Goal: Task Accomplishment & Management: Manage account settings

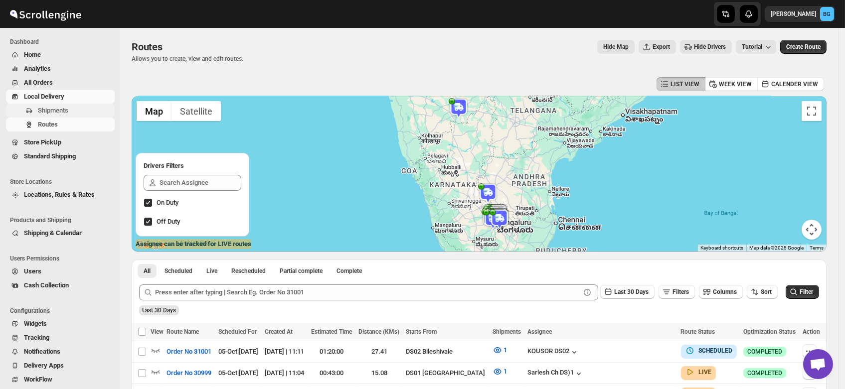
click at [42, 109] on span "Shipments" at bounding box center [53, 110] width 30 height 7
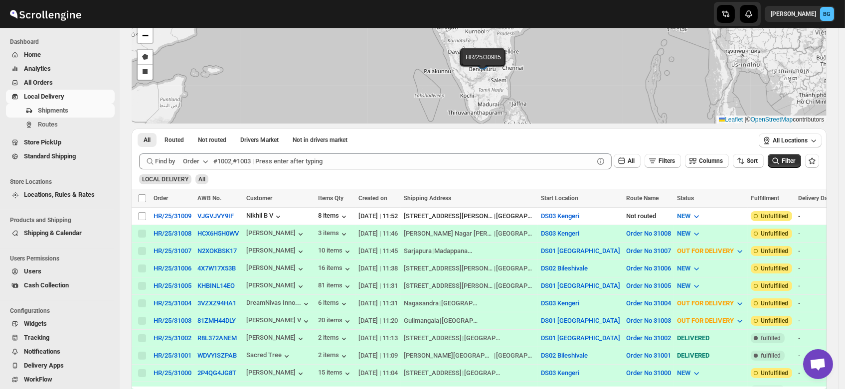
scroll to position [68, 0]
click at [52, 124] on span "Routes" at bounding box center [48, 124] width 20 height 7
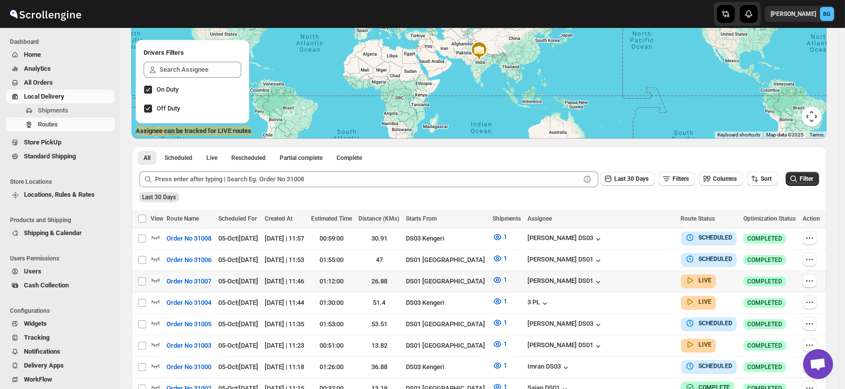
scroll to position [114, 0]
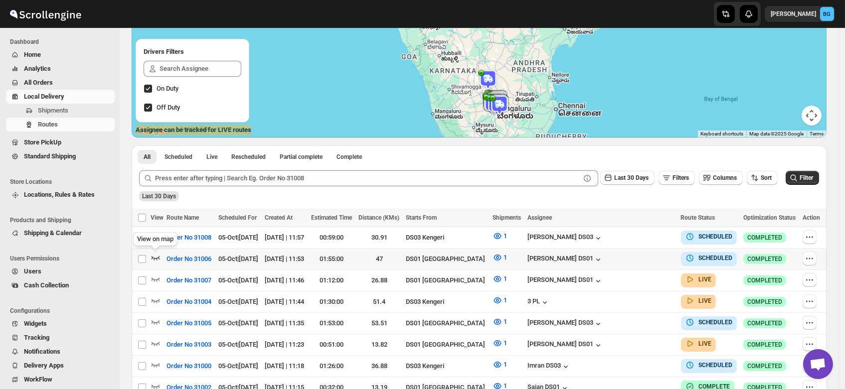
click at [154, 255] on icon "button" at bounding box center [156, 258] width 10 height 10
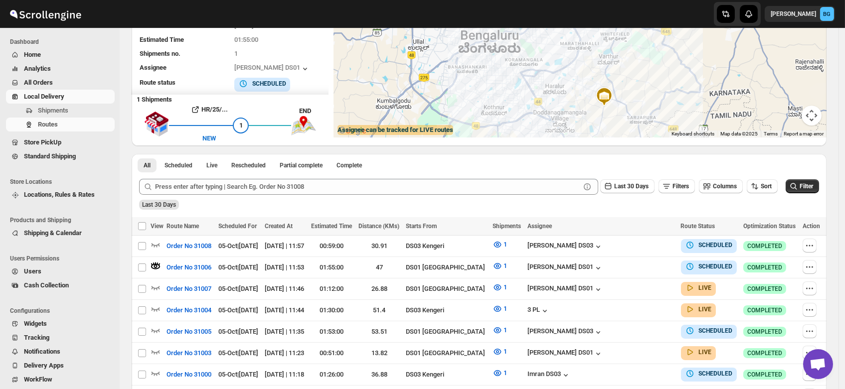
scroll to position [0, 0]
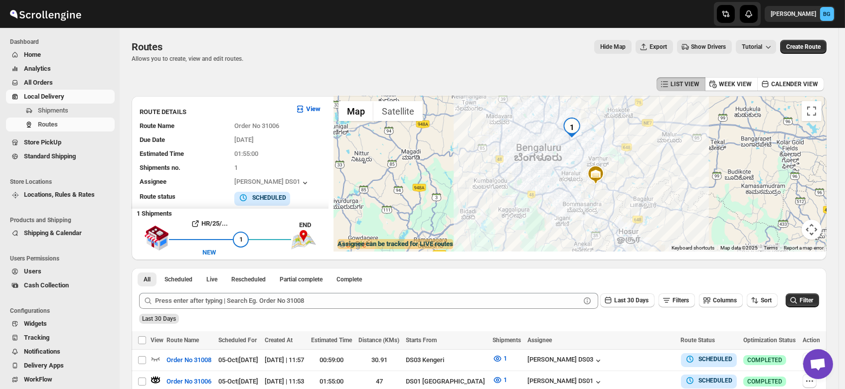
drag, startPoint x: 604, startPoint y: 129, endPoint x: 582, endPoint y: 190, distance: 65.3
click at [582, 190] on div at bounding box center [580, 174] width 493 height 156
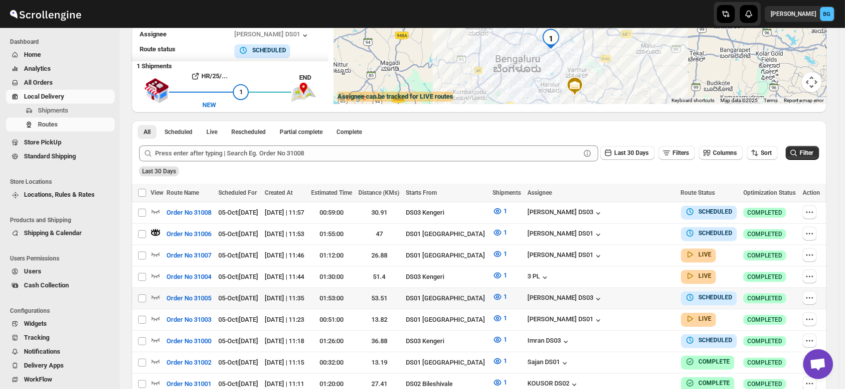
scroll to position [176, 0]
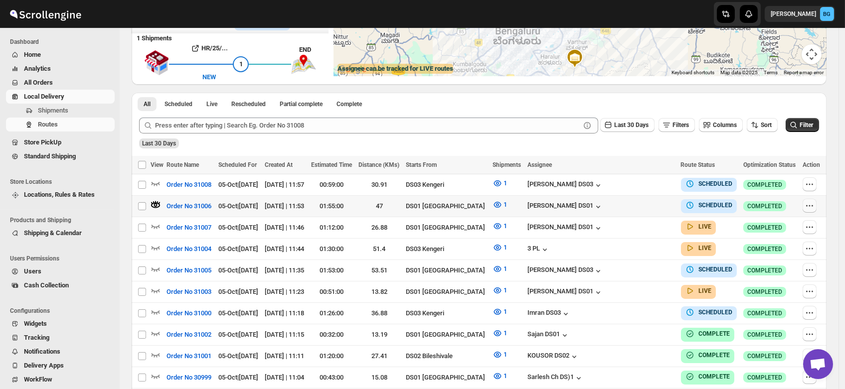
click at [814, 204] on icon "button" at bounding box center [810, 206] width 10 height 10
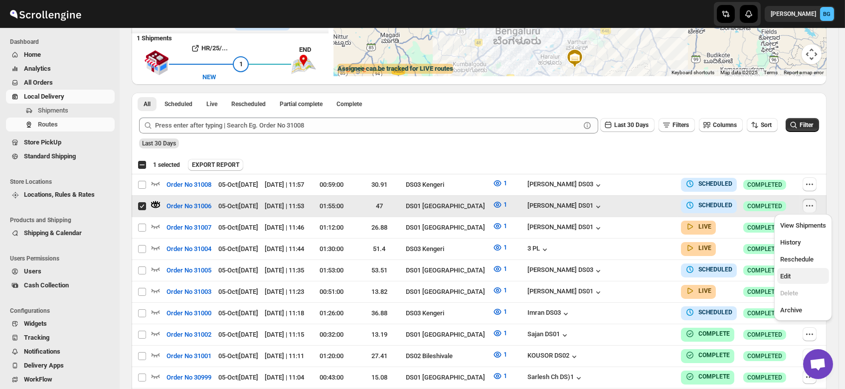
click at [786, 278] on span "Edit" at bounding box center [785, 276] width 10 height 7
checkbox input "false"
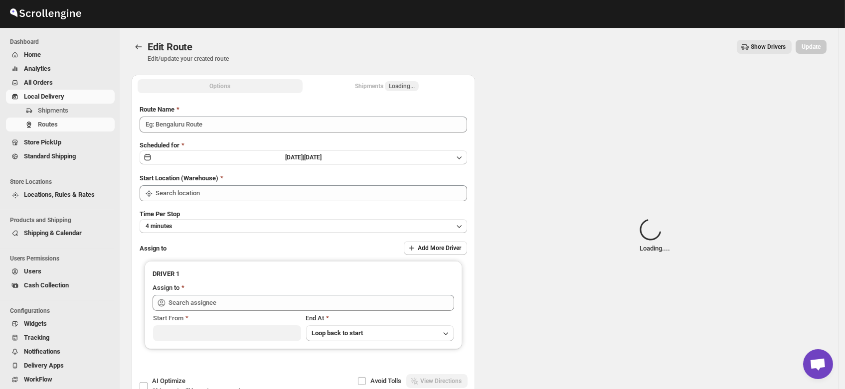
type input "Order No 31006"
type input "DS01 [GEOGRAPHIC_DATA]"
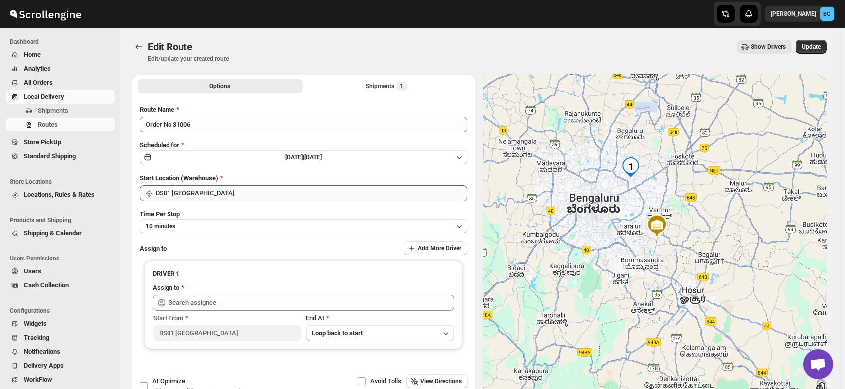
type input "[PERSON_NAME] DS01 ([EMAIL_ADDRESS][DOMAIN_NAME])"
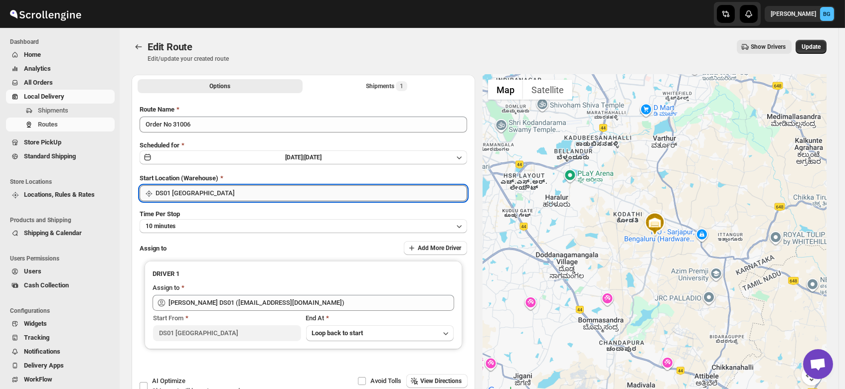
click at [215, 193] on input "DS01 [GEOGRAPHIC_DATA]" at bounding box center [312, 193] width 312 height 16
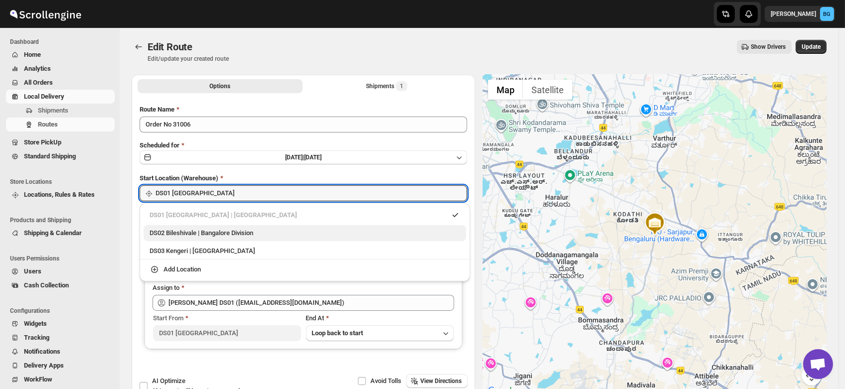
click at [200, 232] on div "DS02 Bileshivale | Bangalore Division" at bounding box center [305, 233] width 311 height 10
type input "DS02 Bileshivale"
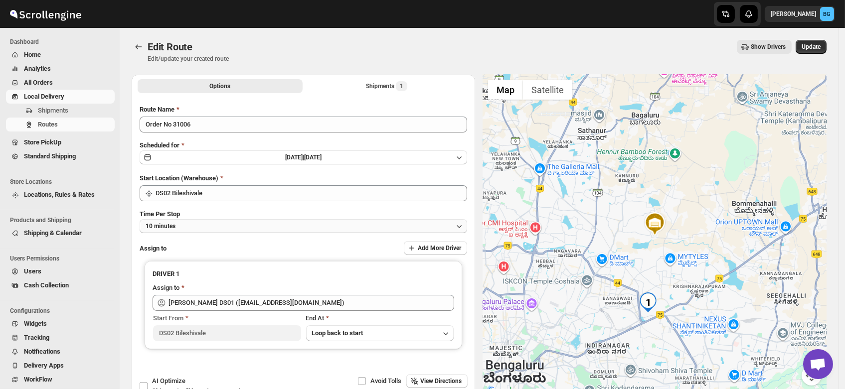
click at [183, 231] on button "10 minutes" at bounding box center [304, 226] width 328 height 14
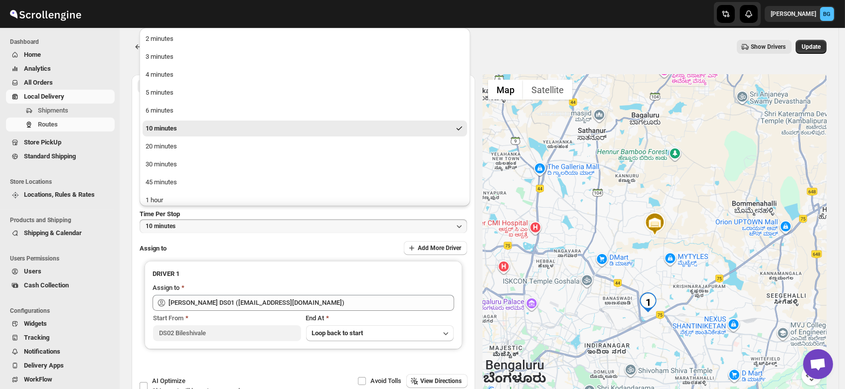
click at [168, 128] on div "10 minutes" at bounding box center [161, 129] width 31 height 10
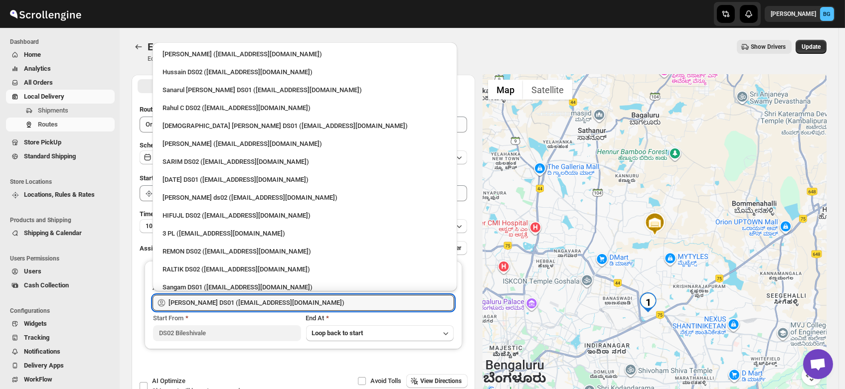
drag, startPoint x: 314, startPoint y: 305, endPoint x: 20, endPoint y: 362, distance: 299.2
click at [20, 362] on div "Skip to content Brajesh Giri BG Dashboard Home Analytics All Orders Local Deliv…" at bounding box center [422, 228] width 845 height 456
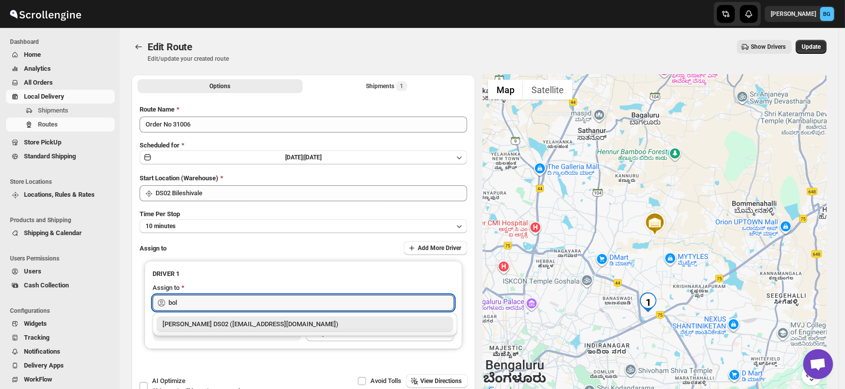
click at [223, 320] on div "[PERSON_NAME] DS02 ([EMAIL_ADDRESS][DOMAIN_NAME])" at bounding box center [305, 325] width 285 height 10
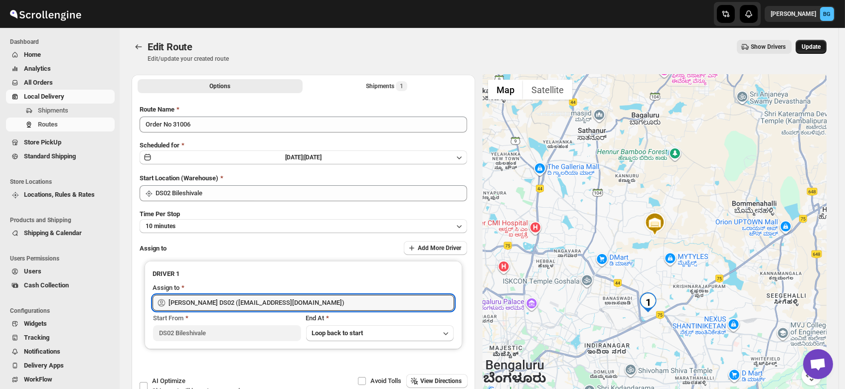
type input "[PERSON_NAME] DS02 ([EMAIL_ADDRESS][DOMAIN_NAME])"
click at [816, 49] on span "Update" at bounding box center [811, 47] width 19 height 8
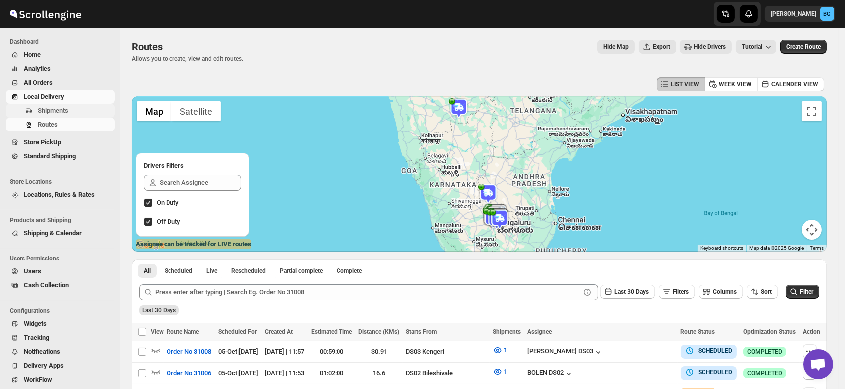
click at [45, 110] on span "Shipments" at bounding box center [53, 110] width 30 height 7
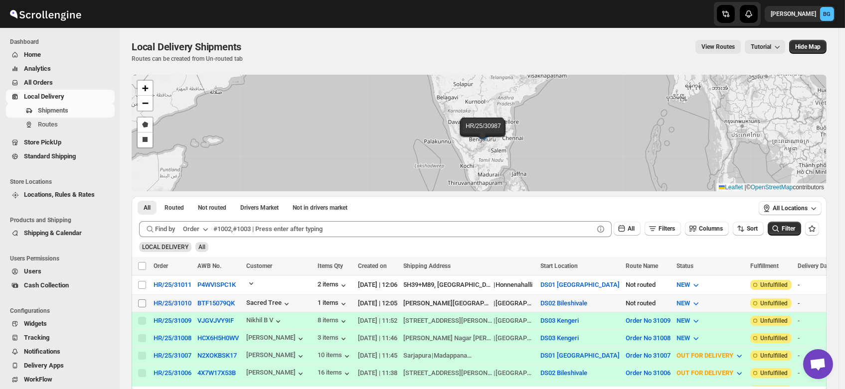
click at [141, 302] on input "Select shipment" at bounding box center [142, 304] width 8 height 8
checkbox input "true"
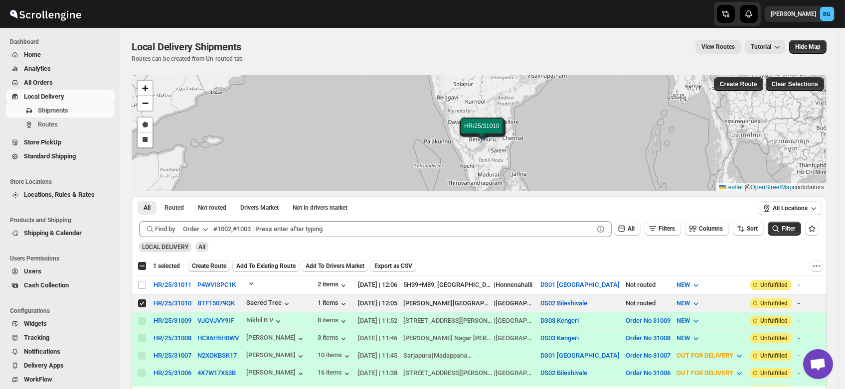
click at [207, 269] on span "Create Route" at bounding box center [209, 266] width 34 height 8
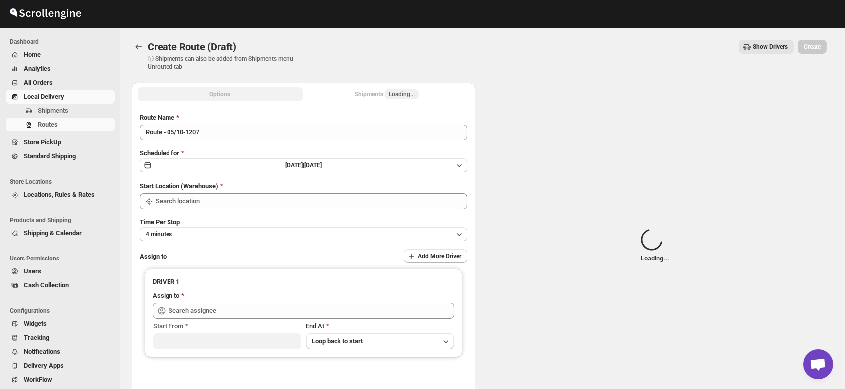
type input "DS02 Bileshivale"
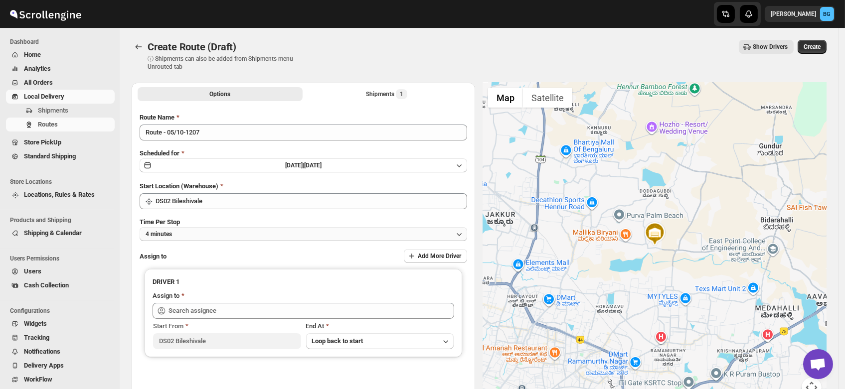
click at [183, 238] on button "4 minutes" at bounding box center [304, 234] width 328 height 14
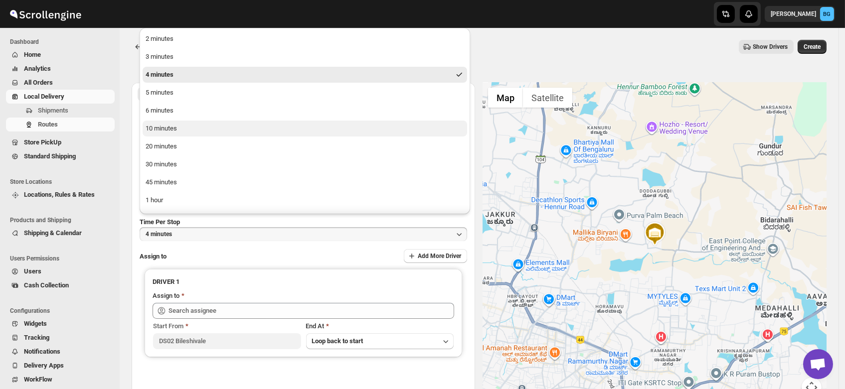
click at [168, 126] on div "10 minutes" at bounding box center [161, 129] width 31 height 10
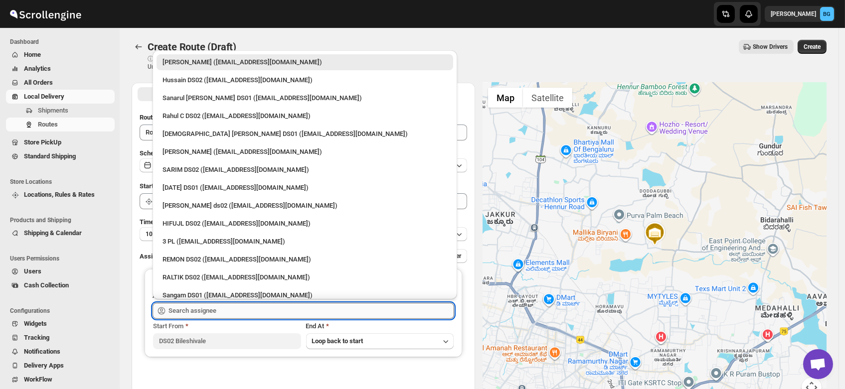
click at [189, 308] on input "text" at bounding box center [312, 311] width 286 height 16
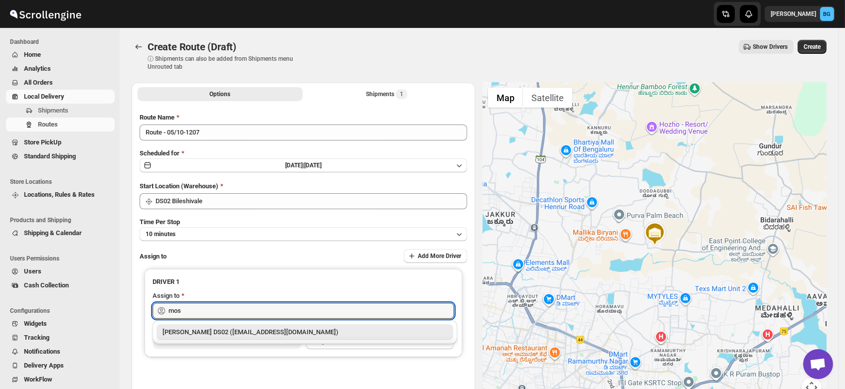
click at [215, 330] on div "MOSTUFA DS02 (laget84182@euleina.com)" at bounding box center [305, 333] width 285 height 10
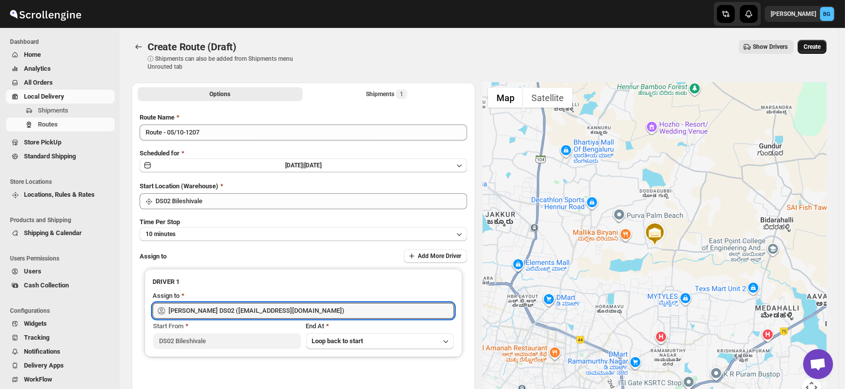
type input "MOSTUFA DS02 (laget84182@euleina.com)"
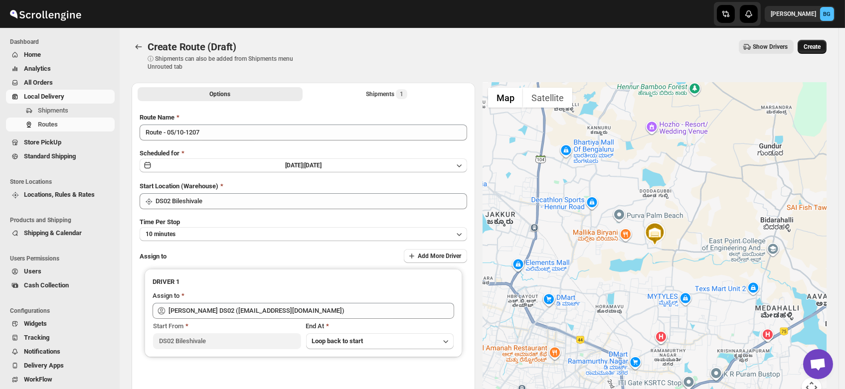
click at [818, 43] on span "Create" at bounding box center [812, 47] width 17 height 8
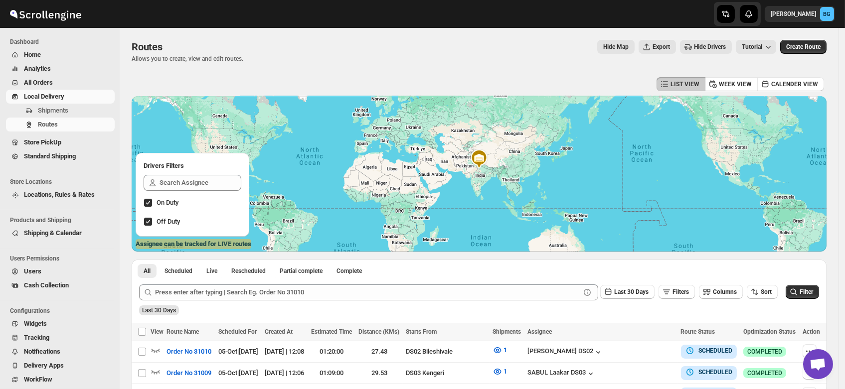
scroll to position [38, 0]
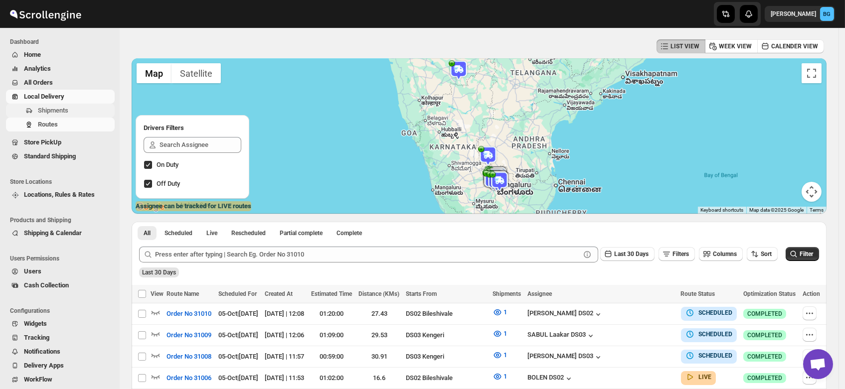
click at [65, 108] on span "Shipments" at bounding box center [53, 110] width 30 height 7
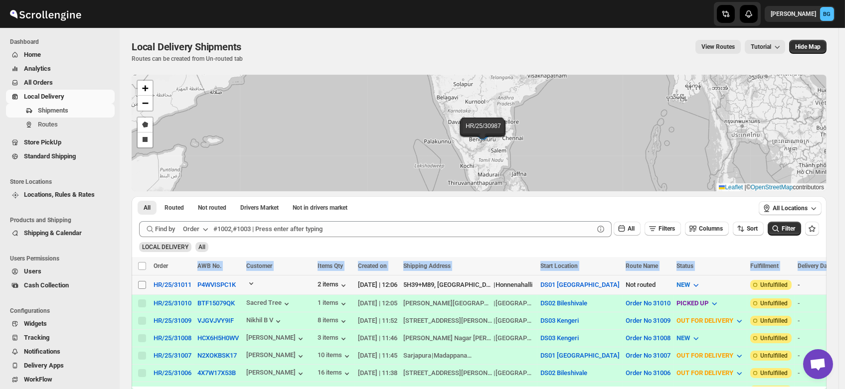
drag, startPoint x: 172, startPoint y: 270, endPoint x: 140, endPoint y: 284, distance: 35.3
click at [140, 284] on input "Select shipment" at bounding box center [142, 285] width 8 height 8
checkbox input "true"
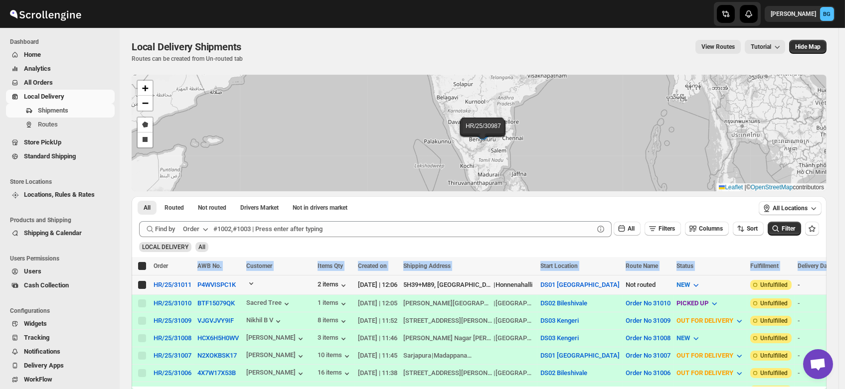
checkbox input "true"
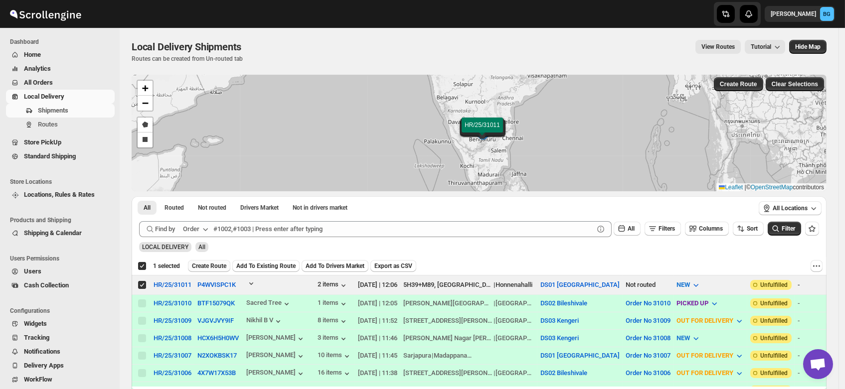
click at [206, 261] on button "Create Route" at bounding box center [209, 266] width 42 height 12
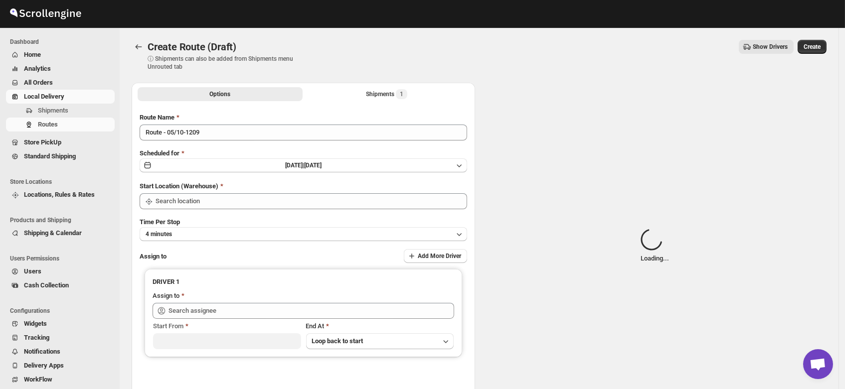
type input "DS01 [GEOGRAPHIC_DATA]"
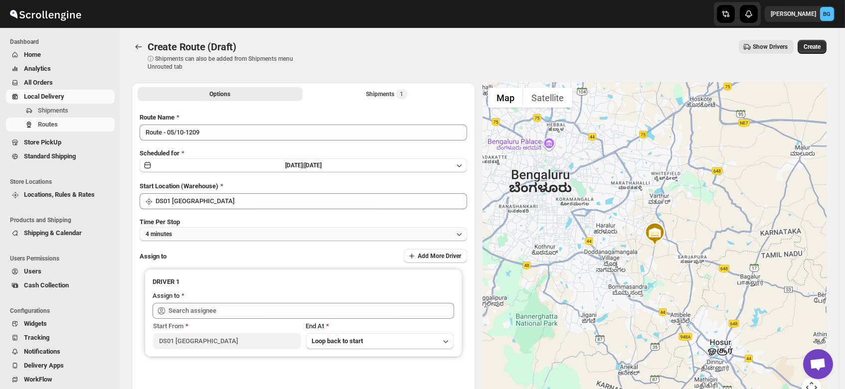
click at [176, 238] on button "4 minutes" at bounding box center [304, 234] width 328 height 14
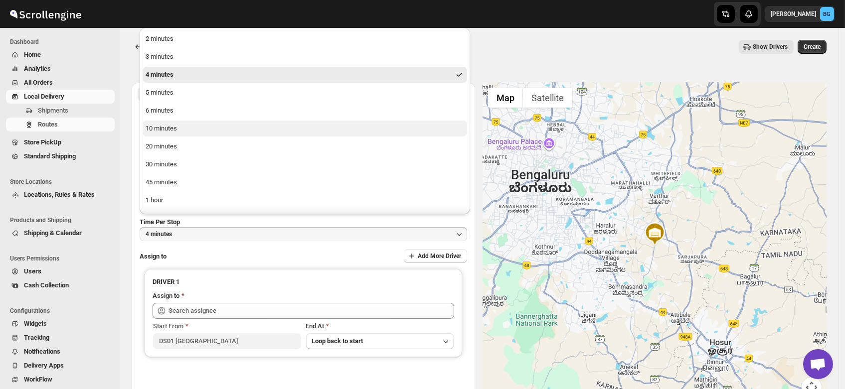
click at [173, 134] on button "10 minutes" at bounding box center [305, 129] width 325 height 16
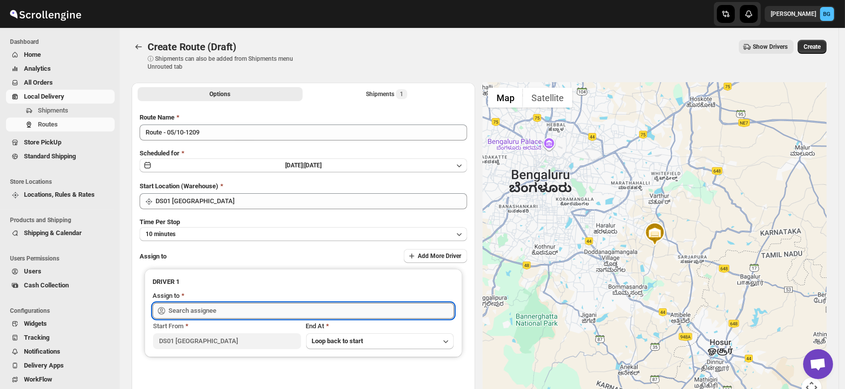
click at [191, 309] on input "text" at bounding box center [312, 311] width 286 height 16
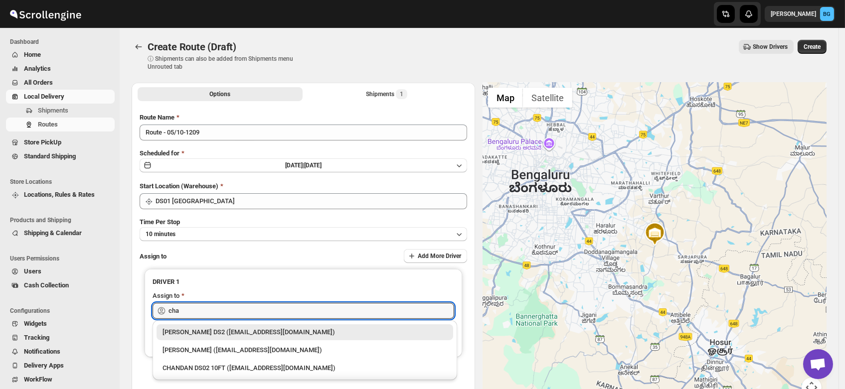
click at [227, 331] on div "CHANDRA BORO DS2 (vefabox262@javbing.com)" at bounding box center [305, 333] width 285 height 10
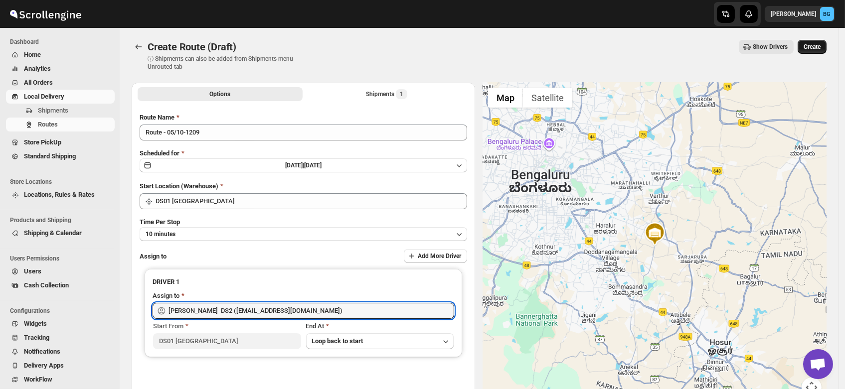
type input "CHANDRA BORO DS2 (vefabox262@javbing.com)"
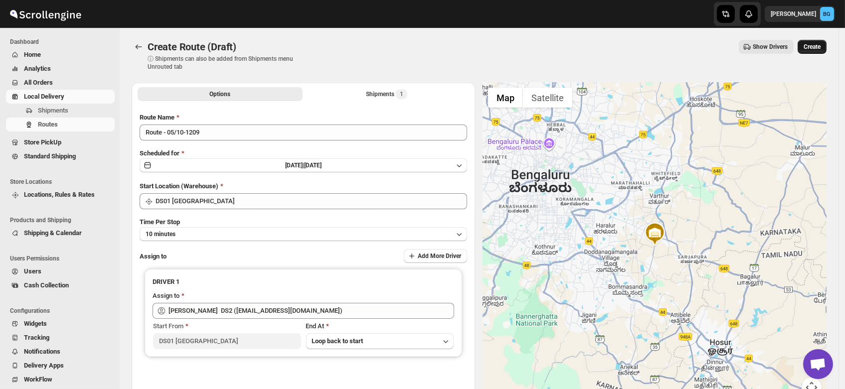
click at [819, 45] on span "Create" at bounding box center [812, 47] width 17 height 8
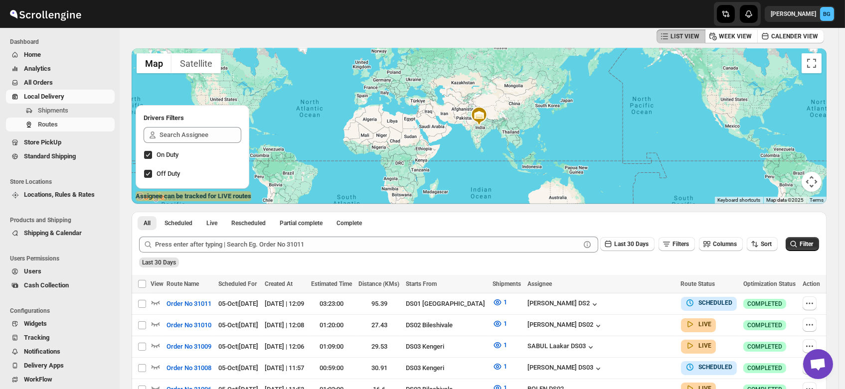
scroll to position [54, 0]
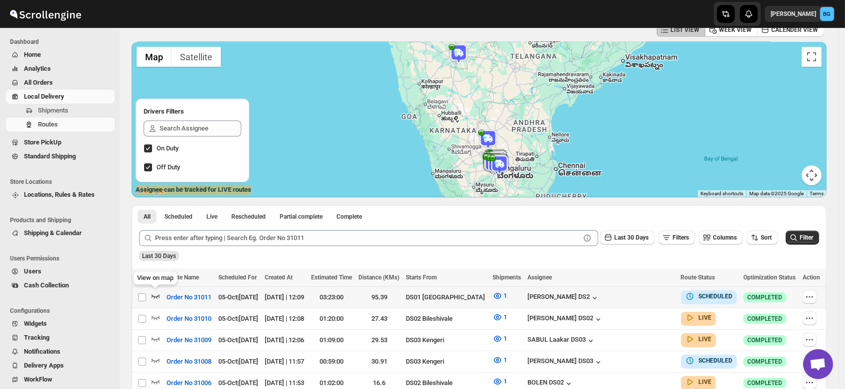
click at [154, 295] on icon "button" at bounding box center [156, 296] width 10 height 10
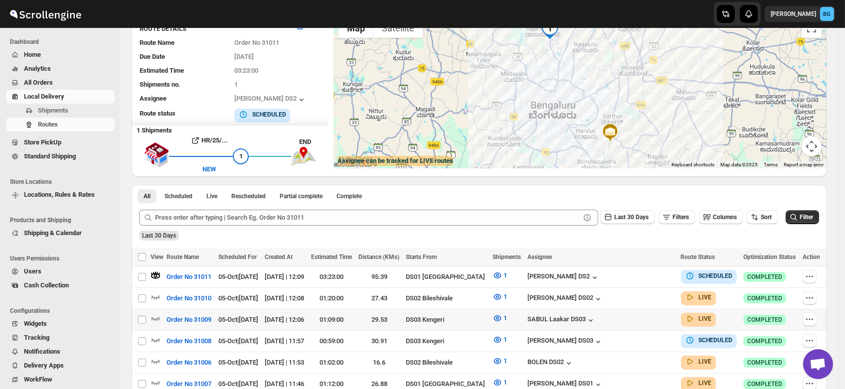
scroll to position [84, 0]
click at [814, 275] on icon "button" at bounding box center [810, 276] width 10 height 10
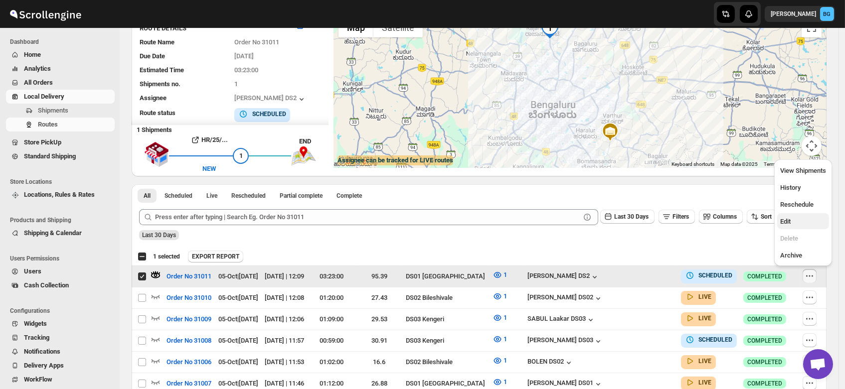
click at [791, 220] on span "Edit" at bounding box center [803, 222] width 46 height 10
checkbox input "false"
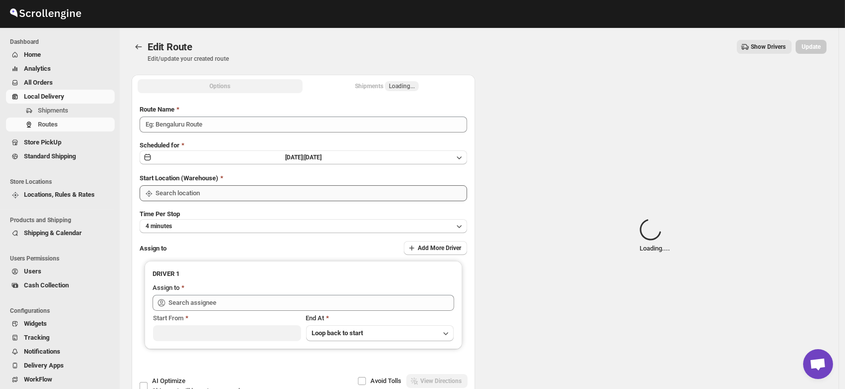
type input "Order No 31011"
type input "DS01 [GEOGRAPHIC_DATA]"
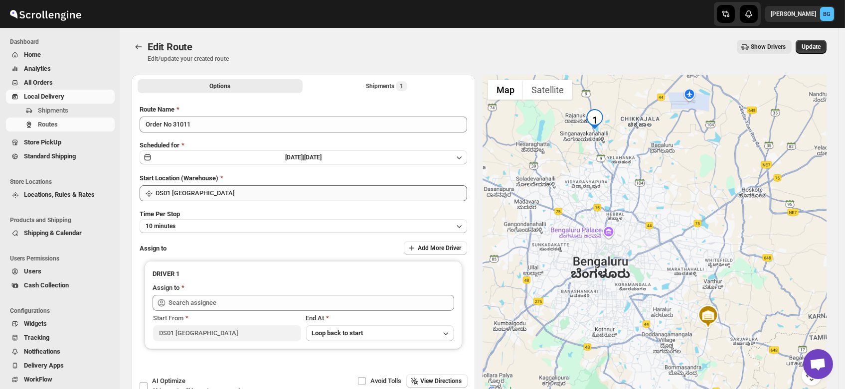
type input "[PERSON_NAME] DS2 ([EMAIL_ADDRESS][DOMAIN_NAME])"
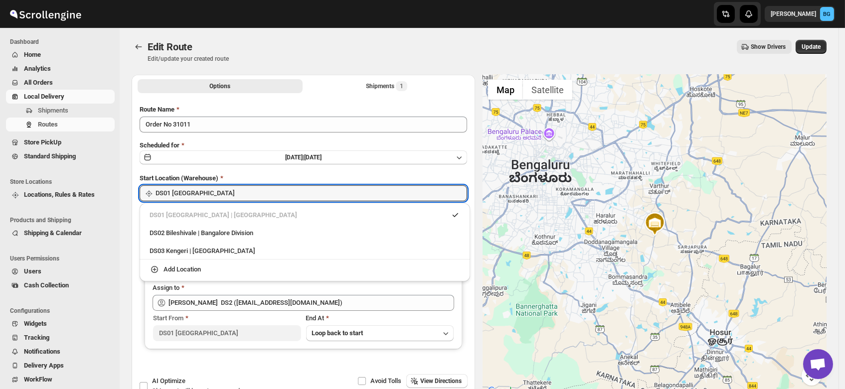
drag, startPoint x: 209, startPoint y: 192, endPoint x: 194, endPoint y: 233, distance: 44.0
click at [194, 233] on div "Skip to content Brajesh Giri BG Dashboard Home Analytics All Orders Local Deliv…" at bounding box center [422, 228] width 845 height 456
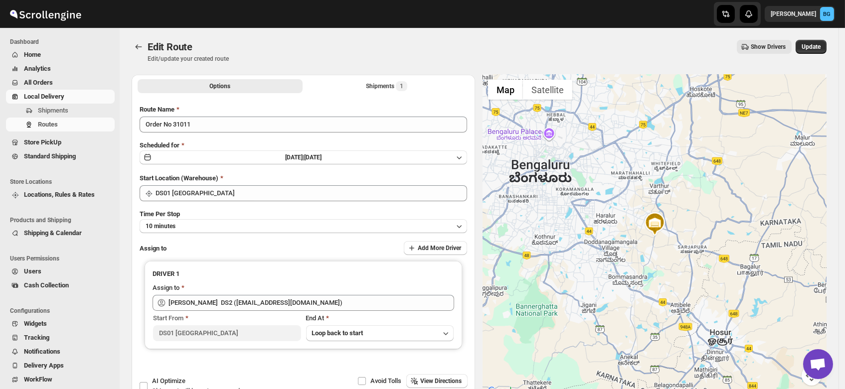
click at [194, 233] on div "Route Name Order No 31011 Scheduled for Sun Oct 05 2025 | Today Start Location …" at bounding box center [304, 245] width 328 height 280
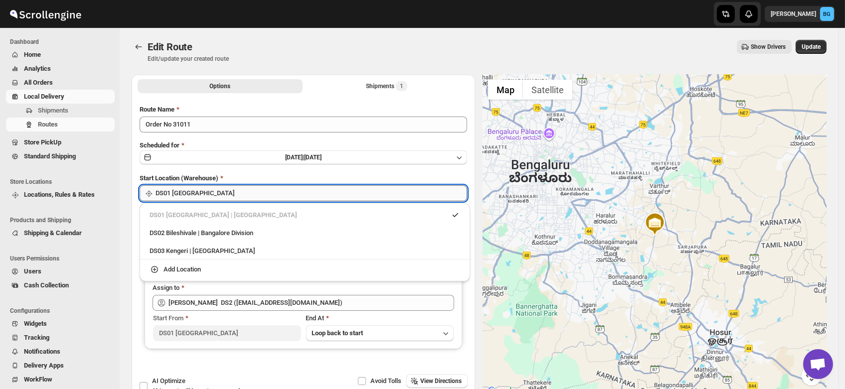
click at [205, 193] on input "DS01 [GEOGRAPHIC_DATA]" at bounding box center [312, 193] width 312 height 16
click at [198, 229] on div "DS02 Bileshivale | Bangalore Division" at bounding box center [305, 233] width 311 height 10
type input "DS02 Bileshivale"
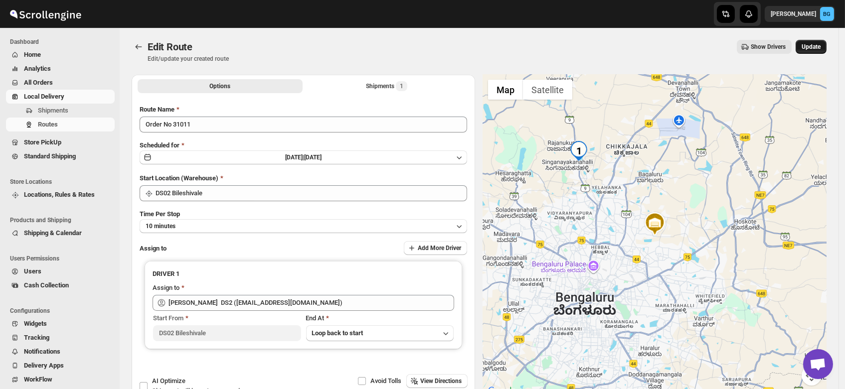
click at [812, 51] on button "Update" at bounding box center [811, 47] width 31 height 14
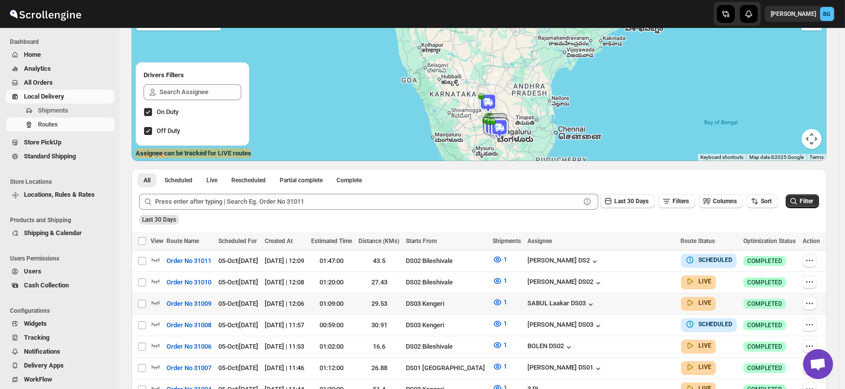
scroll to position [96, 0]
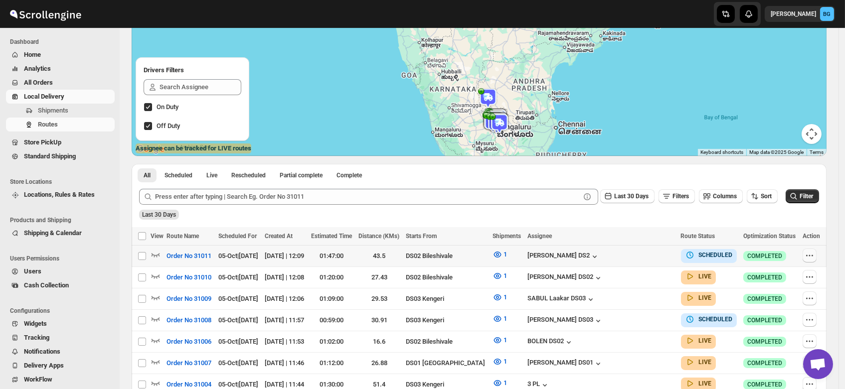
click at [808, 255] on icon "button" at bounding box center [810, 256] width 10 height 10
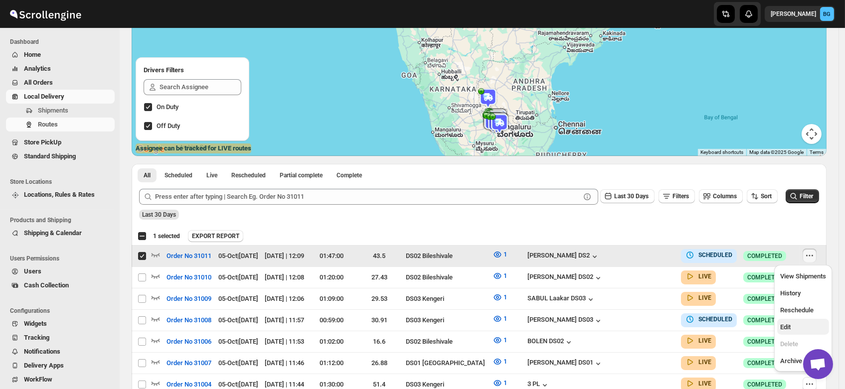
click at [795, 323] on span "Edit" at bounding box center [803, 328] width 46 height 10
checkbox input "false"
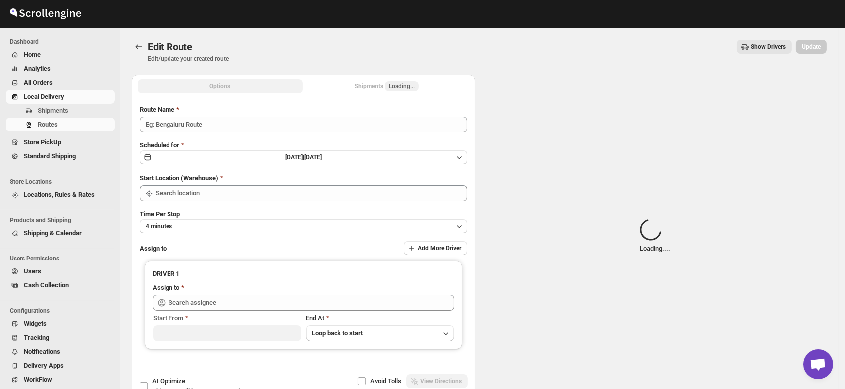
type input "Order No 31011"
type input "DS02 Bileshivale"
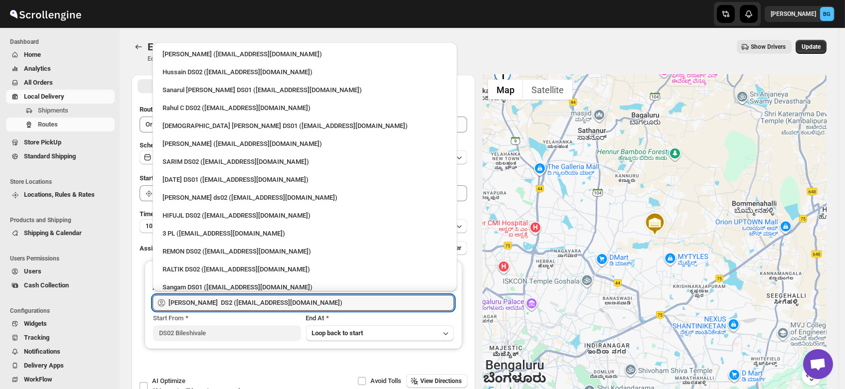
drag, startPoint x: 319, startPoint y: 299, endPoint x: 90, endPoint y: 318, distance: 230.1
click at [90, 318] on div "Skip to content Brajesh Giri BG Dashboard Home Analytics All Orders Local Deliv…" at bounding box center [422, 228] width 845 height 456
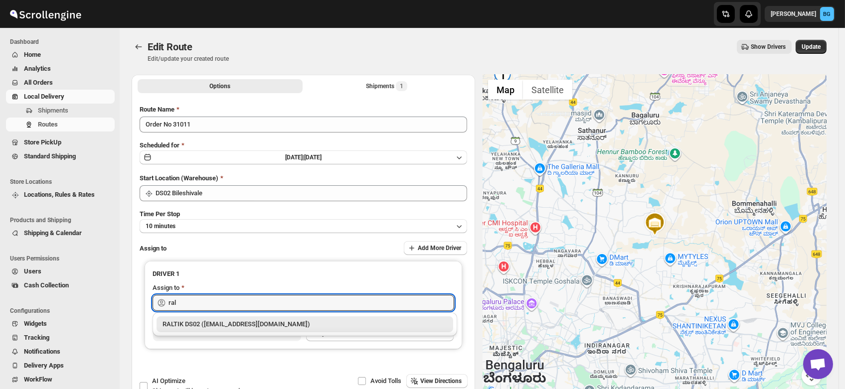
click at [204, 325] on div "RALTIK DS02 ([EMAIL_ADDRESS][DOMAIN_NAME])" at bounding box center [305, 325] width 285 height 10
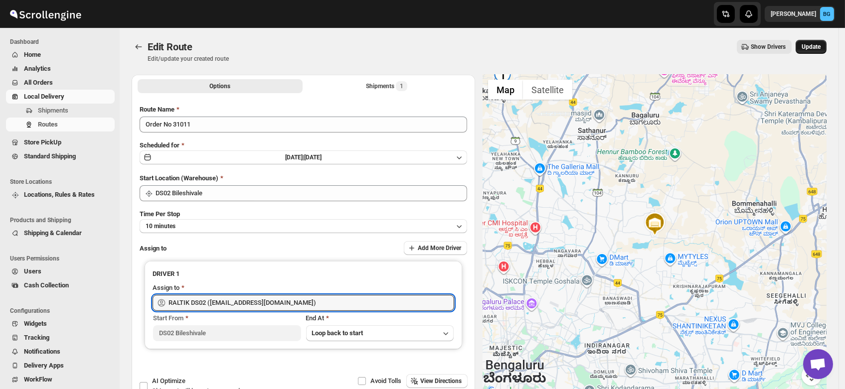
type input "RALTIK DS02 ([EMAIL_ADDRESS][DOMAIN_NAME])"
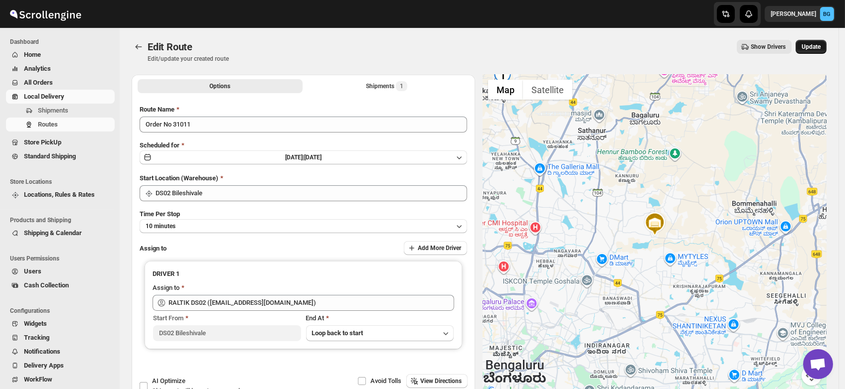
click at [820, 44] on span "Update" at bounding box center [811, 47] width 19 height 8
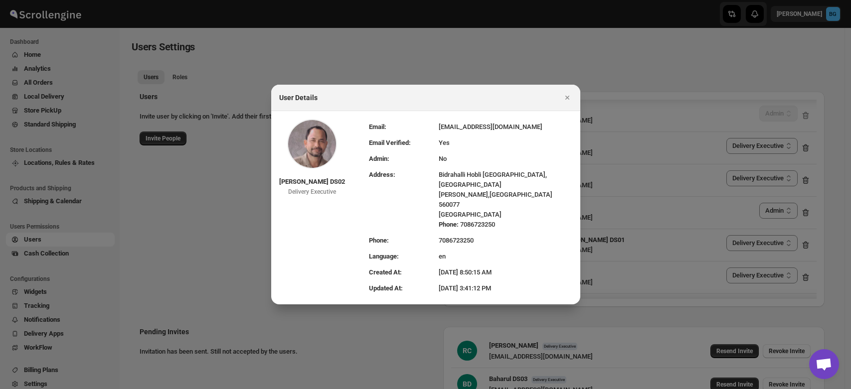
select select "637b767fbaab0276b10c91d5"
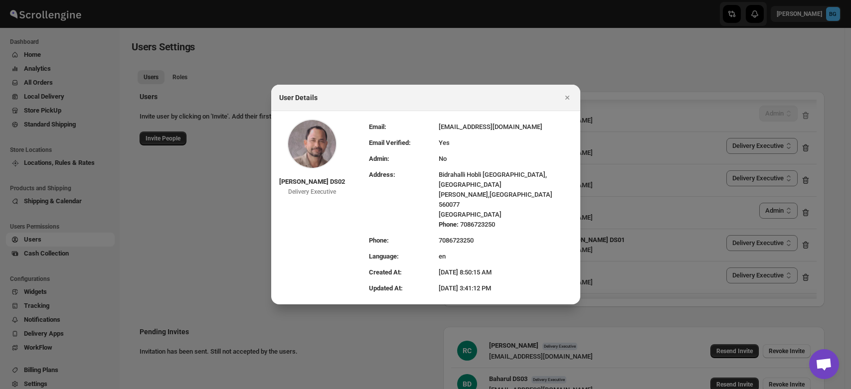
select select "637b767fbaab0276b10c91d5"
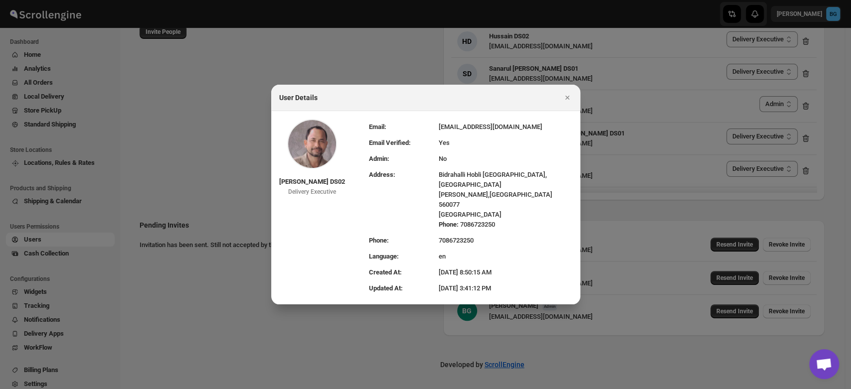
scroll to position [385, 0]
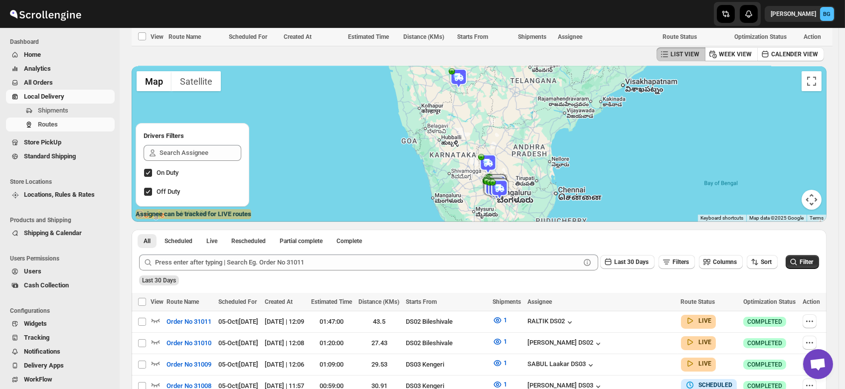
scroll to position [459, 0]
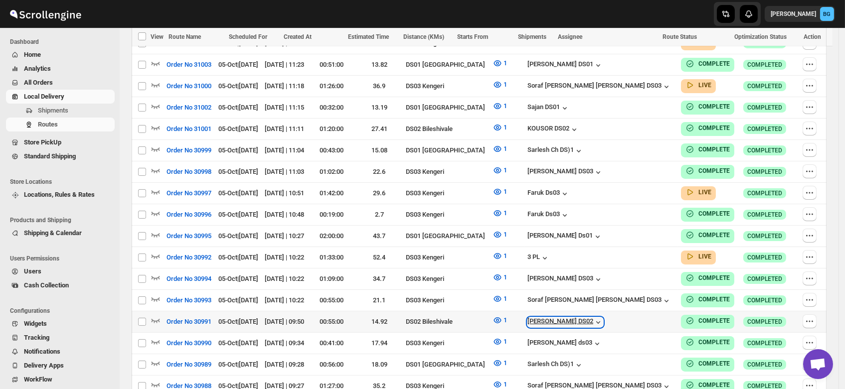
click at [603, 318] on icon "button" at bounding box center [598, 323] width 10 height 10
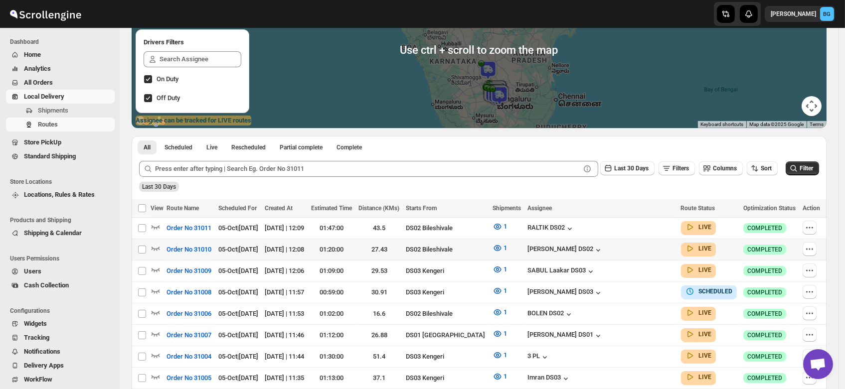
scroll to position [124, 0]
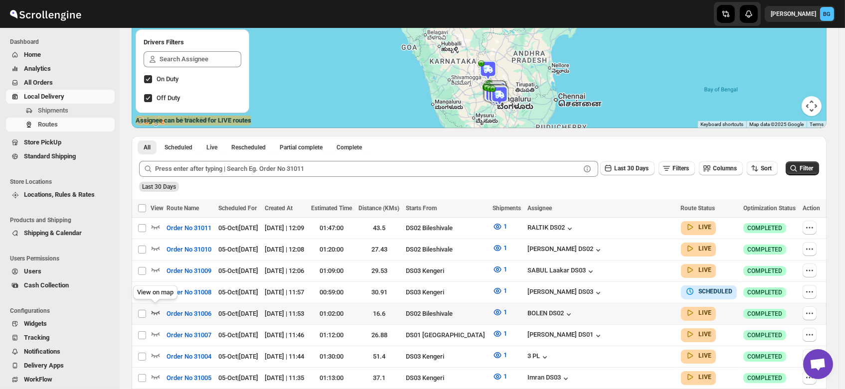
click at [153, 308] on icon "button" at bounding box center [156, 313] width 10 height 10
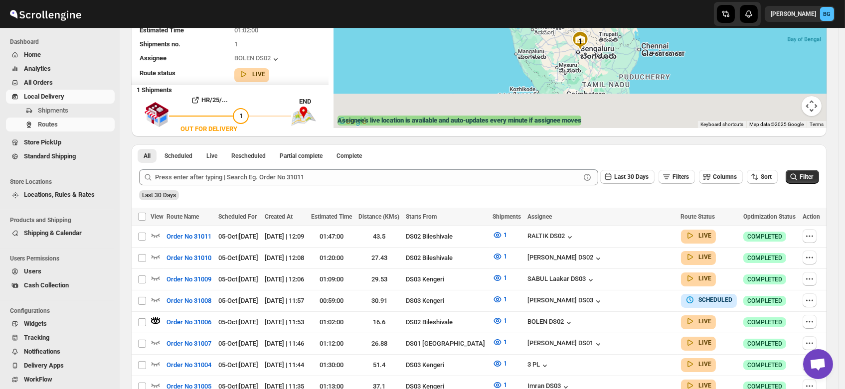
scroll to position [0, 0]
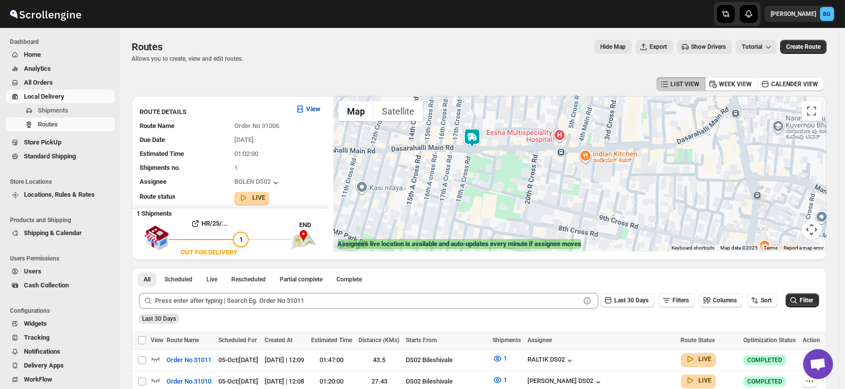
drag, startPoint x: 473, startPoint y: 130, endPoint x: 478, endPoint y: 183, distance: 53.6
click at [478, 183] on div at bounding box center [580, 174] width 493 height 156
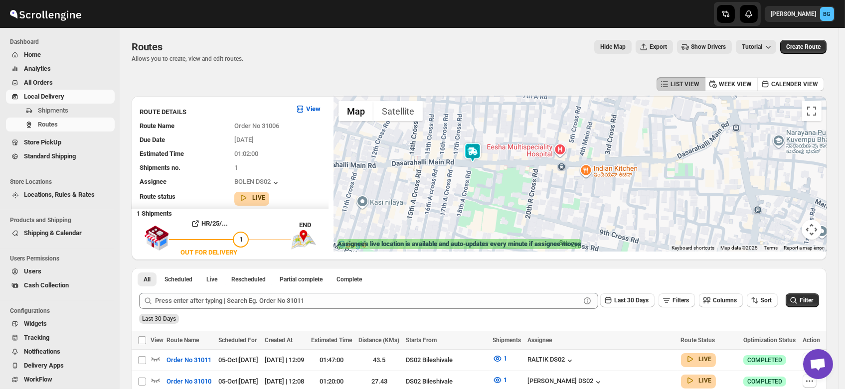
click at [474, 148] on img at bounding box center [473, 153] width 20 height 20
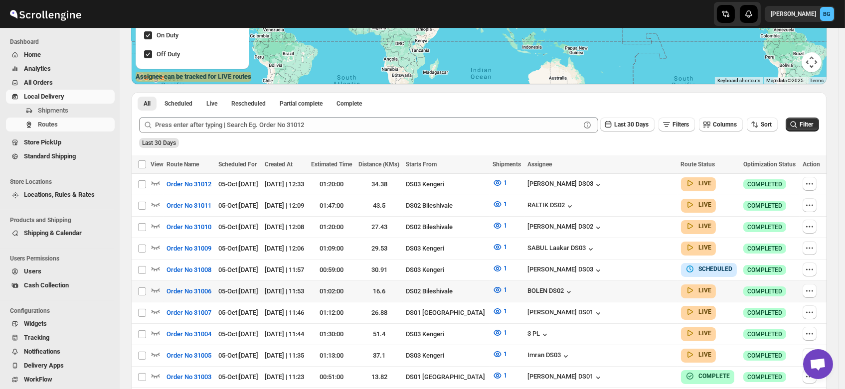
scroll to position [176, 0]
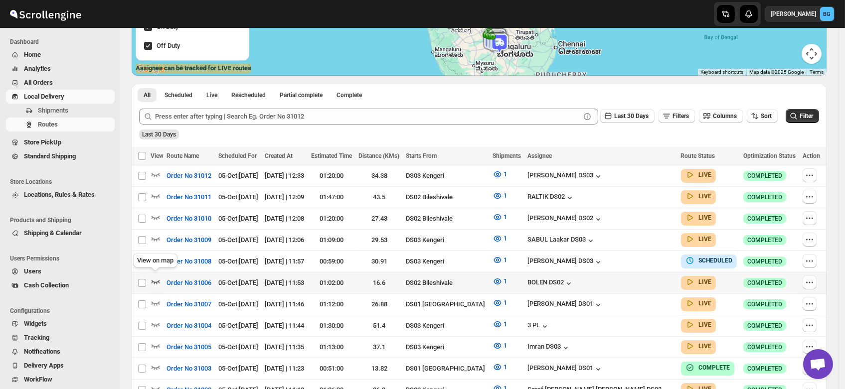
click at [156, 277] on icon "button" at bounding box center [156, 282] width 10 height 10
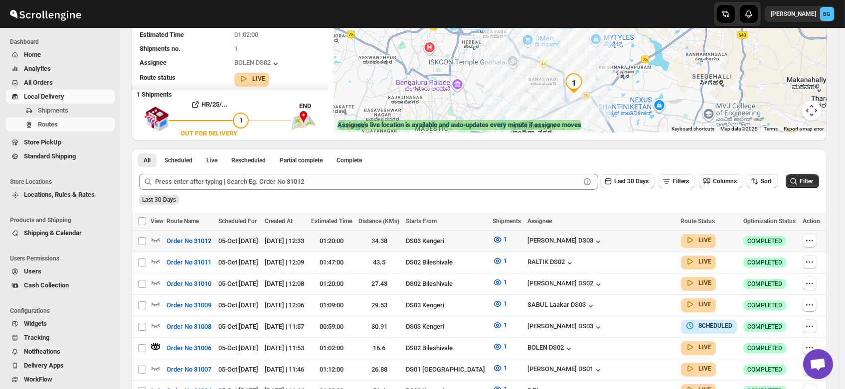
scroll to position [120, 0]
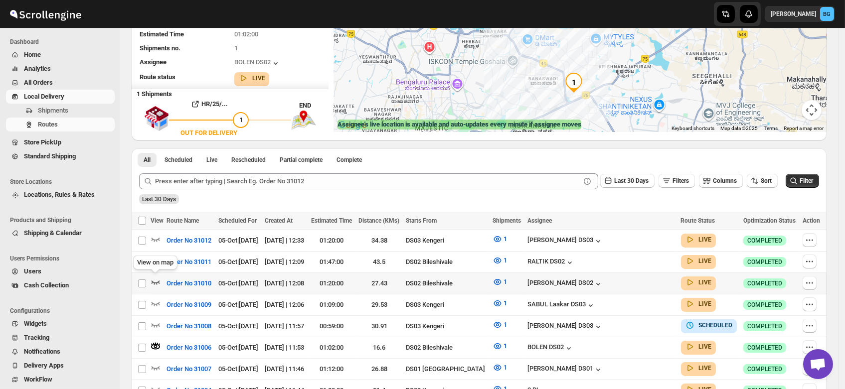
click at [155, 279] on icon "button" at bounding box center [156, 282] width 10 height 10
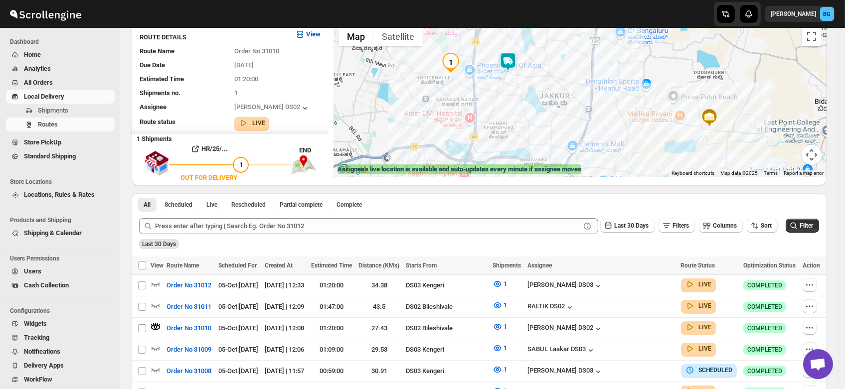
scroll to position [90, 0]
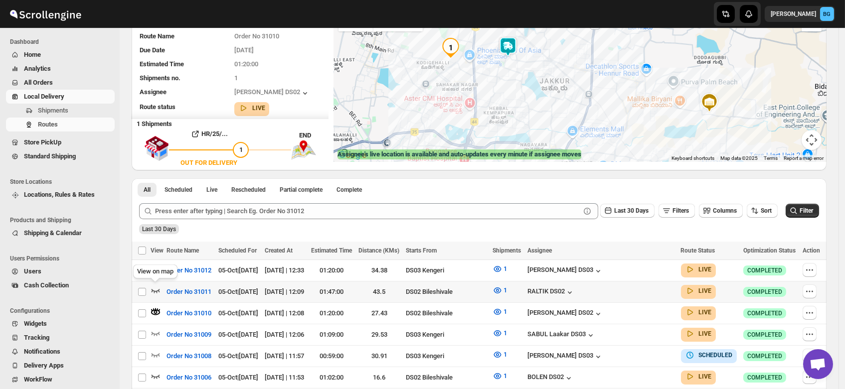
click at [156, 287] on icon "button" at bounding box center [156, 291] width 10 height 10
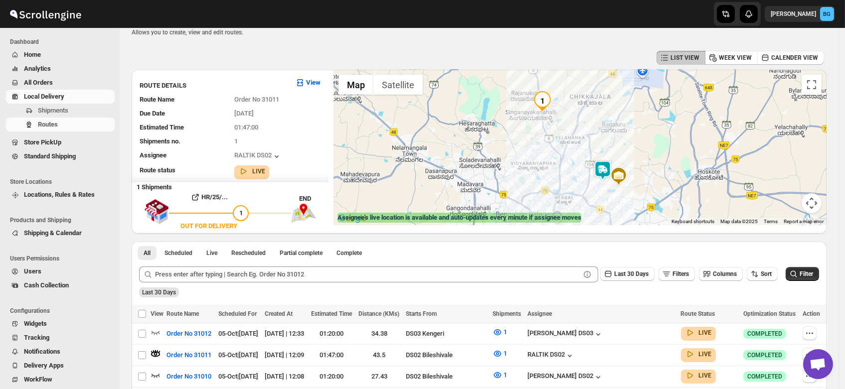
scroll to position [26, 0]
click at [605, 169] on img at bounding box center [603, 171] width 20 height 20
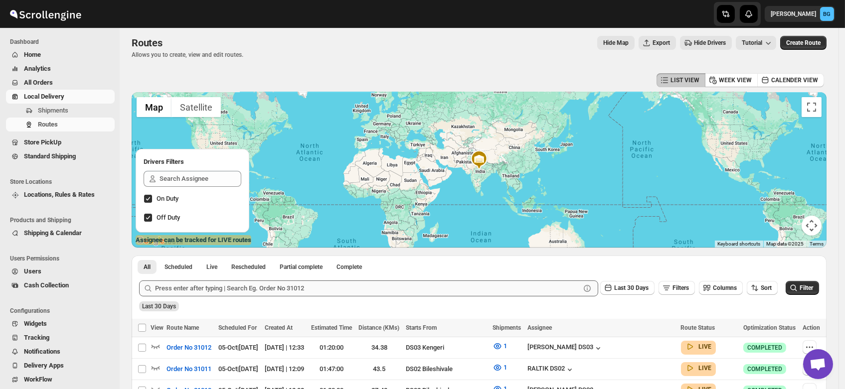
scroll to position [4, 0]
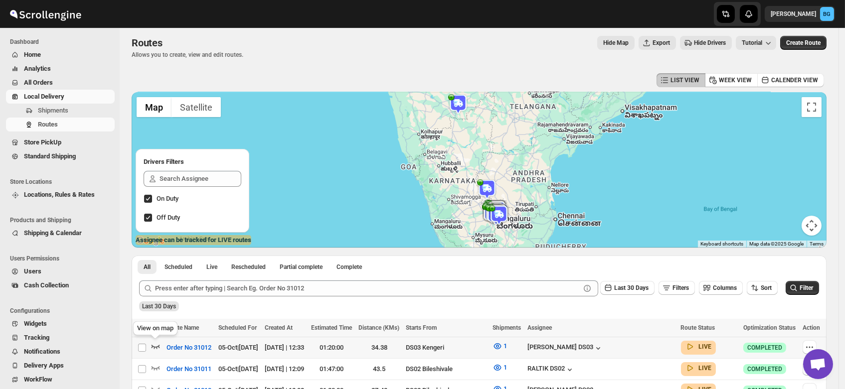
click at [155, 346] on icon "button" at bounding box center [156, 347] width 10 height 10
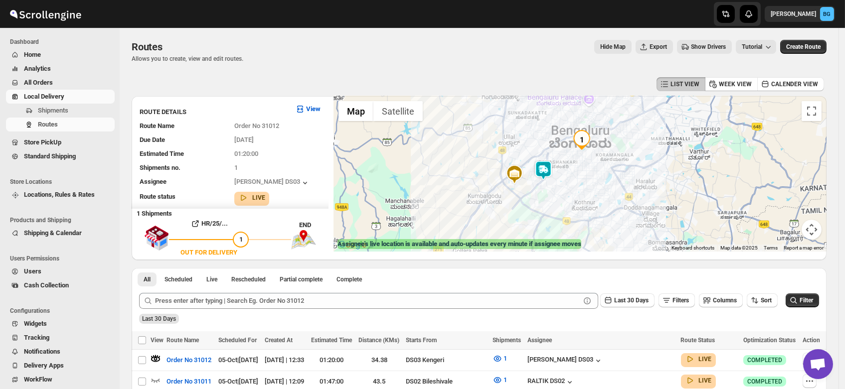
scroll to position [6, 0]
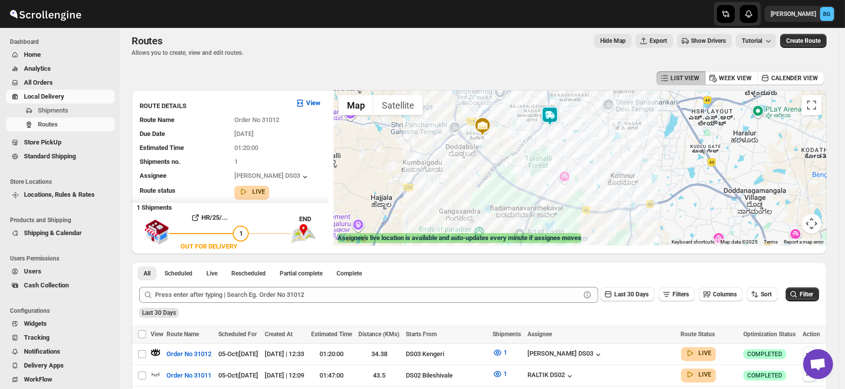
drag, startPoint x: 667, startPoint y: 207, endPoint x: 565, endPoint y: 137, distance: 124.1
click at [565, 137] on div at bounding box center [580, 168] width 493 height 156
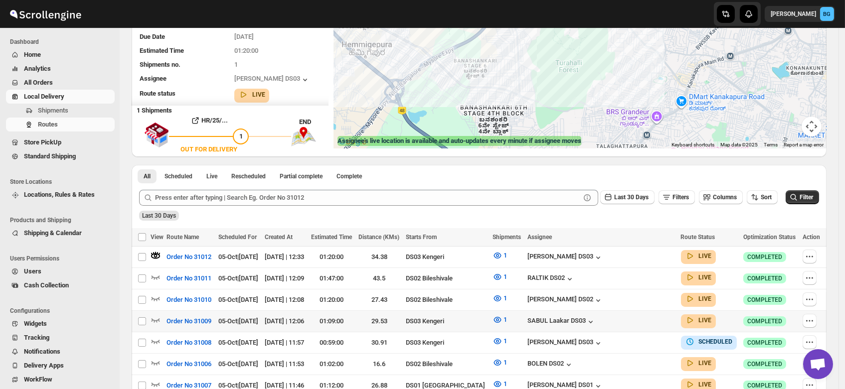
scroll to position [148, 0]
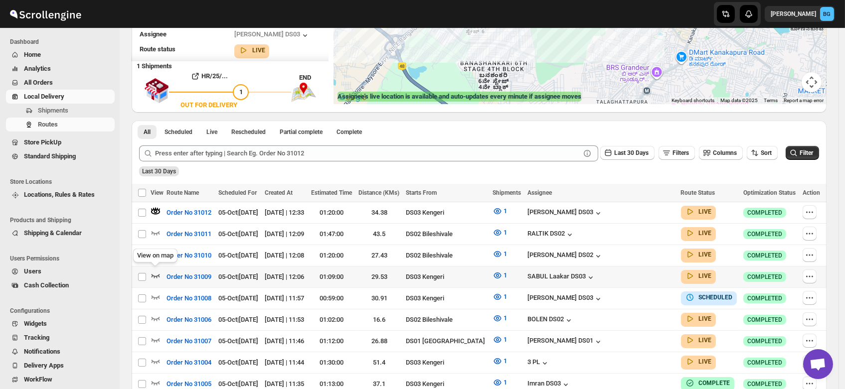
click at [155, 271] on icon "button" at bounding box center [156, 276] width 10 height 10
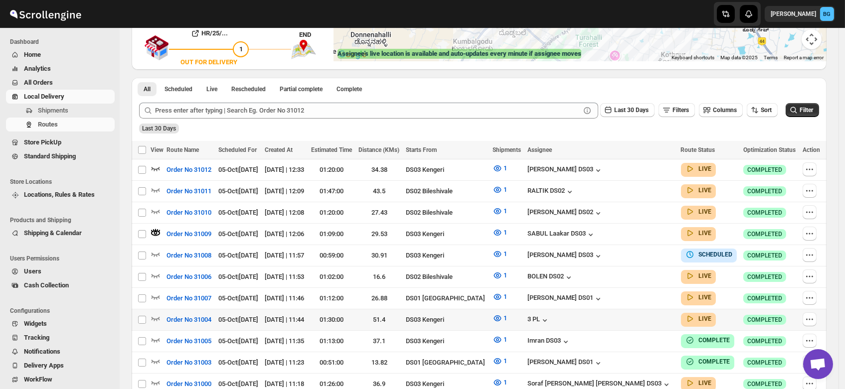
scroll to position [192, 0]
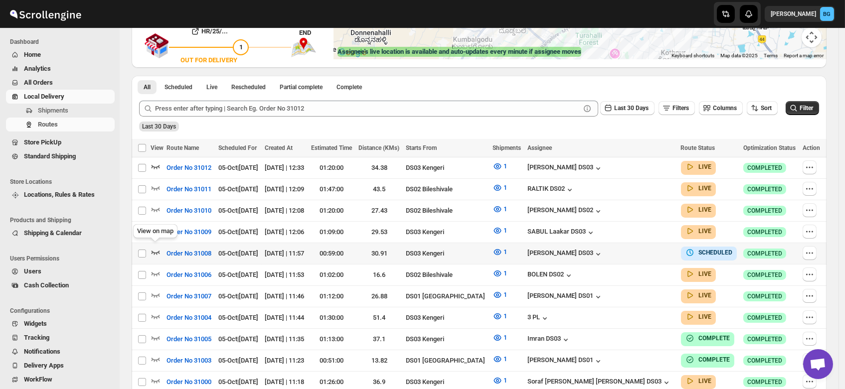
click at [154, 247] on icon "button" at bounding box center [156, 252] width 10 height 10
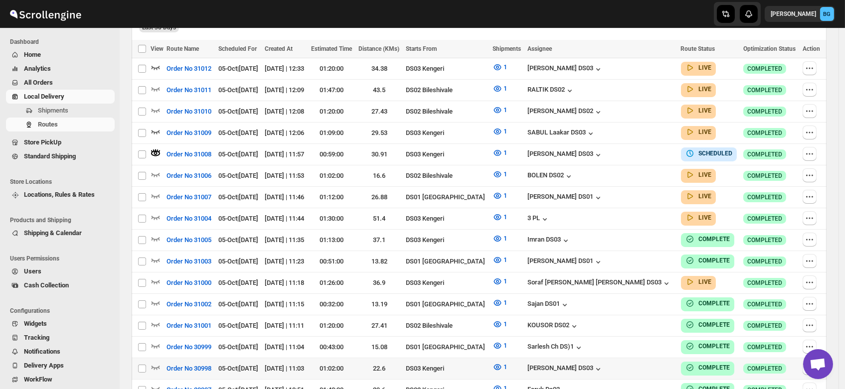
scroll to position [299, 0]
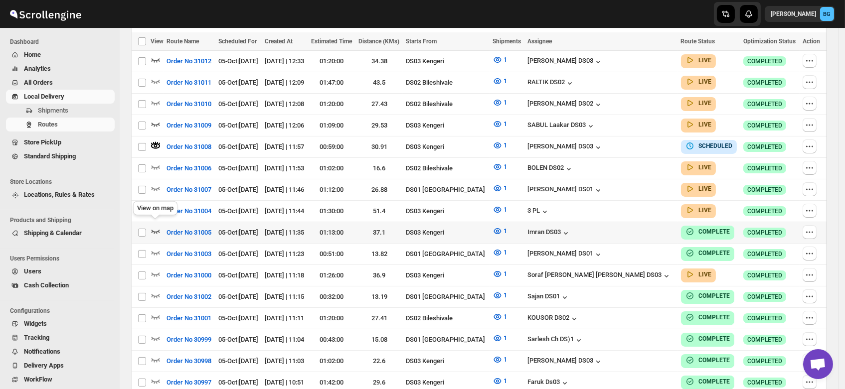
click at [156, 226] on icon "button" at bounding box center [156, 231] width 10 height 10
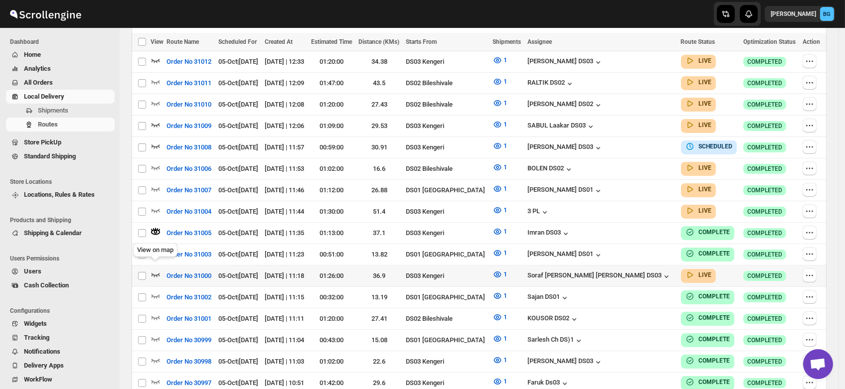
click at [156, 270] on icon "button" at bounding box center [156, 275] width 10 height 10
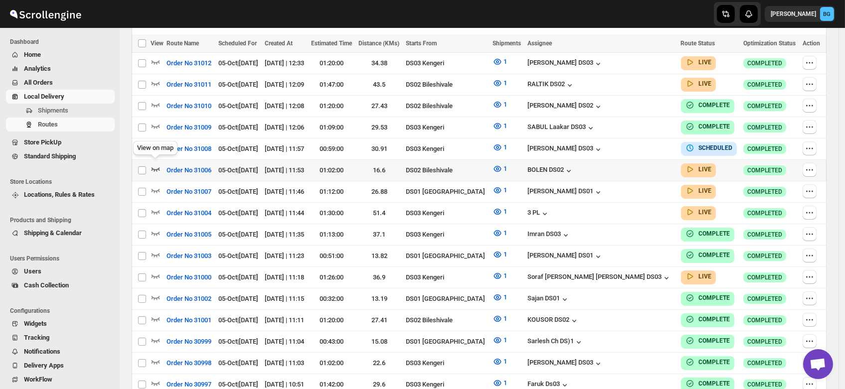
click at [157, 164] on icon "button" at bounding box center [156, 169] width 10 height 10
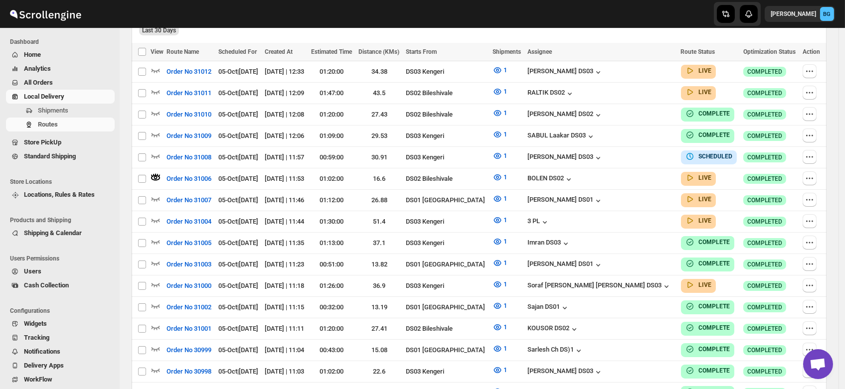
scroll to position [0, 0]
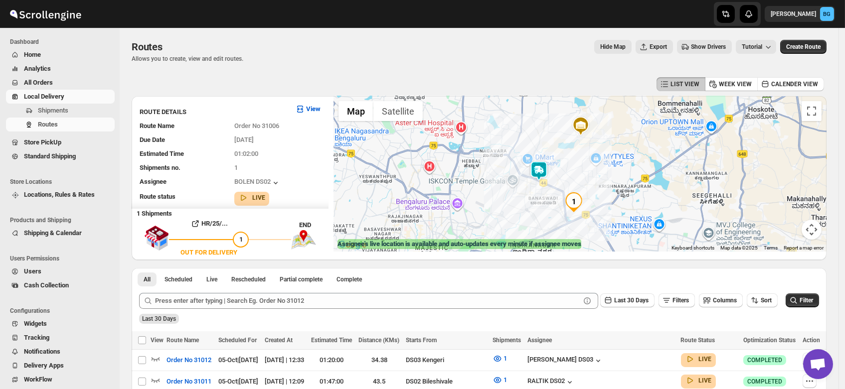
click at [543, 169] on img at bounding box center [539, 171] width 20 height 20
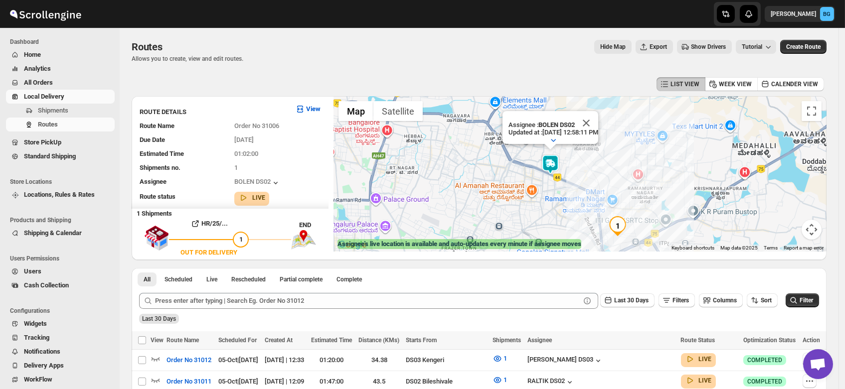
drag, startPoint x: 564, startPoint y: 206, endPoint x: 585, endPoint y: 171, distance: 41.1
click at [585, 171] on div "Assignee : [PERSON_NAME] DS02 Updated at : [DATE] 12:58:11 PM Duty mode Enabled…" at bounding box center [580, 174] width 493 height 156
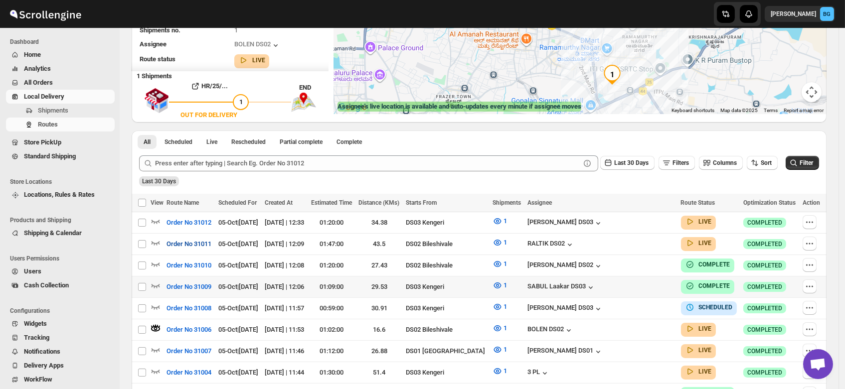
scroll to position [137, 0]
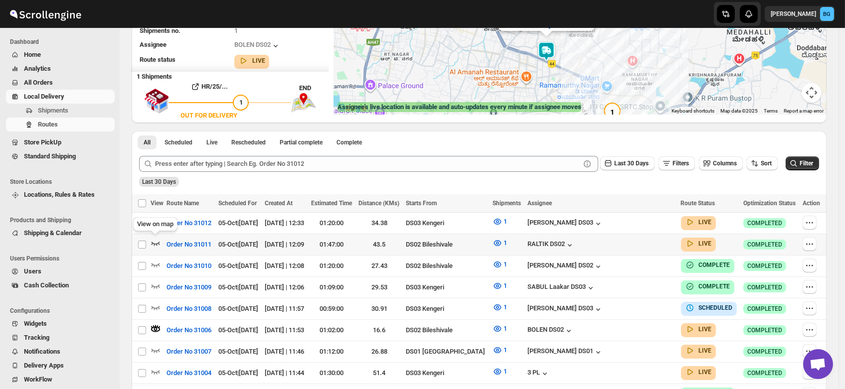
click at [152, 238] on icon "button" at bounding box center [156, 243] width 10 height 10
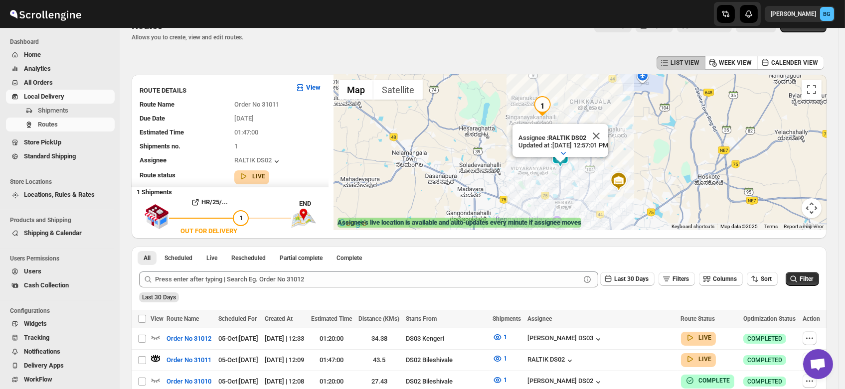
scroll to position [0, 0]
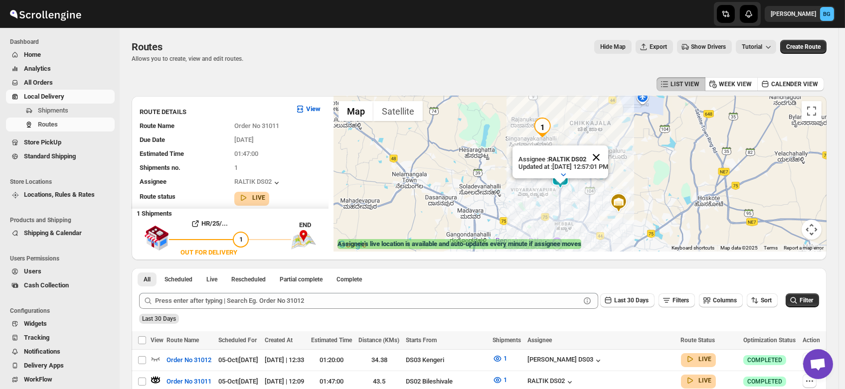
click at [608, 146] on button "Close" at bounding box center [596, 158] width 24 height 24
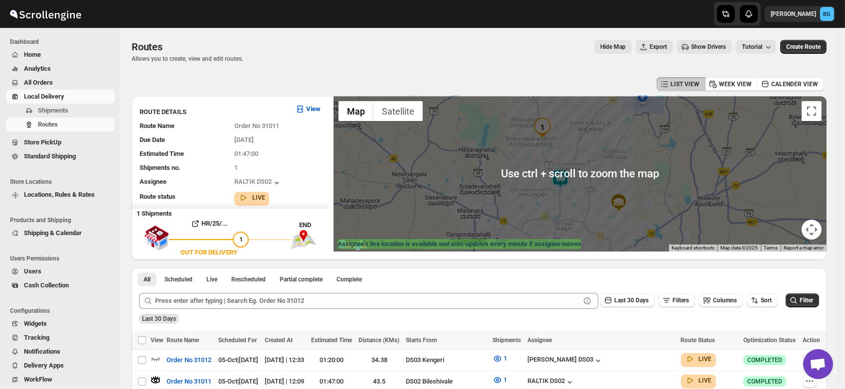
scroll to position [6, 0]
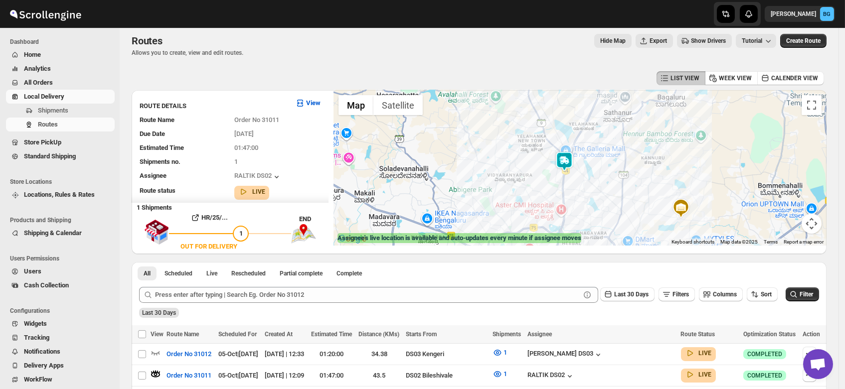
click at [570, 157] on img at bounding box center [564, 162] width 20 height 20
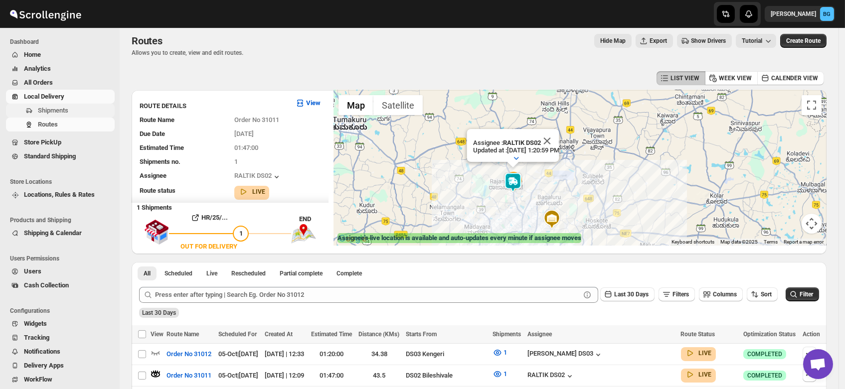
click at [49, 110] on span "Shipments" at bounding box center [53, 110] width 30 height 7
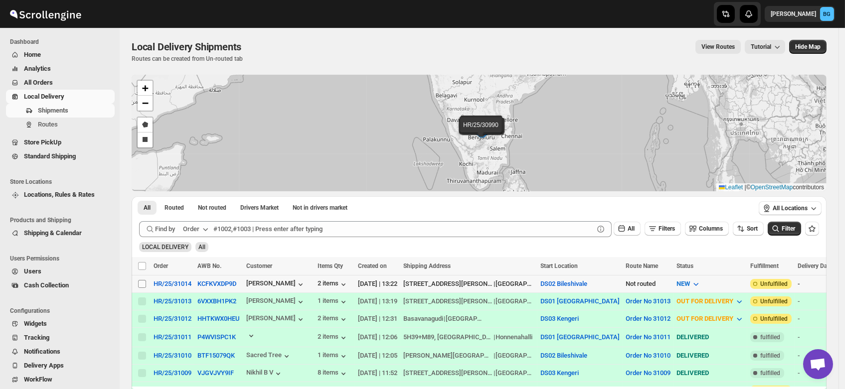
click at [140, 282] on input "Select shipment" at bounding box center [142, 284] width 8 height 8
checkbox input "true"
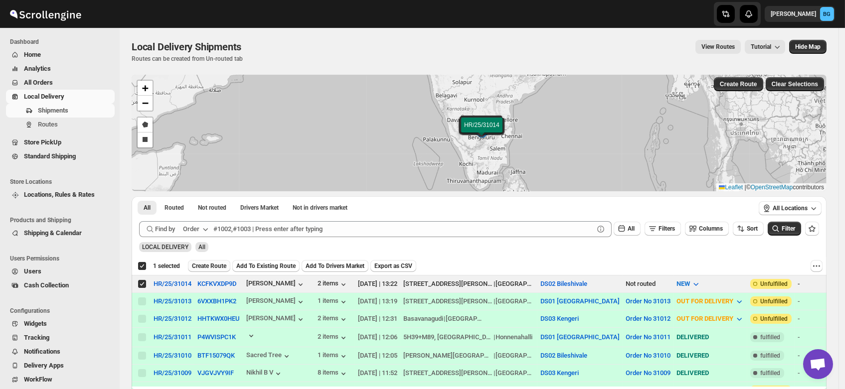
click at [207, 264] on span "Create Route" at bounding box center [209, 266] width 34 height 8
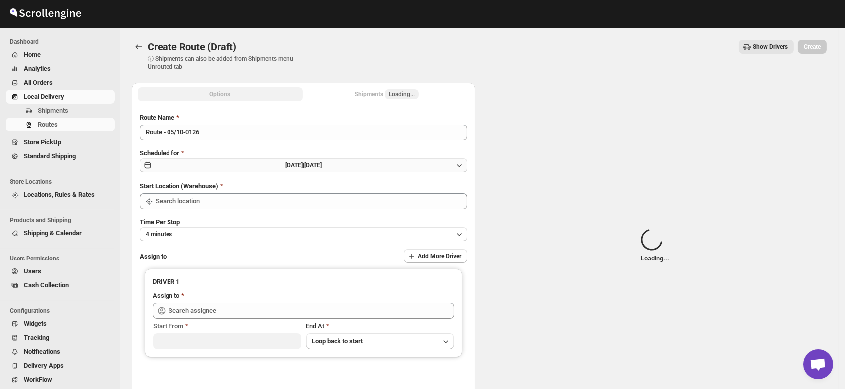
type input "DS02 Bileshivale"
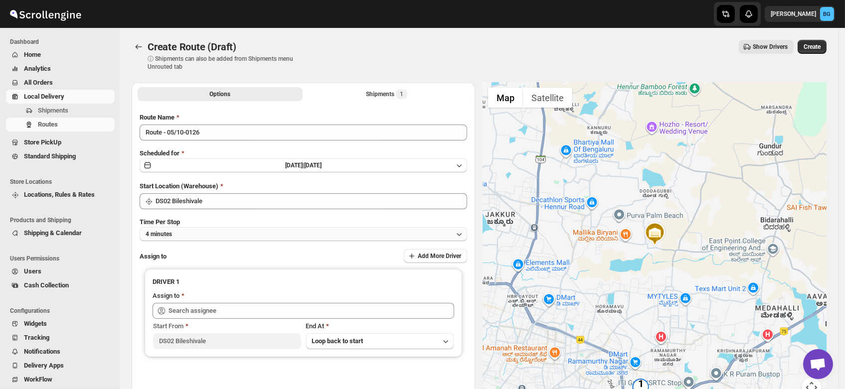
click at [211, 240] on button "4 minutes" at bounding box center [304, 234] width 328 height 14
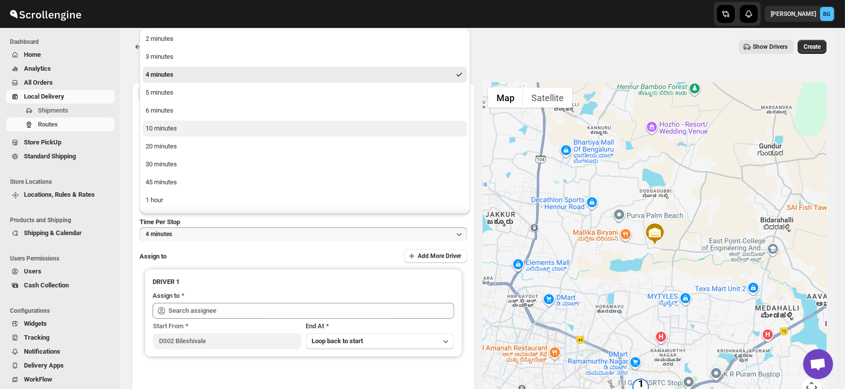
click at [190, 132] on button "10 minutes" at bounding box center [305, 129] width 325 height 16
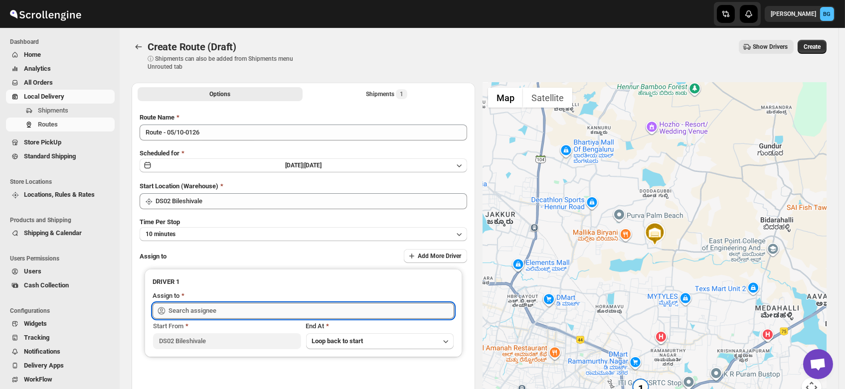
click at [193, 307] on input "text" at bounding box center [312, 311] width 286 height 16
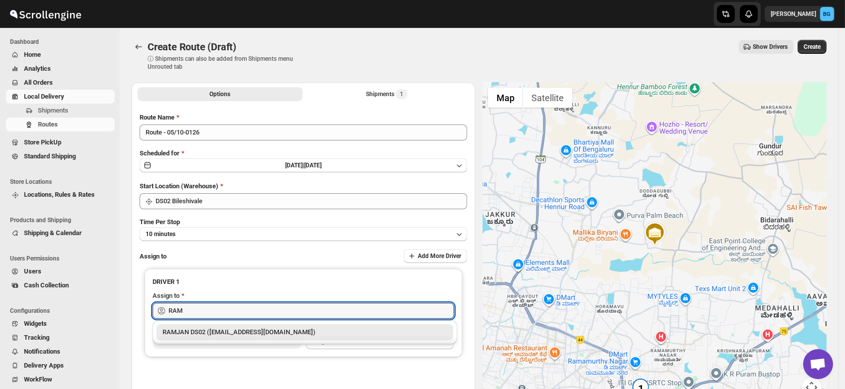
click at [207, 330] on div "RAMJAN DS02 ([EMAIL_ADDRESS][DOMAIN_NAME])" at bounding box center [305, 333] width 285 height 10
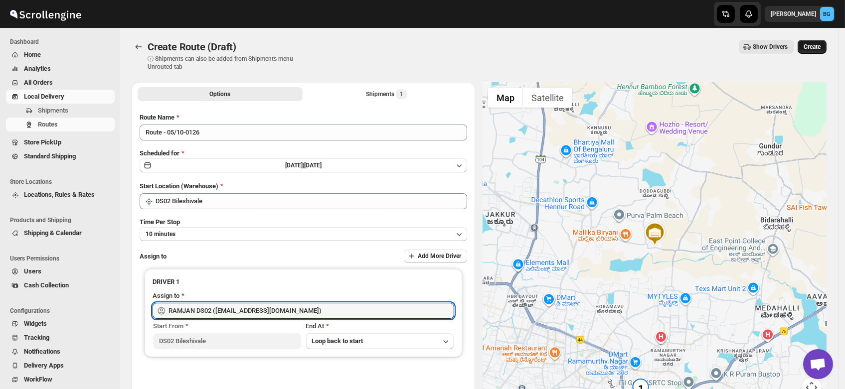
type input "RAMJAN DS02 ([EMAIL_ADDRESS][DOMAIN_NAME])"
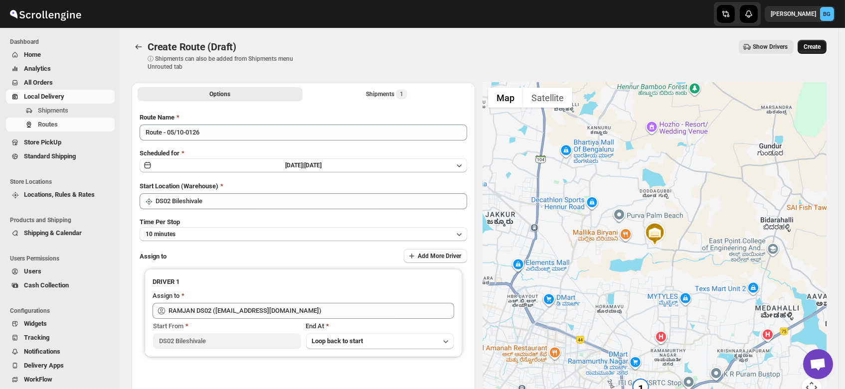
click at [818, 47] on span "Create" at bounding box center [812, 47] width 17 height 8
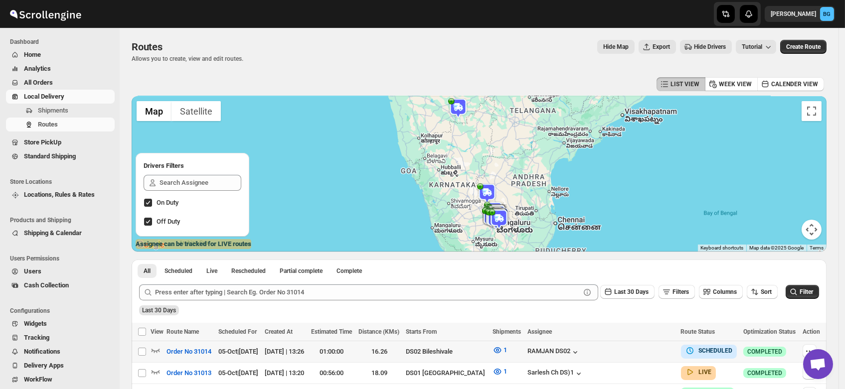
click at [150, 350] on td "Select route" at bounding box center [141, 352] width 19 height 21
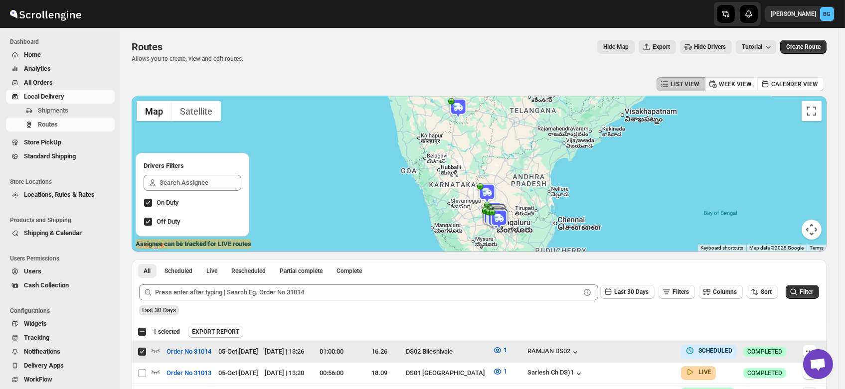
click at [133, 350] on td "Select route" at bounding box center [141, 352] width 19 height 21
checkbox input "false"
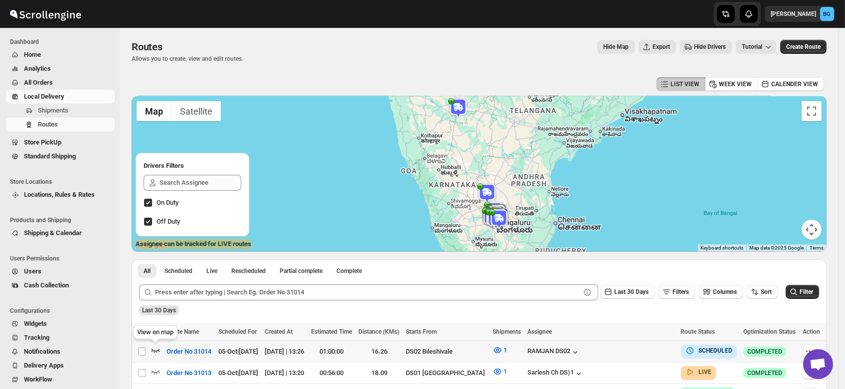
click at [156, 350] on icon "button" at bounding box center [156, 351] width 10 height 10
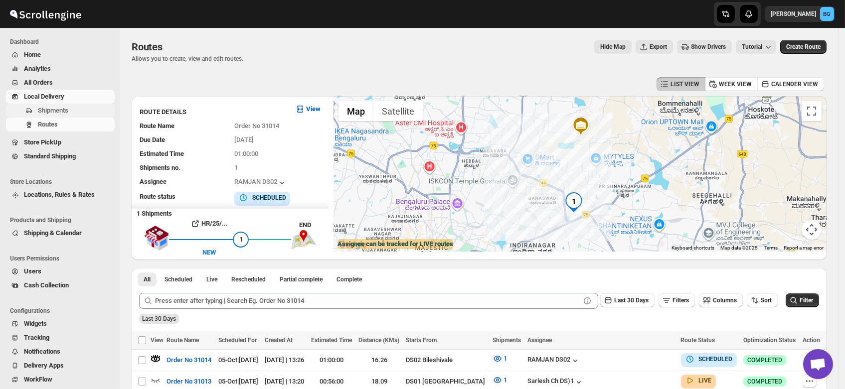
click at [58, 114] on span "Shipments" at bounding box center [53, 110] width 30 height 7
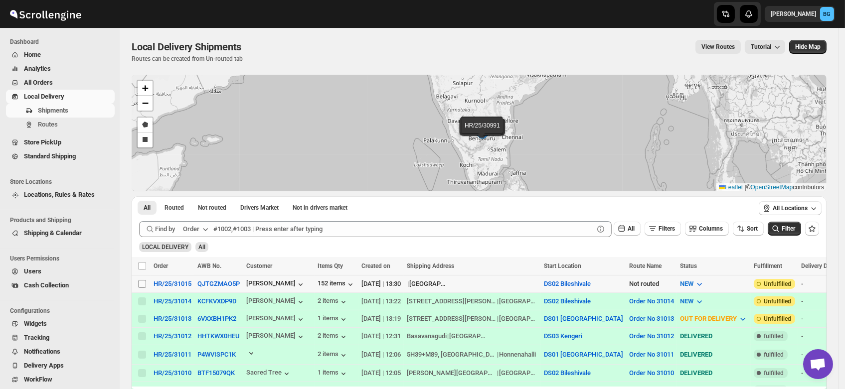
click at [141, 283] on input "Select shipment" at bounding box center [142, 284] width 8 height 8
checkbox input "true"
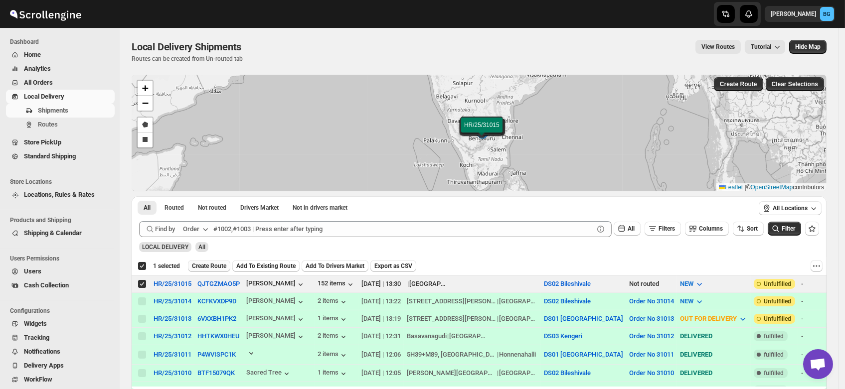
click at [213, 263] on span "Create Route" at bounding box center [209, 266] width 34 height 8
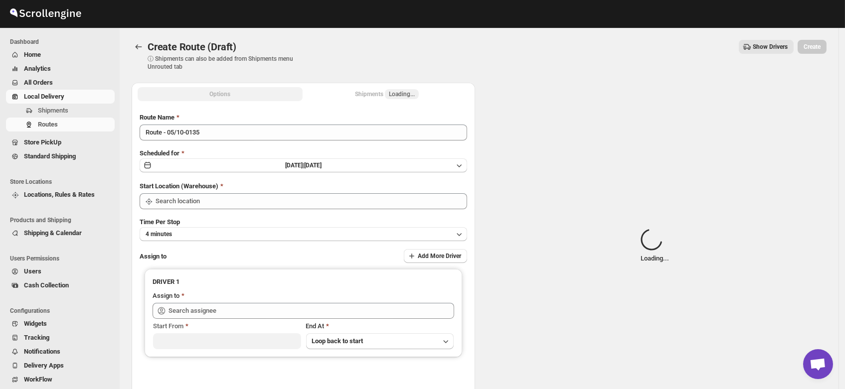
type input "DS02 Bileshivale"
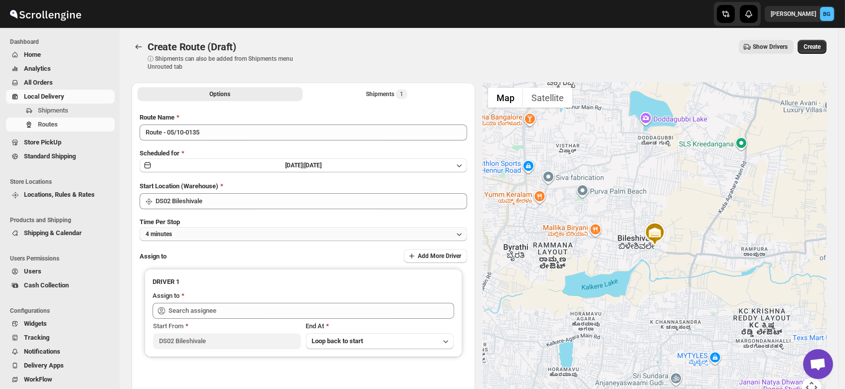
click at [187, 233] on button "4 minutes" at bounding box center [304, 234] width 328 height 14
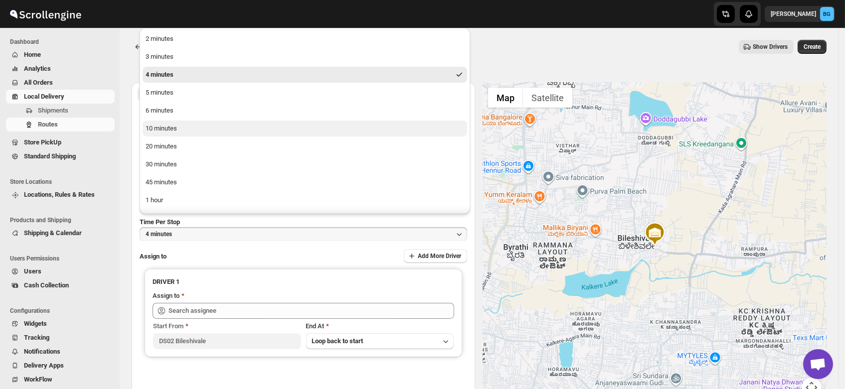
click at [172, 127] on div "10 minutes" at bounding box center [161, 129] width 31 height 10
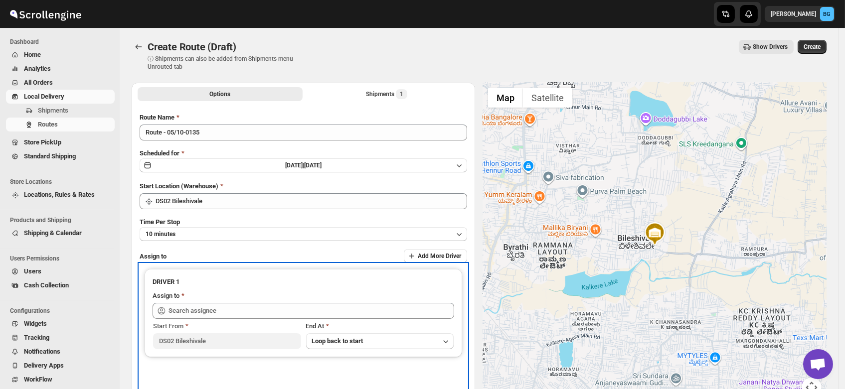
click at [184, 301] on div "Assign to" at bounding box center [304, 297] width 302 height 12
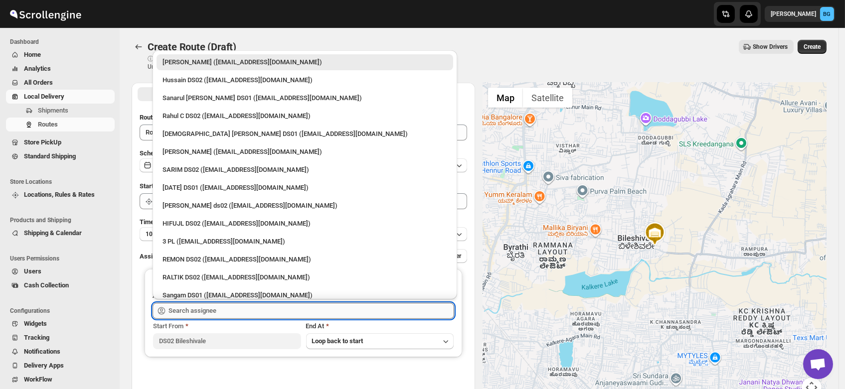
click at [184, 310] on input "text" at bounding box center [312, 311] width 286 height 16
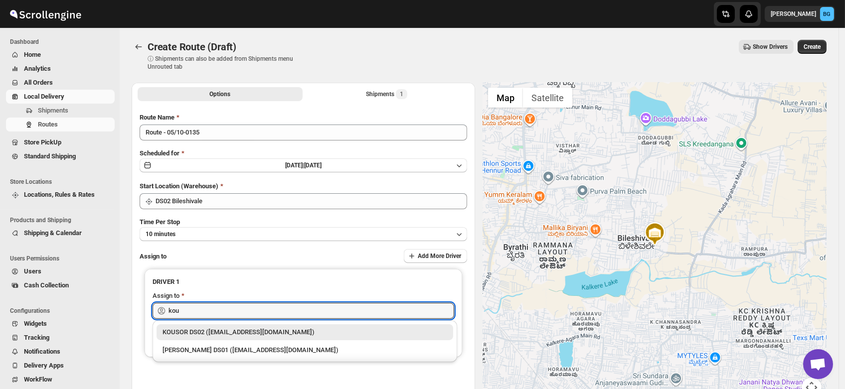
click at [198, 326] on div "KOUSOR DS02 ([EMAIL_ADDRESS][DOMAIN_NAME])" at bounding box center [305, 333] width 297 height 16
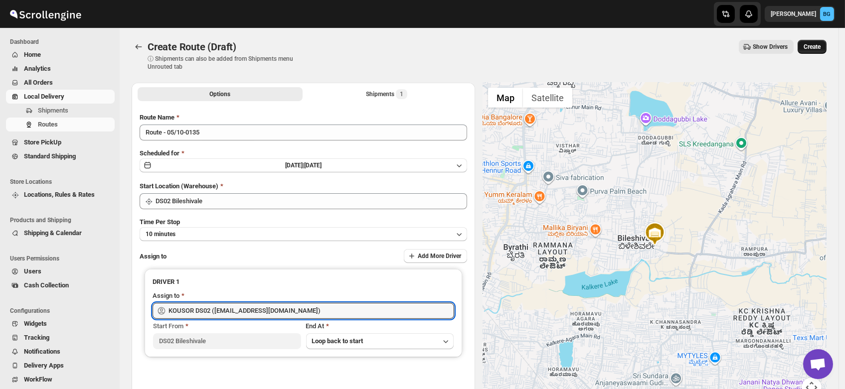
type input "KOUSOR DS02 ([EMAIL_ADDRESS][DOMAIN_NAME])"
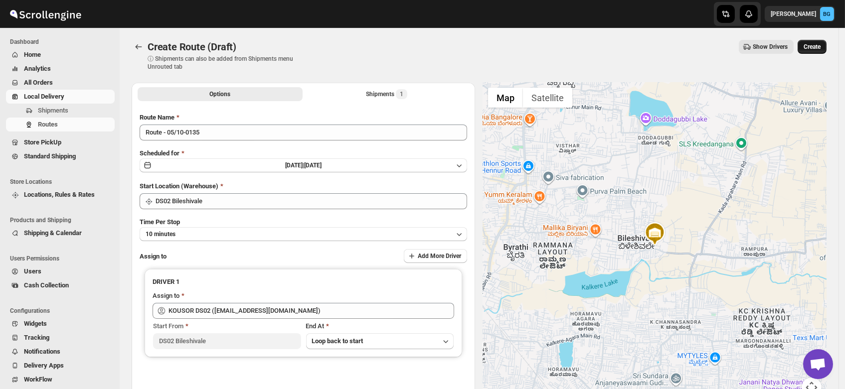
click at [817, 43] on span "Create" at bounding box center [812, 47] width 17 height 8
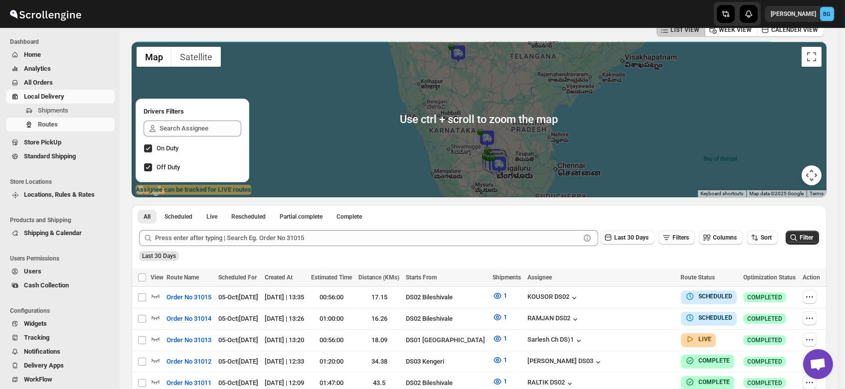
scroll to position [55, 0]
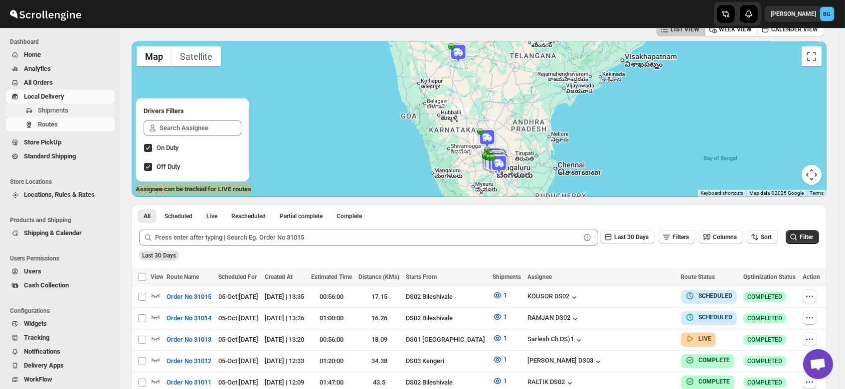
click at [51, 107] on span "Shipments" at bounding box center [53, 110] width 30 height 7
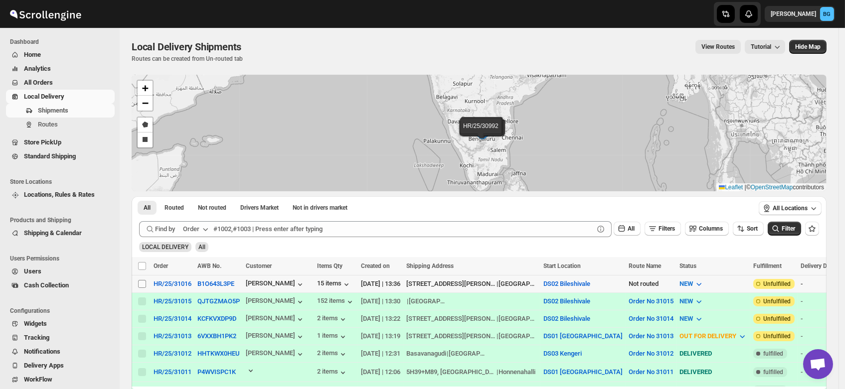
click at [141, 282] on input "Select shipment" at bounding box center [142, 284] width 8 height 8
checkbox input "true"
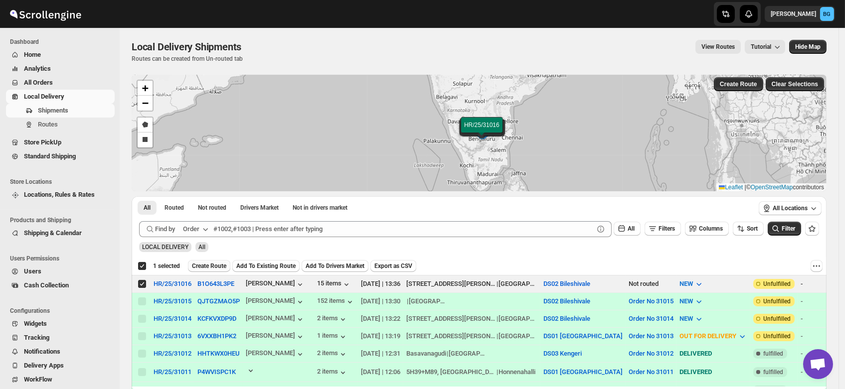
click at [211, 265] on span "Create Route" at bounding box center [209, 266] width 34 height 8
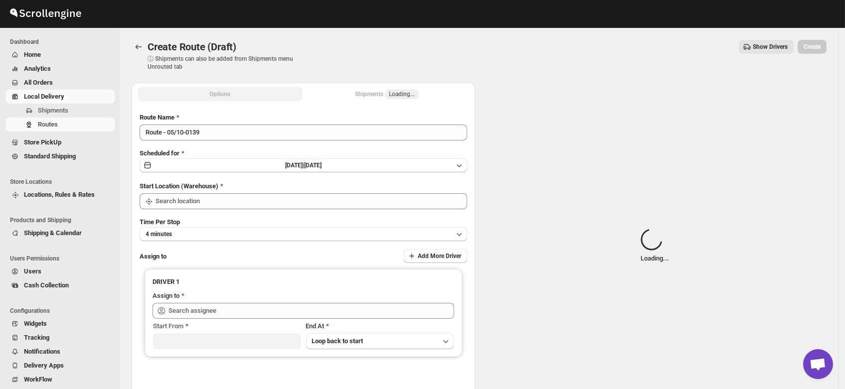
type input "DS02 Bileshivale"
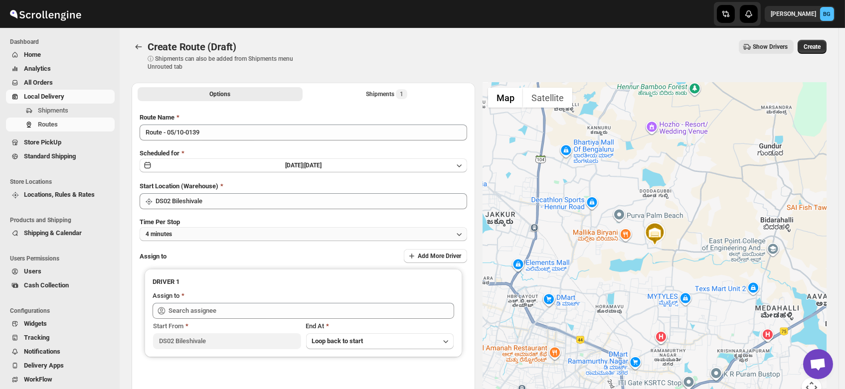
click at [186, 232] on button "4 minutes" at bounding box center [304, 234] width 328 height 14
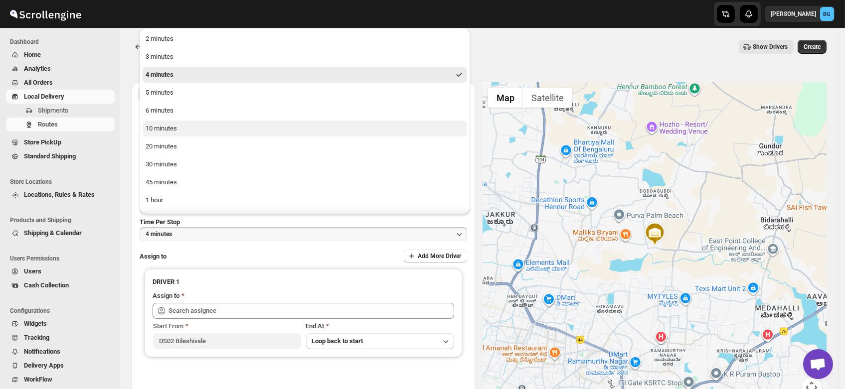
click at [166, 129] on div "10 minutes" at bounding box center [161, 129] width 31 height 10
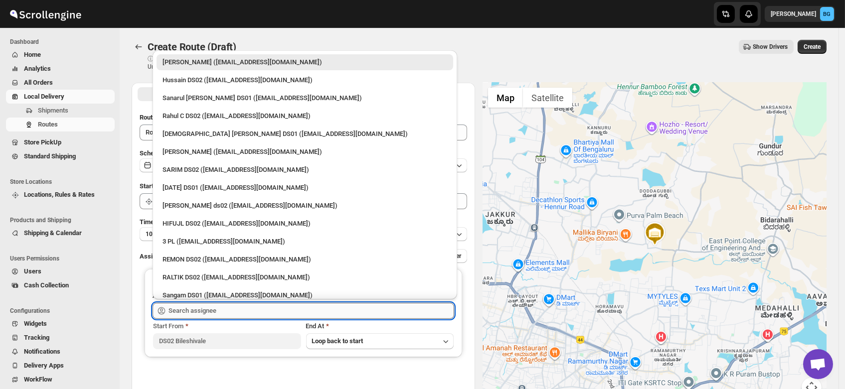
click at [187, 311] on input "text" at bounding box center [312, 311] width 286 height 16
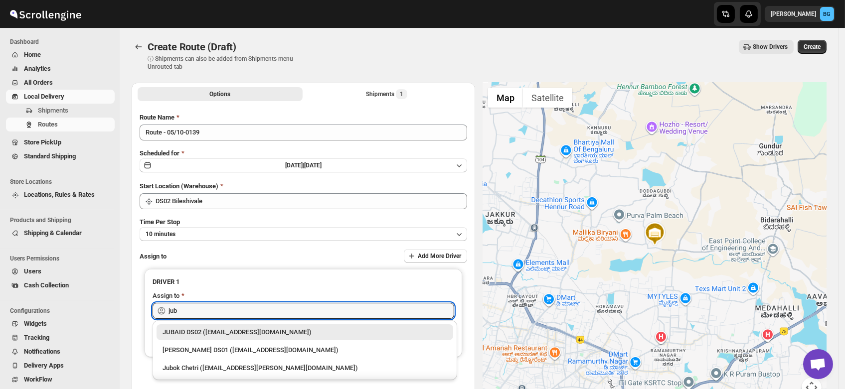
click at [204, 335] on div "JUBAID DS02 (vanafe7637@isorax.com)" at bounding box center [305, 333] width 285 height 10
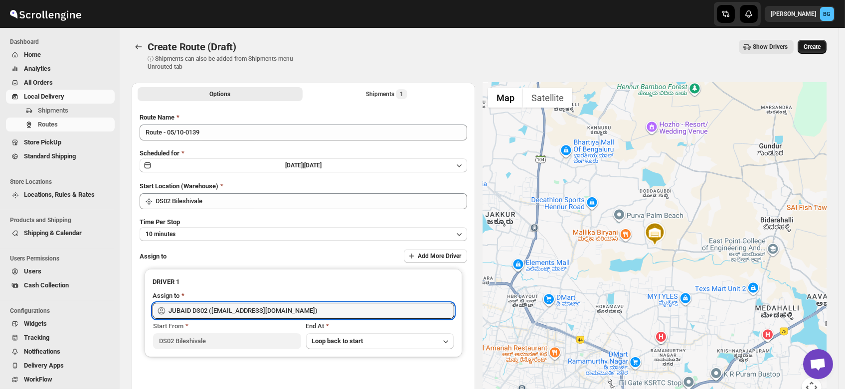
type input "JUBAID DS02 (vanafe7637@isorax.com)"
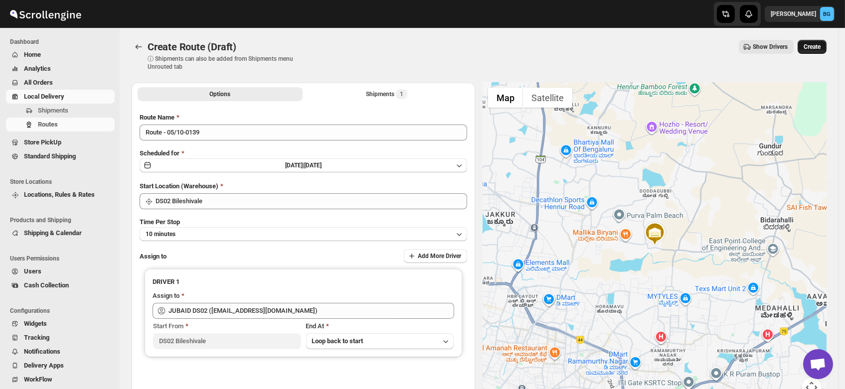
click at [814, 50] on span "Create" at bounding box center [812, 47] width 17 height 8
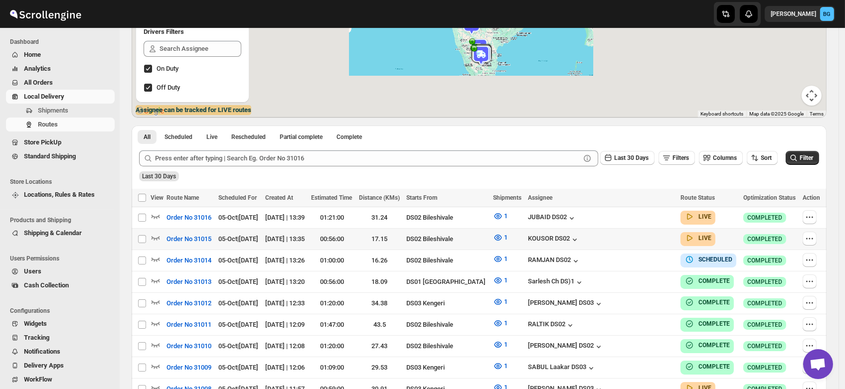
scroll to position [135, 0]
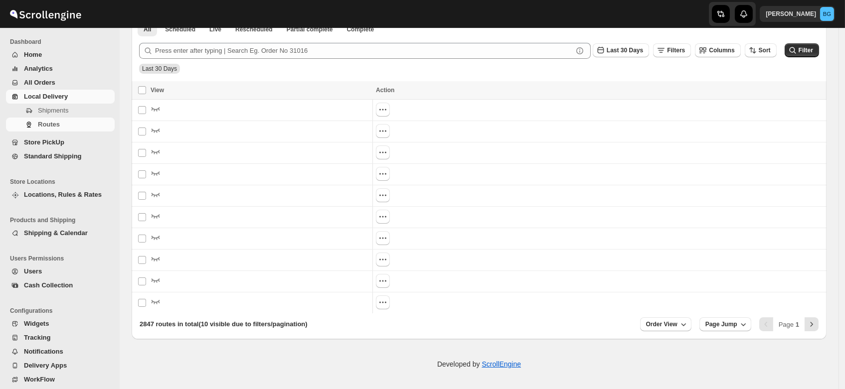
scroll to position [135, 0]
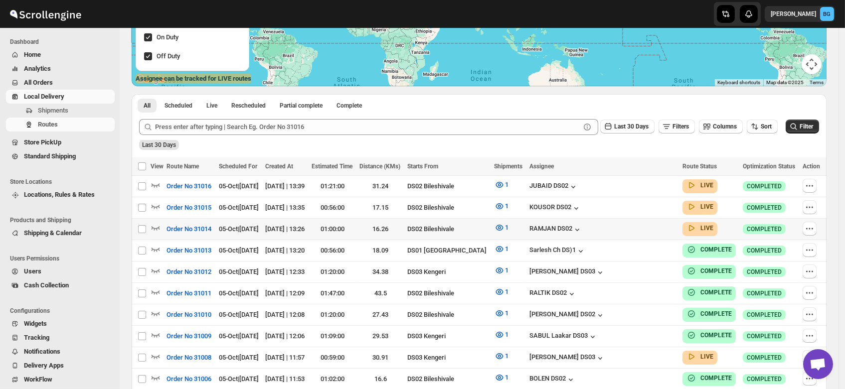
scroll to position [137, 0]
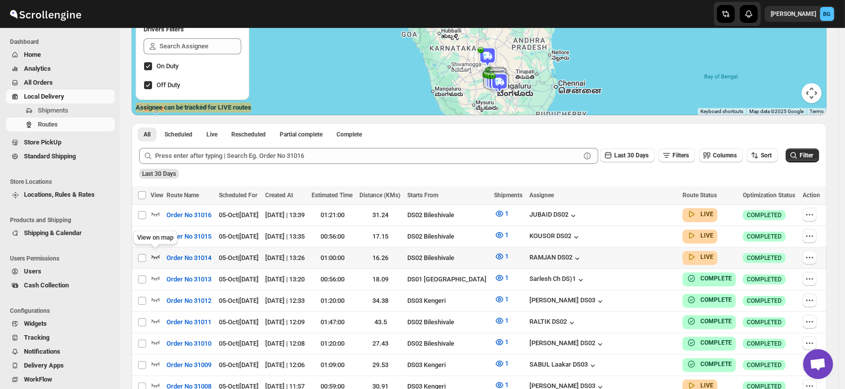
click at [155, 255] on icon "button" at bounding box center [156, 257] width 10 height 10
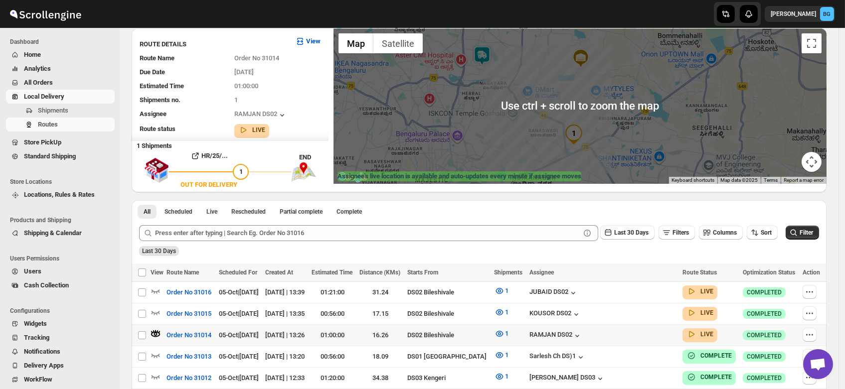
scroll to position [72, 0]
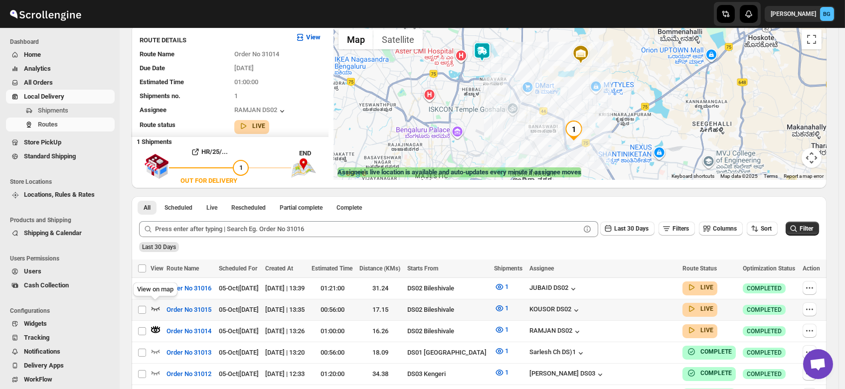
click at [154, 307] on icon "button" at bounding box center [156, 309] width 10 height 10
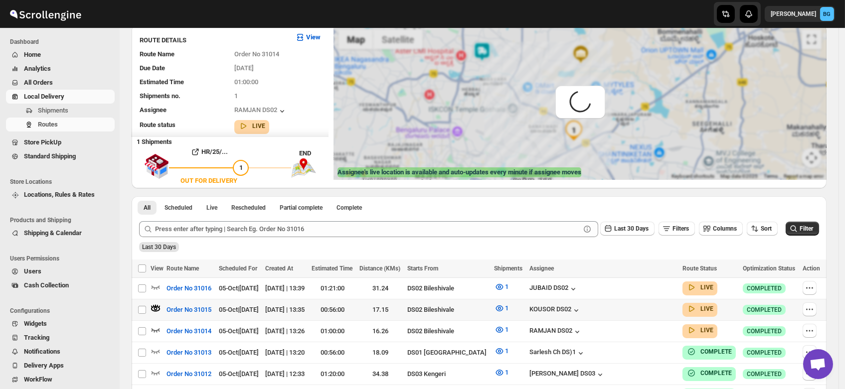
scroll to position [0, 0]
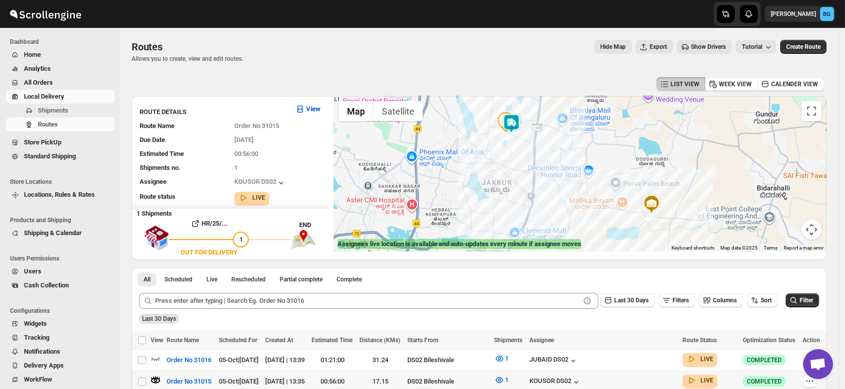
click at [516, 125] on img at bounding box center [512, 124] width 20 height 20
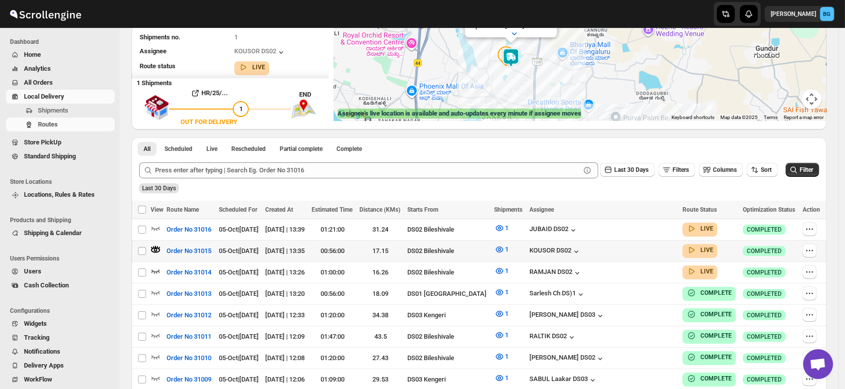
scroll to position [137, 0]
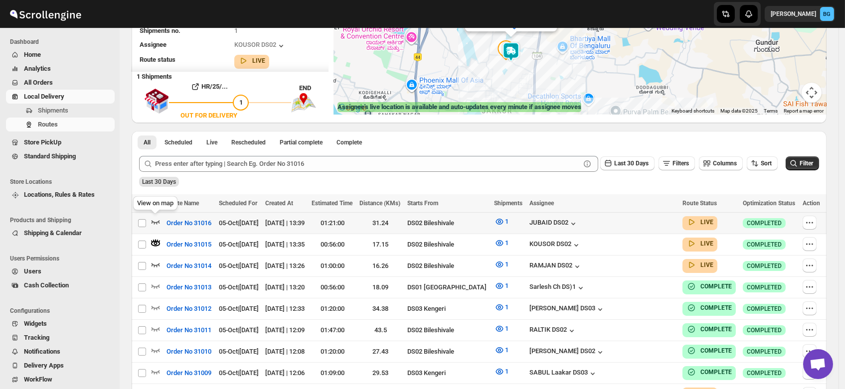
click at [156, 219] on icon "button" at bounding box center [156, 222] width 10 height 10
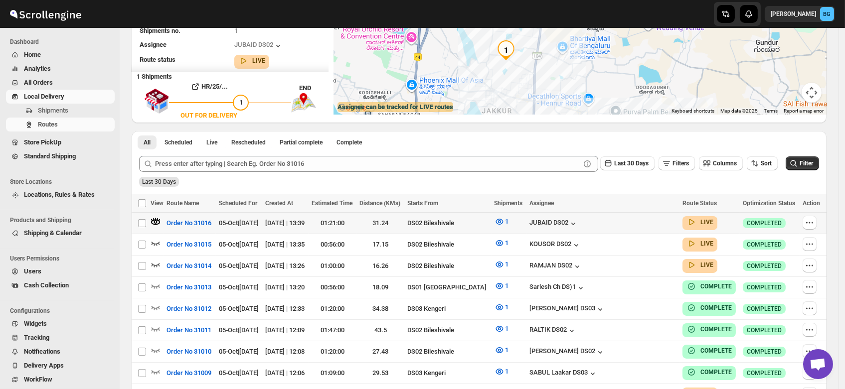
scroll to position [0, 0]
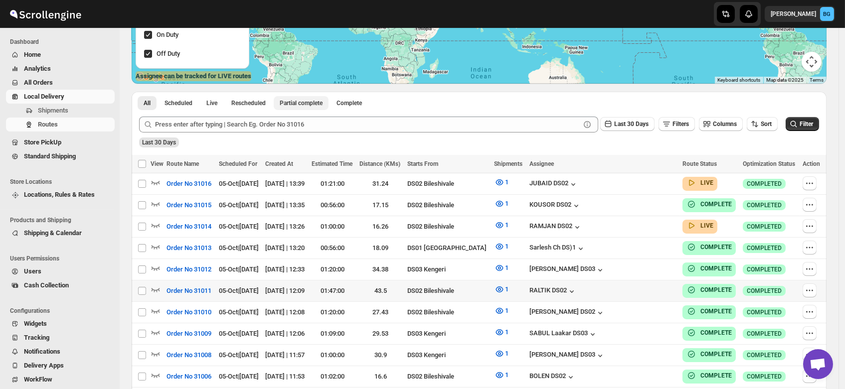
scroll to position [169, 0]
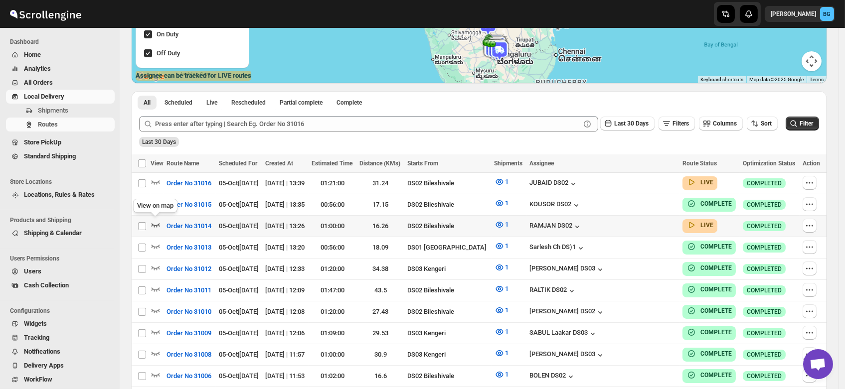
click at [155, 221] on icon "button" at bounding box center [156, 225] width 10 height 10
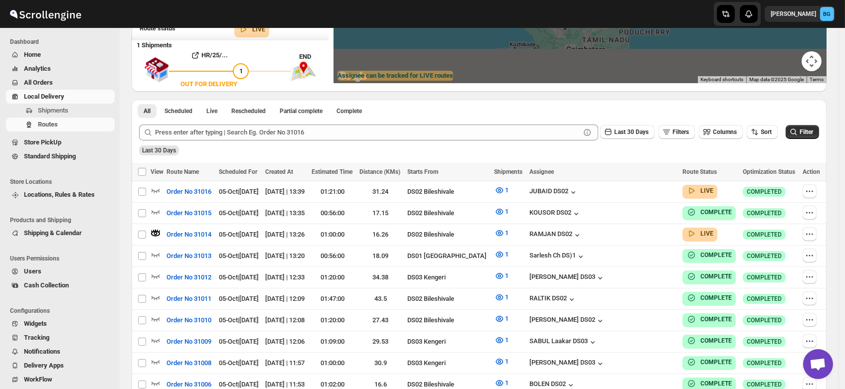
scroll to position [0, 0]
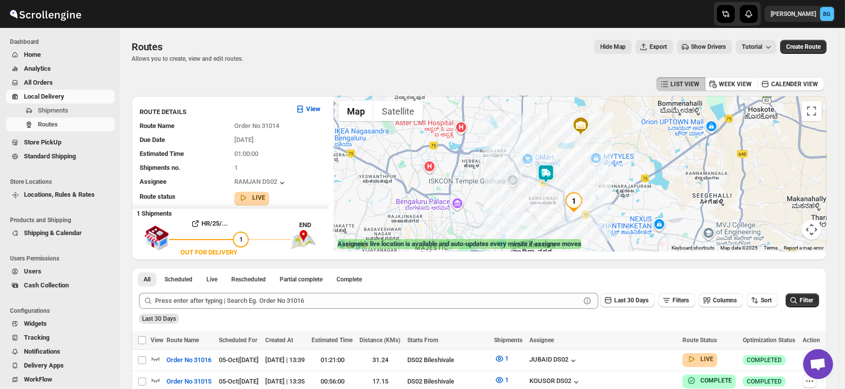
click at [549, 175] on img at bounding box center [546, 174] width 20 height 20
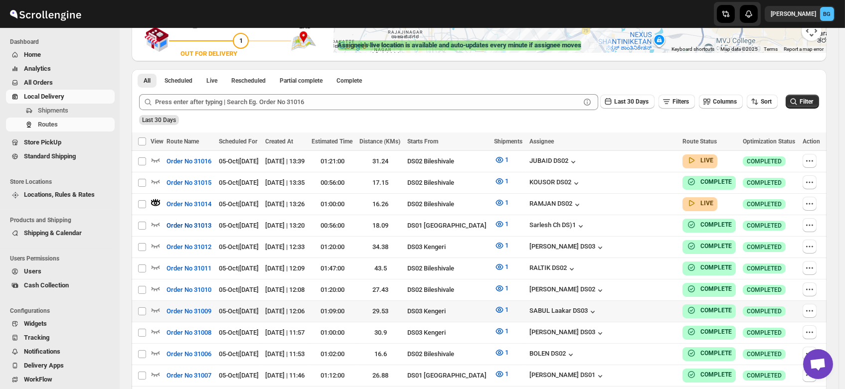
scroll to position [203, 0]
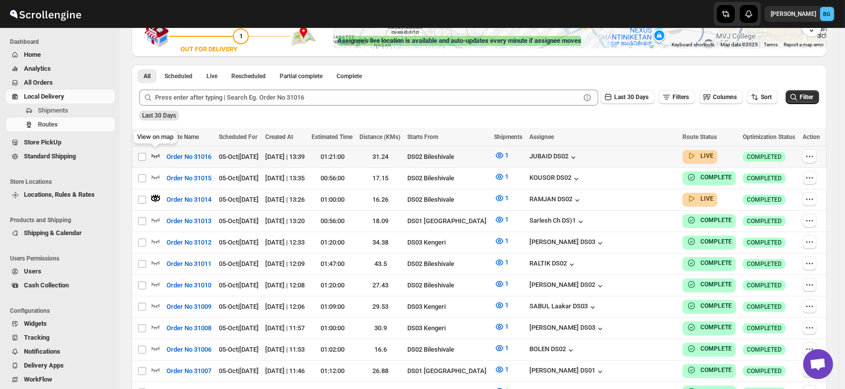
click at [155, 152] on icon "button" at bounding box center [156, 156] width 10 height 10
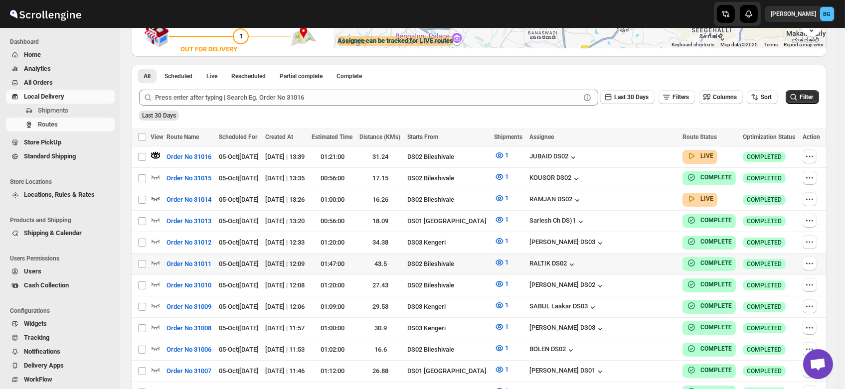
scroll to position [0, 0]
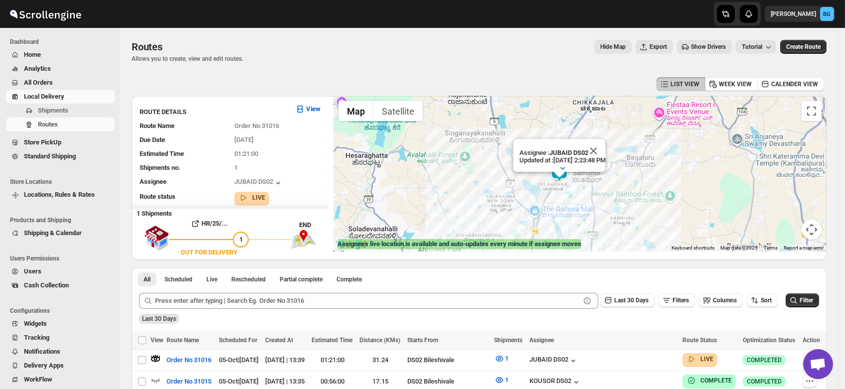
drag, startPoint x: 549, startPoint y: 162, endPoint x: 573, endPoint y: 217, distance: 60.1
click at [573, 217] on div "Assignee : JUBAID DS02 Updated at : 10/5/2025, 2:23:48 PM Duty mode Enabled Bat…" at bounding box center [580, 174] width 493 height 156
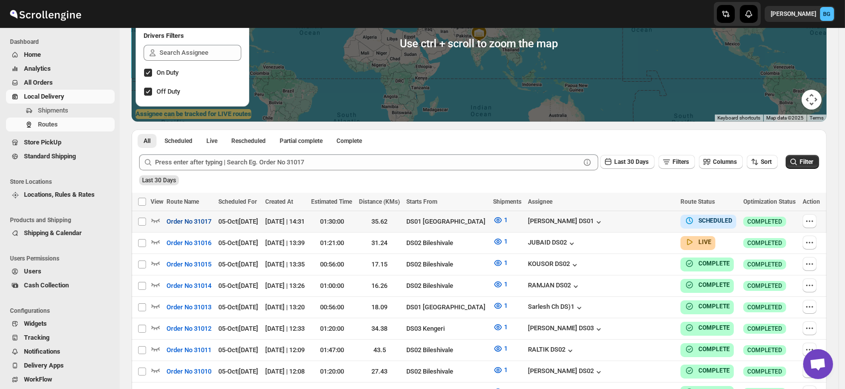
scroll to position [131, 0]
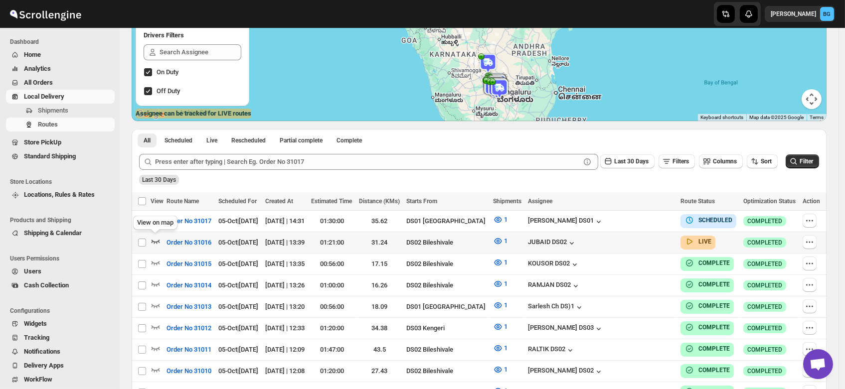
click at [156, 239] on icon "button" at bounding box center [156, 241] width 10 height 10
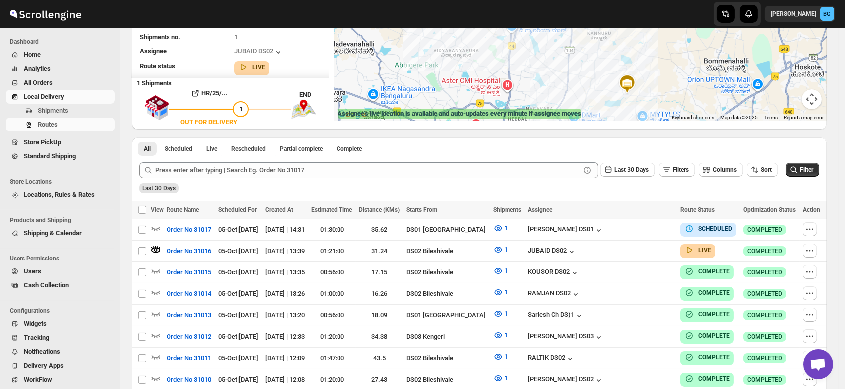
scroll to position [0, 0]
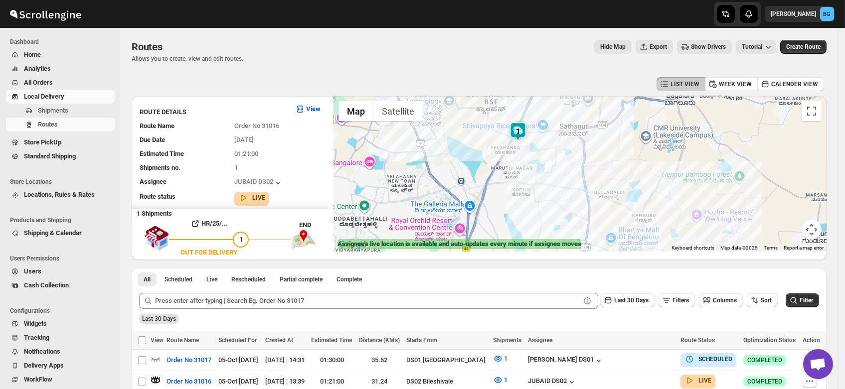
drag, startPoint x: 542, startPoint y: 149, endPoint x: 600, endPoint y: 215, distance: 88.0
click at [600, 215] on div at bounding box center [580, 174] width 493 height 156
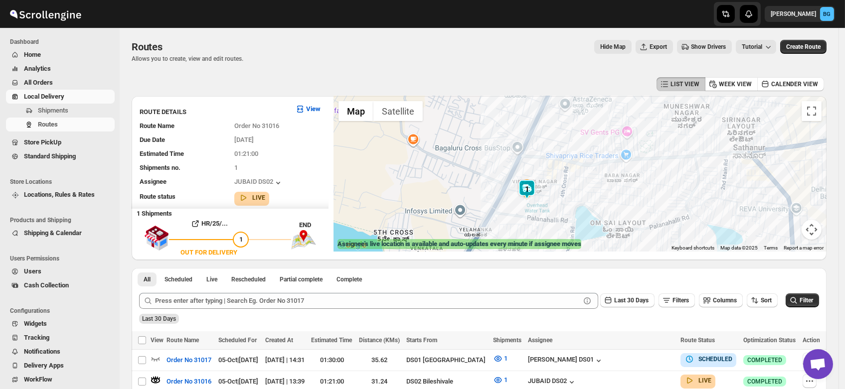
click at [531, 186] on img at bounding box center [527, 189] width 20 height 20
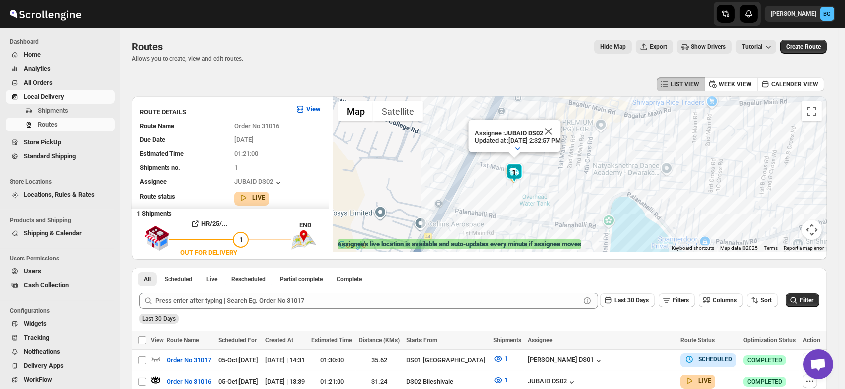
drag, startPoint x: 519, startPoint y: 203, endPoint x: 594, endPoint y: 152, distance: 90.7
click at [594, 152] on div "Assignee : JUBAID DS02 Updated at : [DATE] 2:32:57 PM Duty mode Enabled Battery…" at bounding box center [580, 174] width 493 height 156
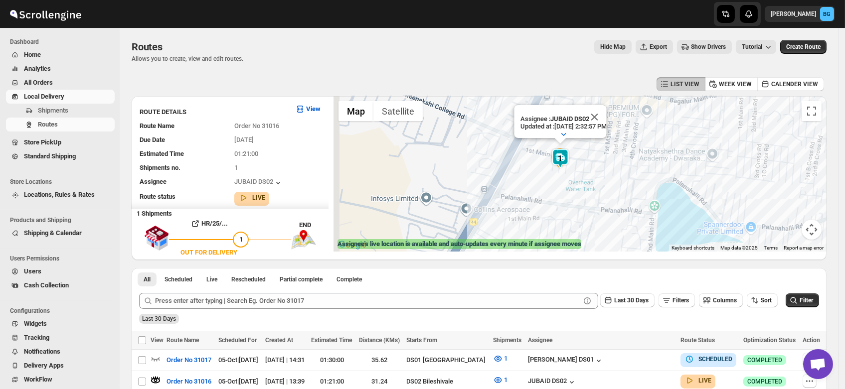
drag, startPoint x: 532, startPoint y: 185, endPoint x: 573, endPoint y: 172, distance: 42.9
click at [573, 172] on div "Assignee : JUBAID DS02 Updated at : [DATE] 2:32:57 PM Duty mode Enabled Battery…" at bounding box center [580, 174] width 493 height 156
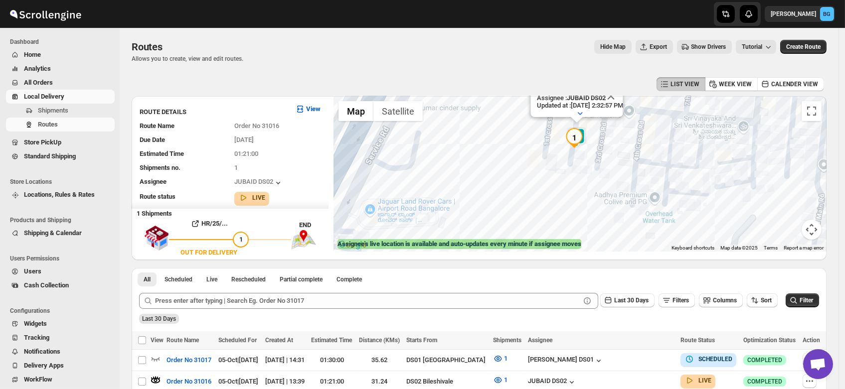
drag, startPoint x: 570, startPoint y: 161, endPoint x: 586, endPoint y: 188, distance: 31.7
click at [586, 188] on div "Assignee : JUBAID DS02 Updated at : 10/5/2025, 2:32:57 PM Duty mode Enabled Bat…" at bounding box center [580, 174] width 493 height 156
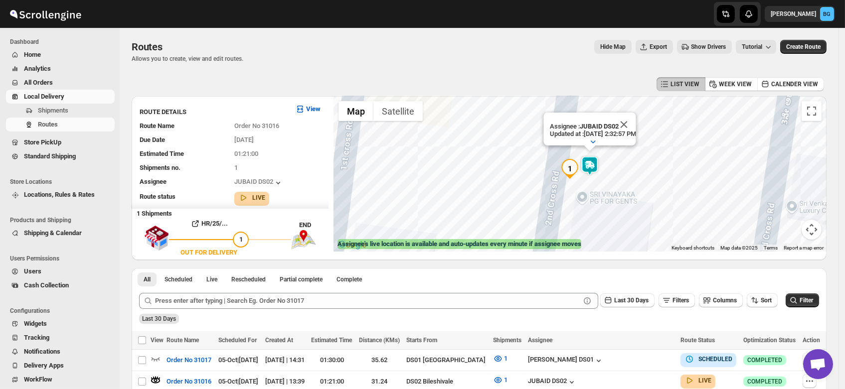
drag, startPoint x: 618, startPoint y: 164, endPoint x: 622, endPoint y: 190, distance: 26.7
click at [622, 190] on div "Assignee : JUBAID DS02 Updated at : 10/5/2025, 2:32:57 PM Duty mode Enabled Bat…" at bounding box center [580, 174] width 493 height 156
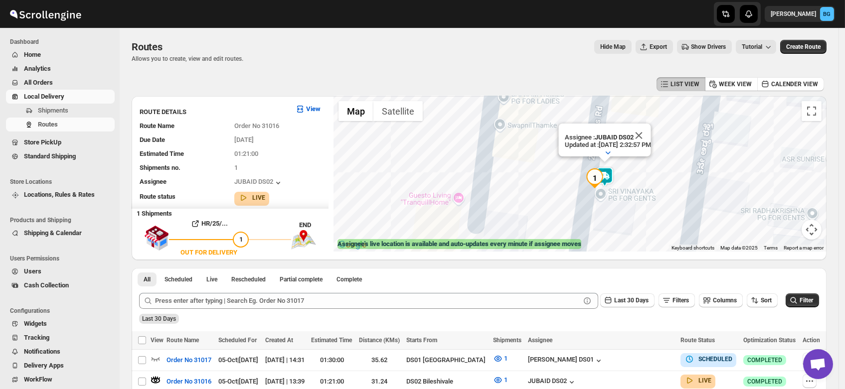
click at [610, 175] on img at bounding box center [605, 177] width 20 height 20
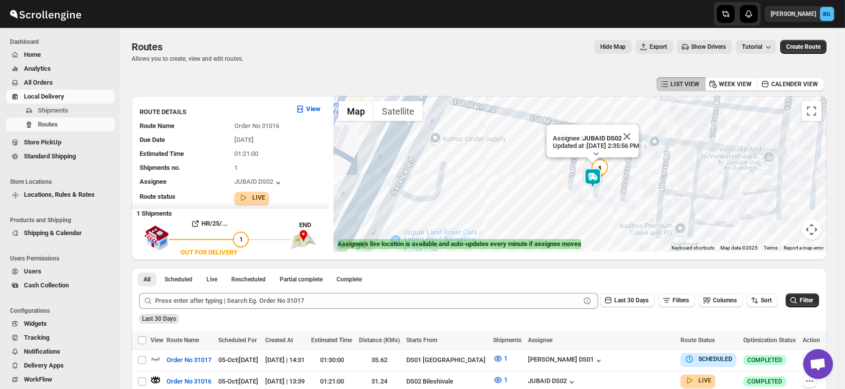
drag, startPoint x: 570, startPoint y: 220, endPoint x: 577, endPoint y: 189, distance: 31.8
click at [577, 189] on div "Assignee : JUBAID DS02 Updated at : 10/5/2025, 2:35:56 PM Duty mode Enabled Bat…" at bounding box center [580, 174] width 493 height 156
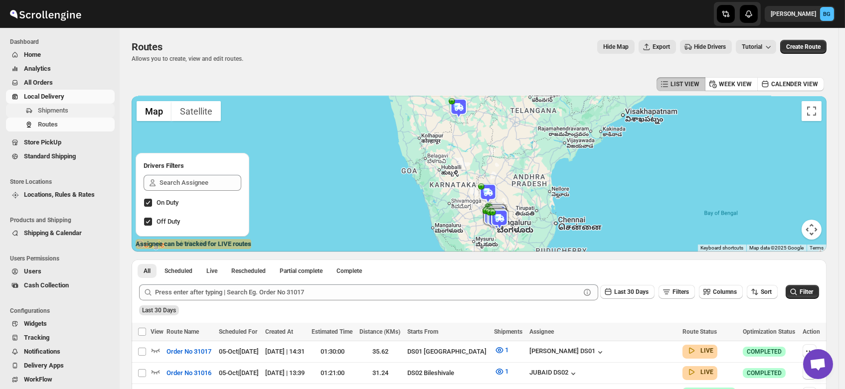
click at [42, 111] on span "Shipments" at bounding box center [53, 110] width 30 height 7
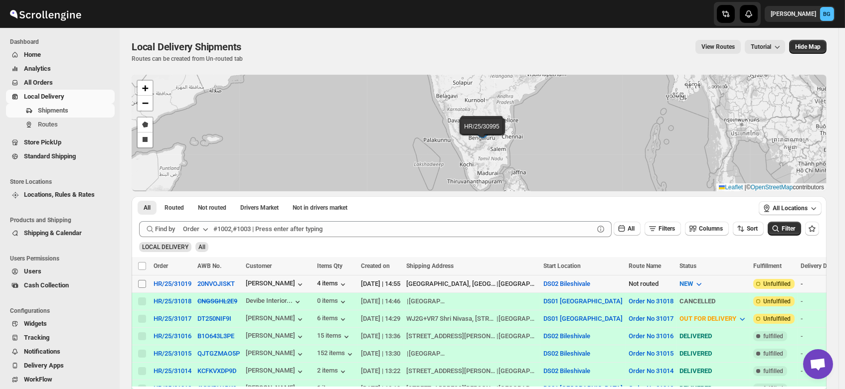
click at [139, 282] on input "Select shipment" at bounding box center [142, 284] width 8 height 8
checkbox input "true"
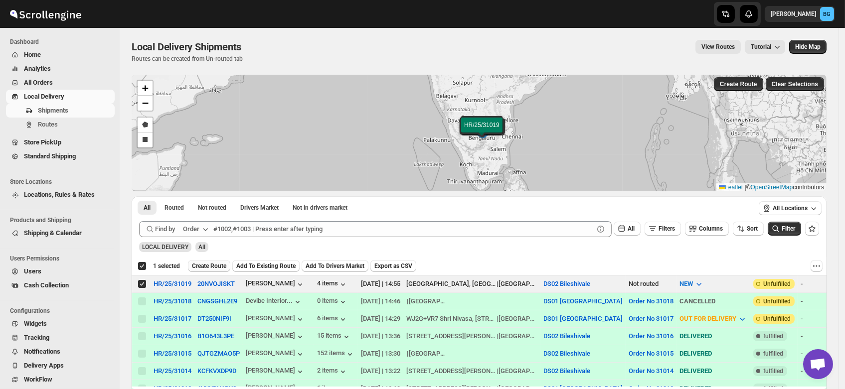
click at [210, 263] on span "Create Route" at bounding box center [209, 266] width 34 height 8
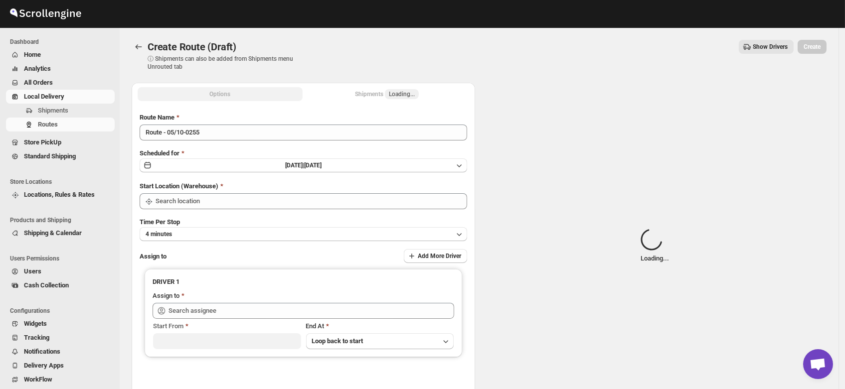
type input "DS02 Bileshivale"
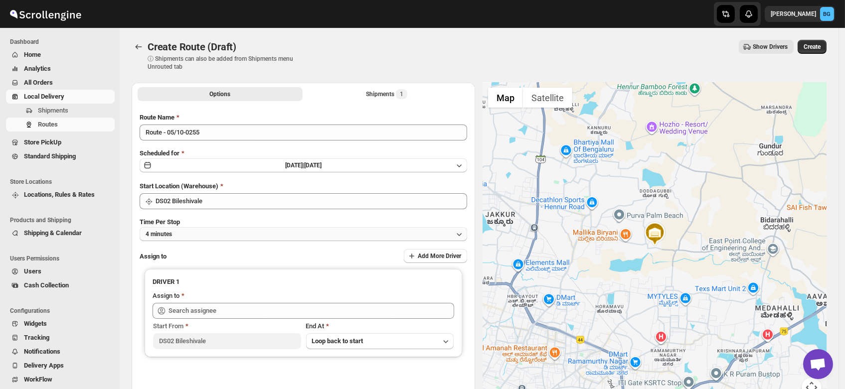
click at [180, 232] on button "4 minutes" at bounding box center [304, 234] width 328 height 14
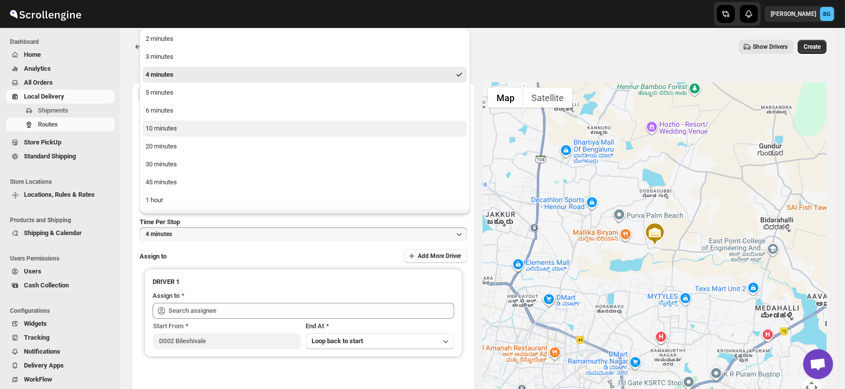
click at [175, 129] on div "10 minutes" at bounding box center [161, 129] width 31 height 10
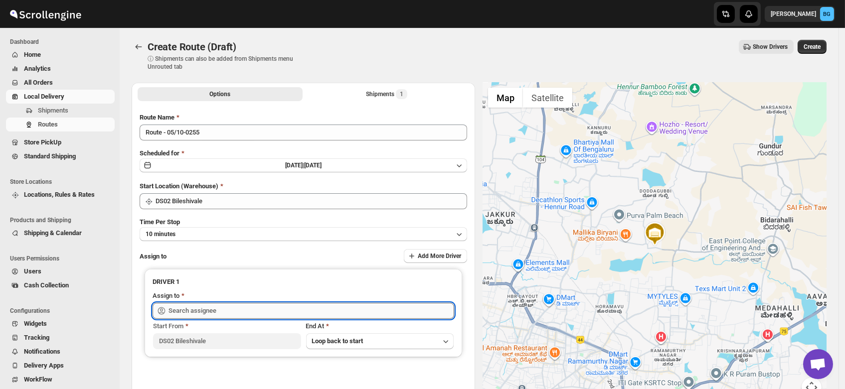
click at [201, 310] on input "text" at bounding box center [312, 311] width 286 height 16
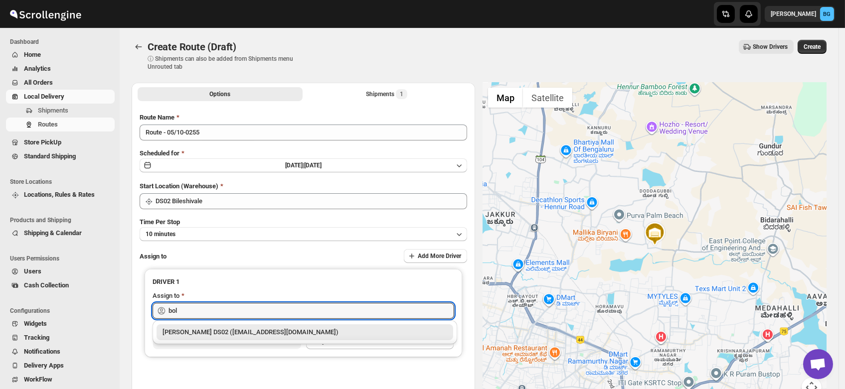
click at [224, 329] on div "[PERSON_NAME] DS02 ([EMAIL_ADDRESS][DOMAIN_NAME])" at bounding box center [305, 333] width 285 height 10
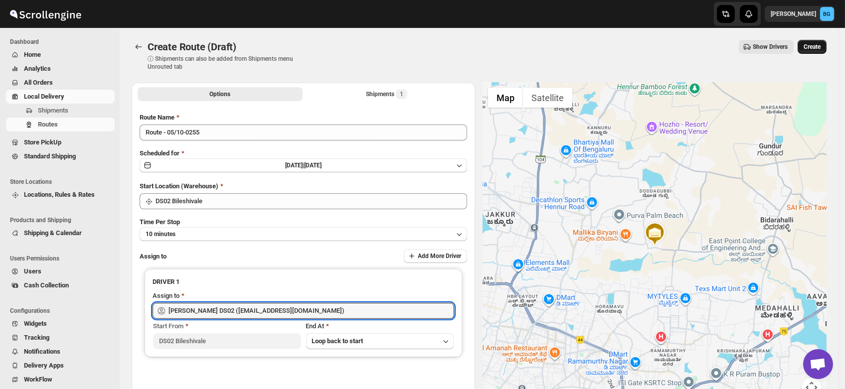
type input "[PERSON_NAME] DS02 ([EMAIL_ADDRESS][DOMAIN_NAME])"
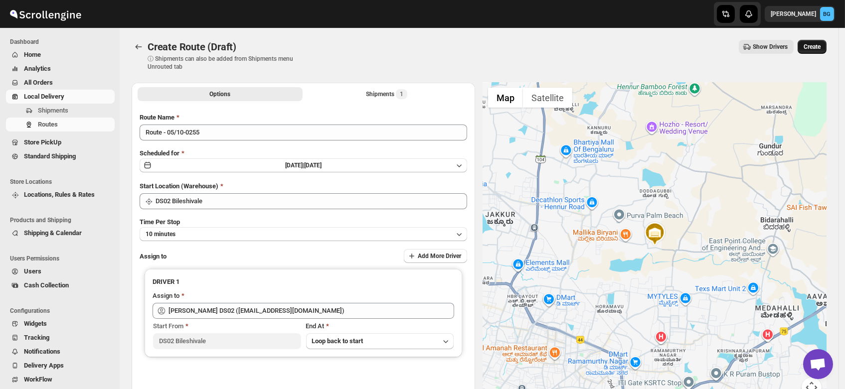
click at [819, 47] on span "Create" at bounding box center [812, 47] width 17 height 8
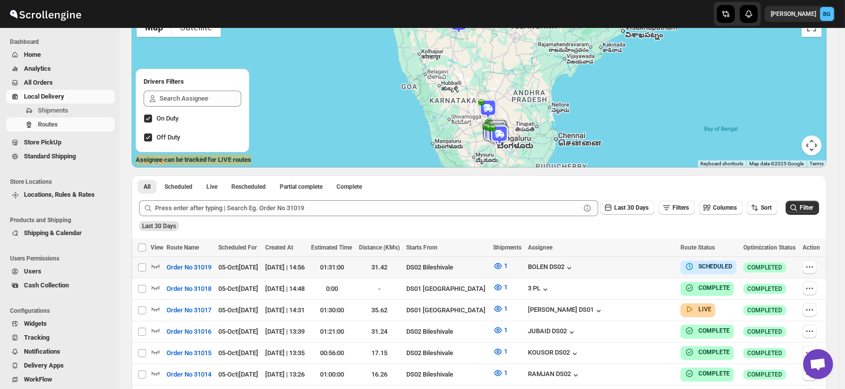
scroll to position [81, 0]
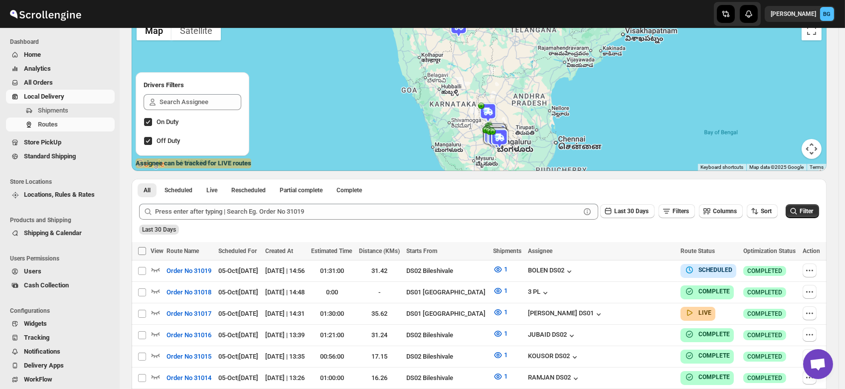
click at [141, 255] on input "Select all Routes" at bounding box center [142, 251] width 8 height 8
checkbox input "true"
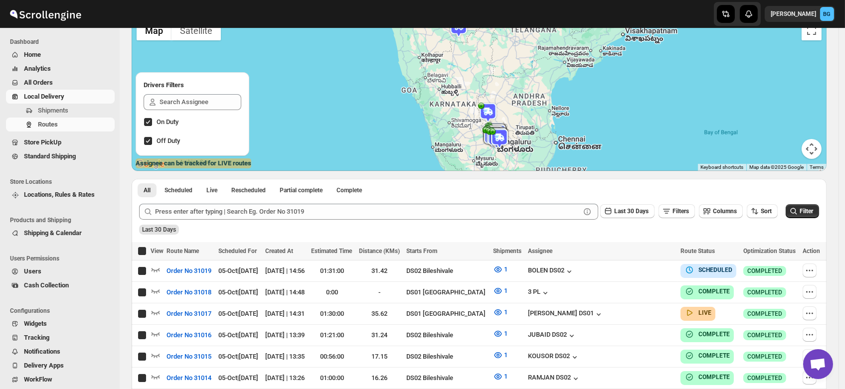
checkbox input "true"
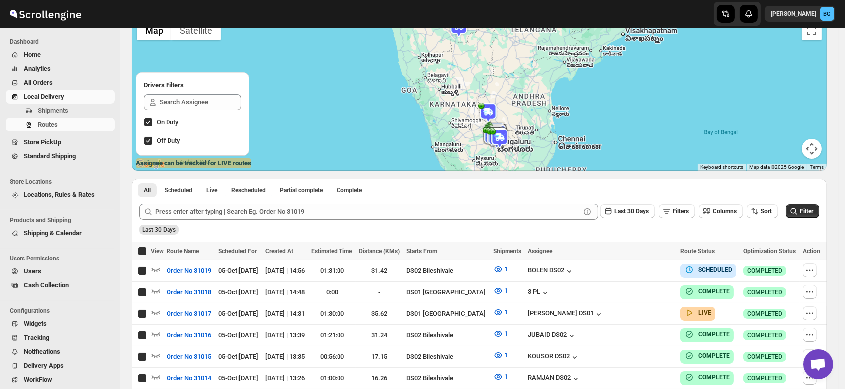
checkbox input "true"
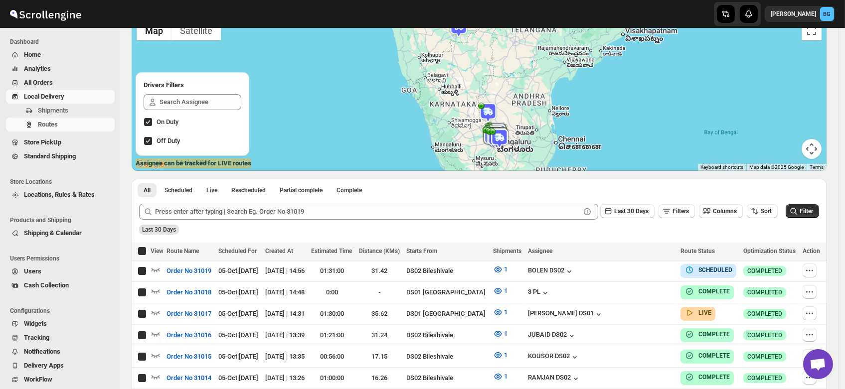
checkbox input "true"
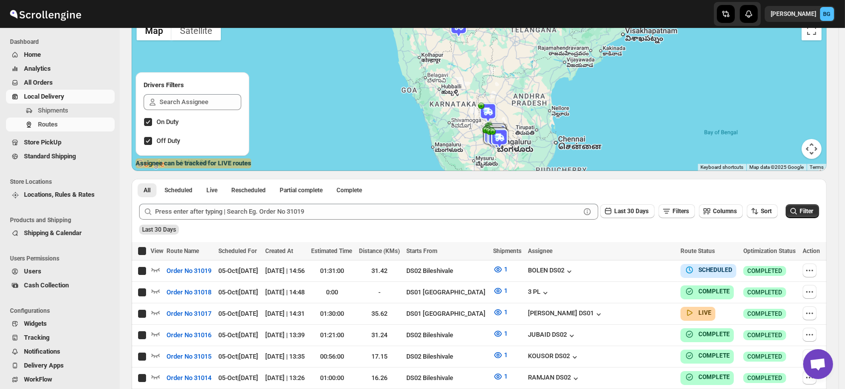
checkbox input "true"
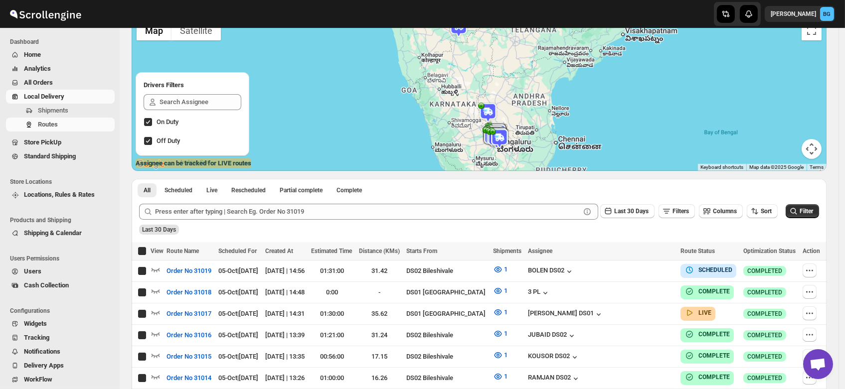
checkbox input "true"
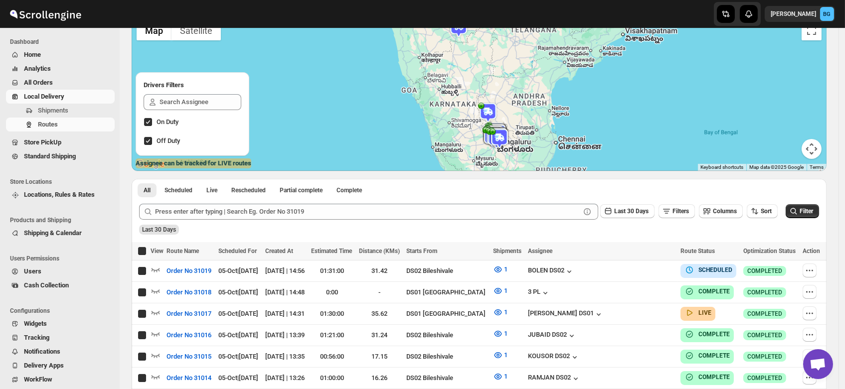
checkbox input "true"
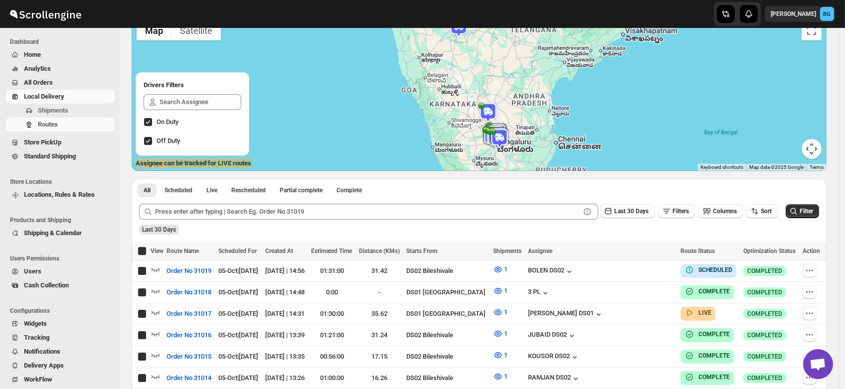
checkbox input "true"
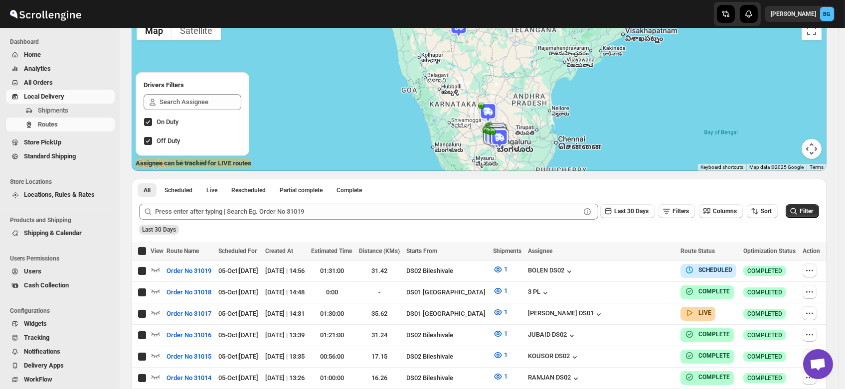
checkbox input "true"
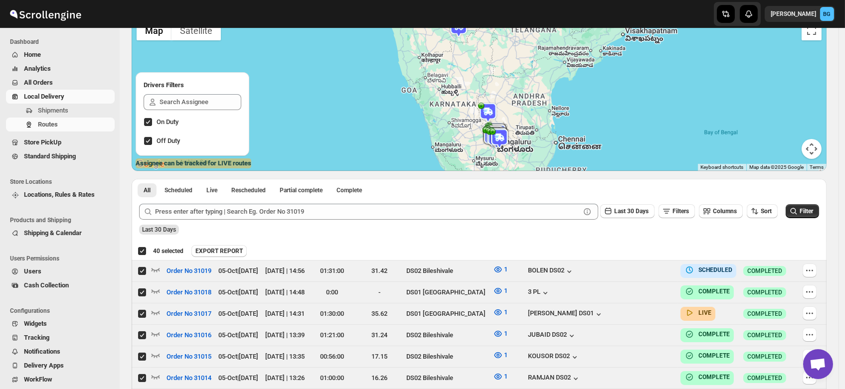
click at [141, 255] on div "Deselect all 40 Routes 40 selected" at bounding box center [161, 251] width 46 height 9
checkbox input "false"
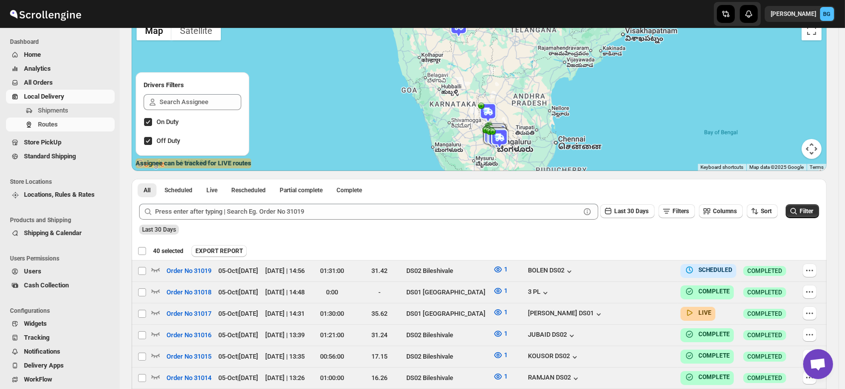
checkbox input "false"
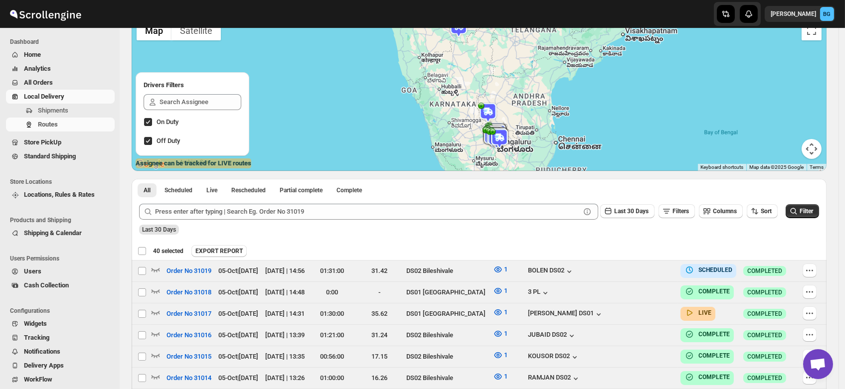
checkbox input "false"
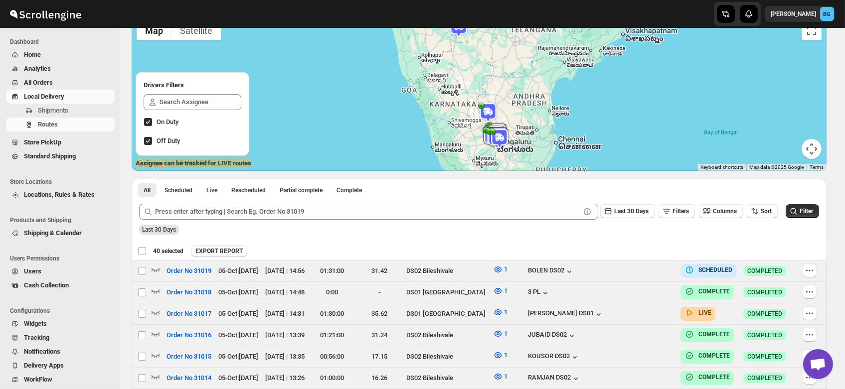
checkbox input "false"
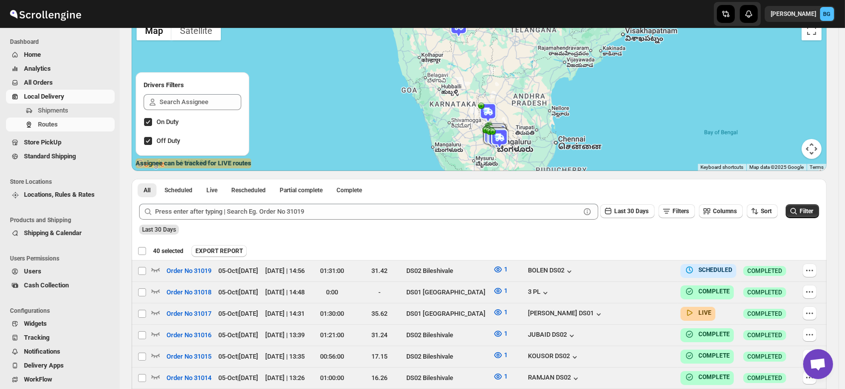
checkbox input "false"
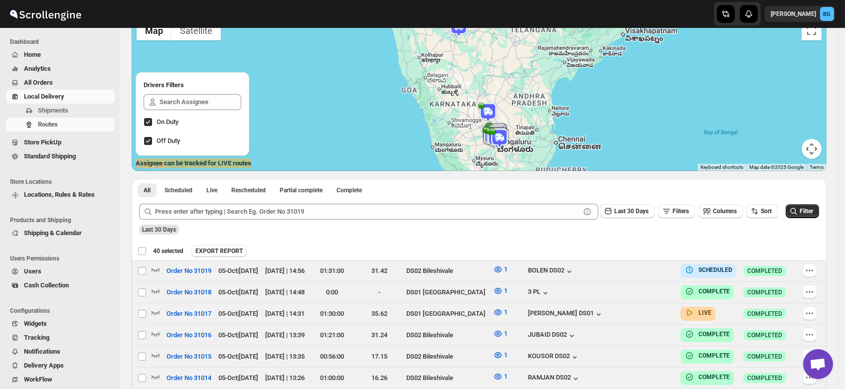
checkbox input "false"
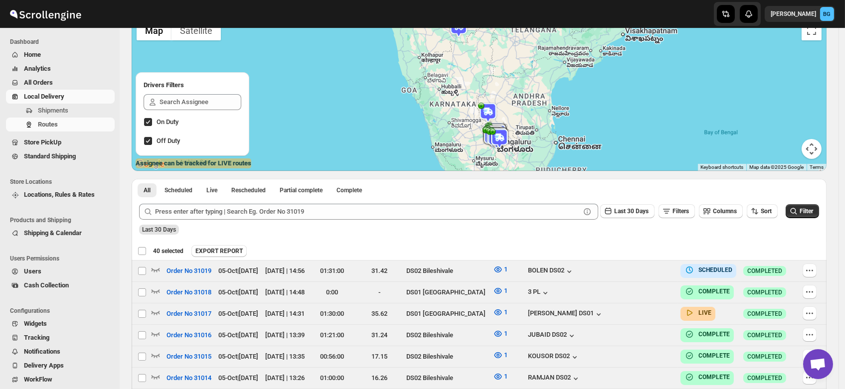
checkbox input "false"
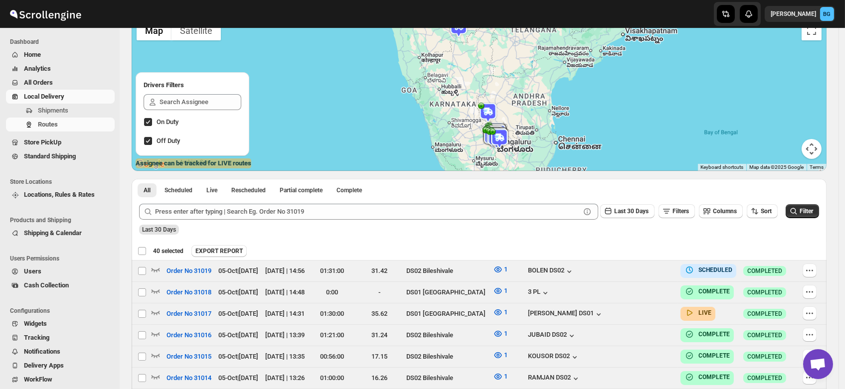
checkbox input "false"
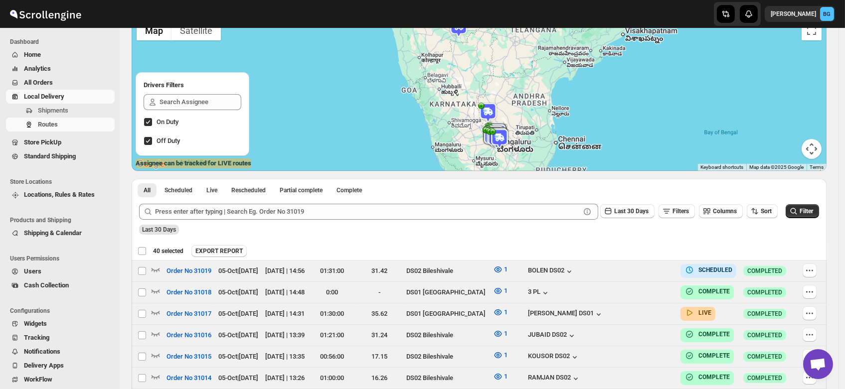
checkbox input "false"
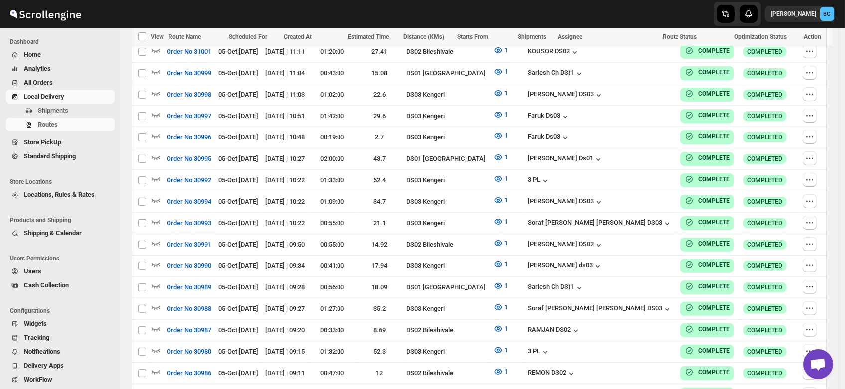
scroll to position [861, 0]
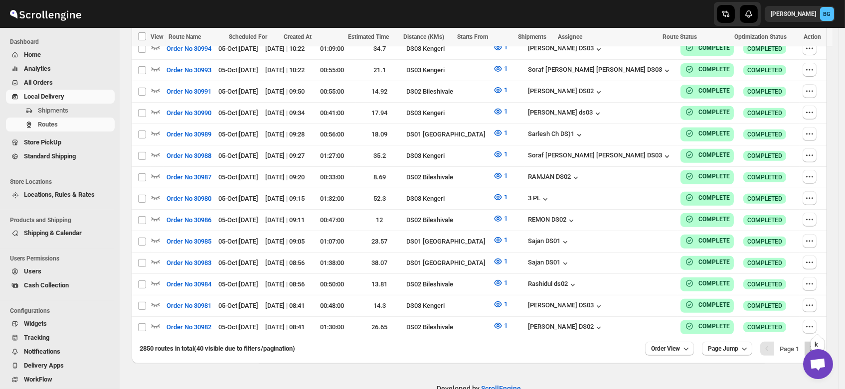
click at [817, 344] on icon "Next" at bounding box center [812, 349] width 10 height 10
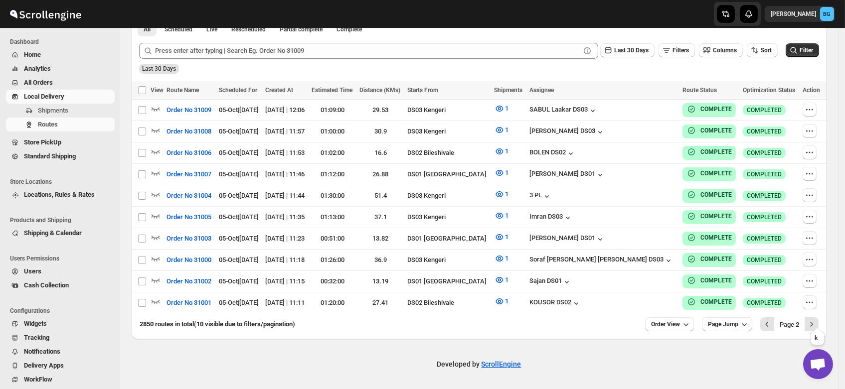
scroll to position [235, 0]
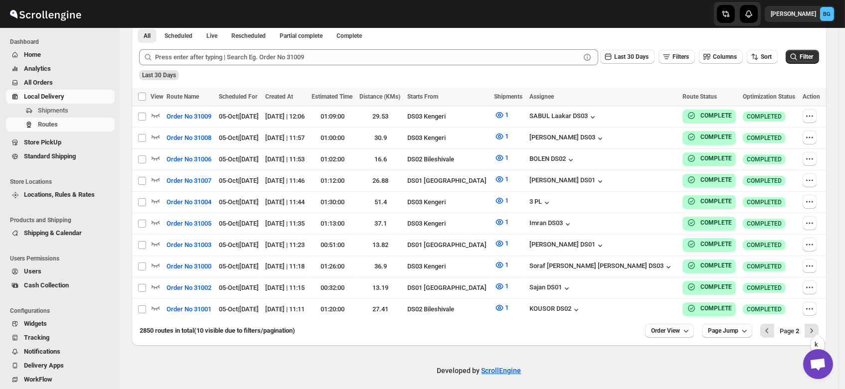
click at [817, 326] on icon "Next" at bounding box center [812, 331] width 10 height 10
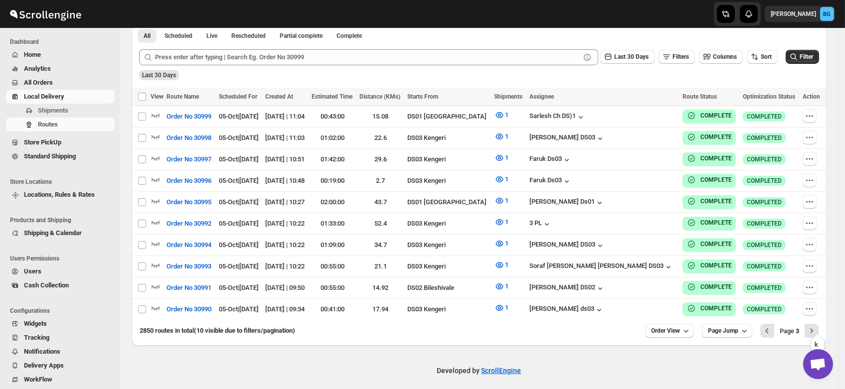
click at [817, 326] on icon "Next" at bounding box center [812, 331] width 10 height 10
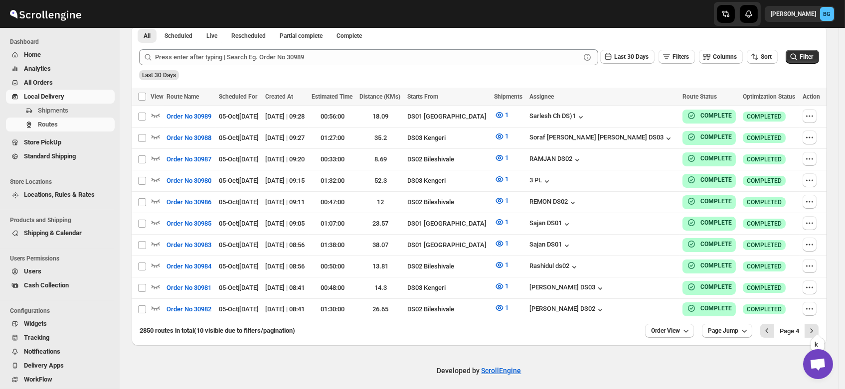
click at [817, 326] on icon "Next" at bounding box center [812, 331] width 10 height 10
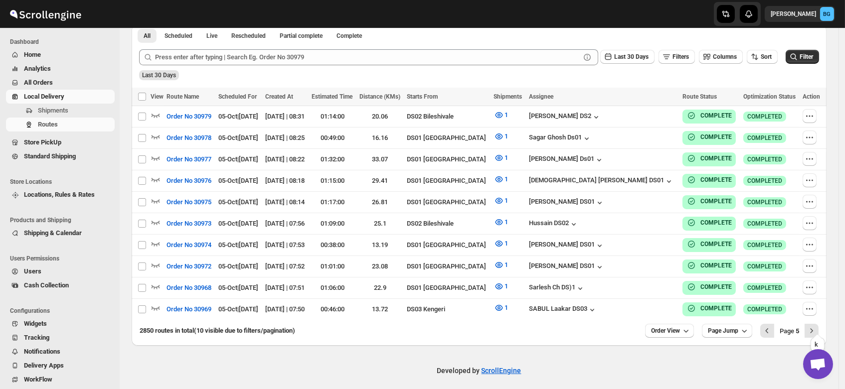
click at [817, 326] on icon "Next" at bounding box center [812, 331] width 10 height 10
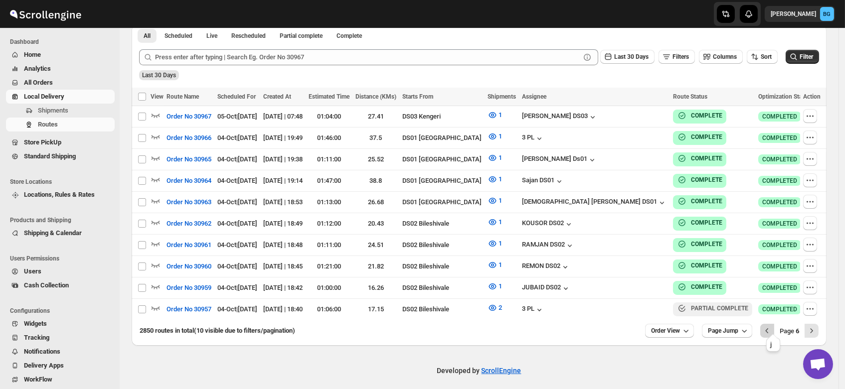
click at [769, 326] on icon "Previous" at bounding box center [767, 331] width 10 height 10
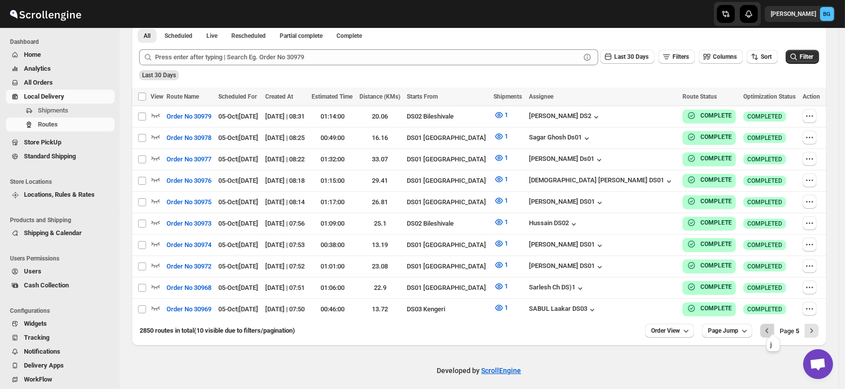
click at [769, 329] on icon "Previous" at bounding box center [767, 331] width 3 height 5
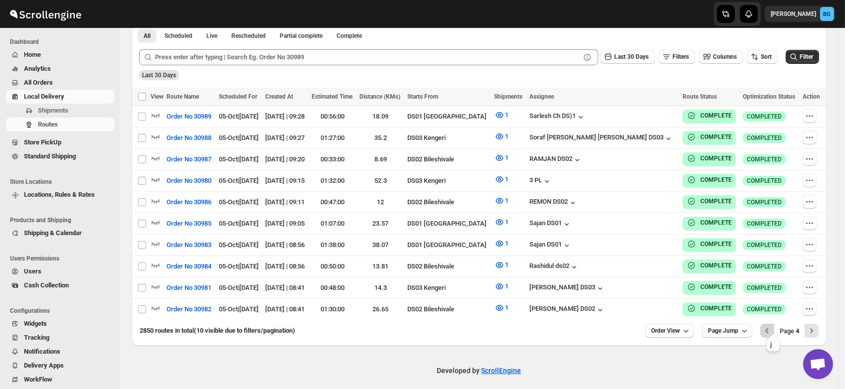
click at [772, 326] on icon "Previous" at bounding box center [767, 331] width 10 height 10
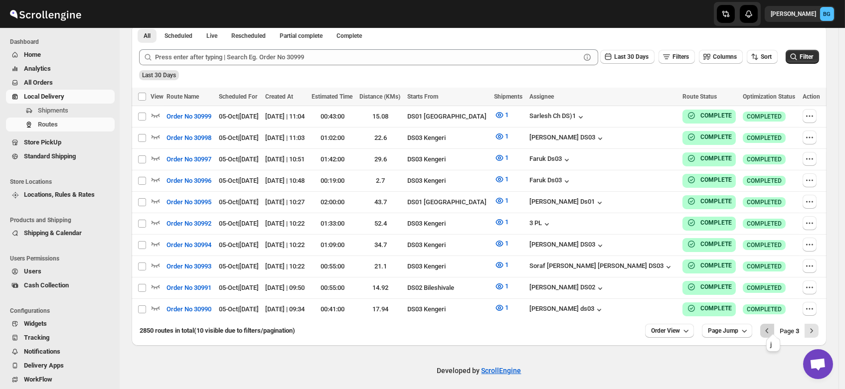
click at [769, 326] on icon "Previous" at bounding box center [767, 331] width 10 height 10
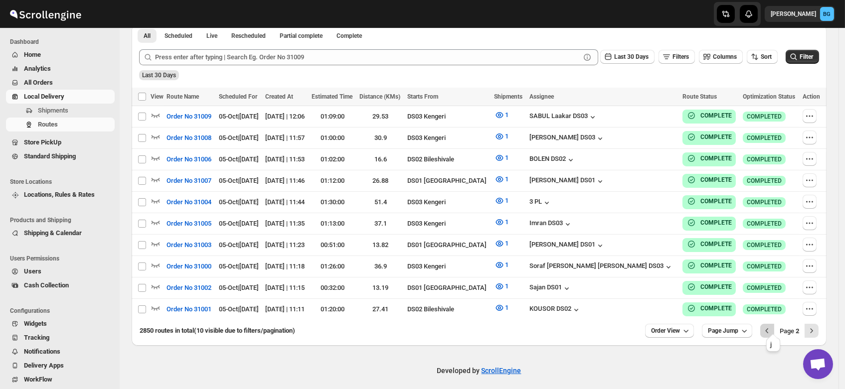
click at [772, 326] on icon "Previous" at bounding box center [767, 331] width 10 height 10
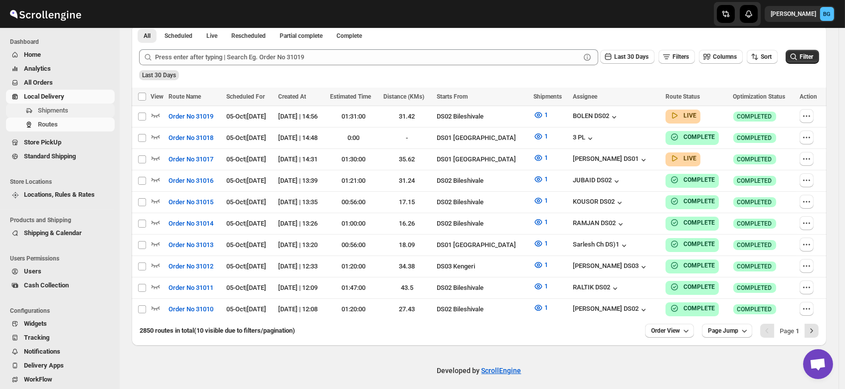
click at [41, 109] on span "Shipments" at bounding box center [53, 110] width 30 height 7
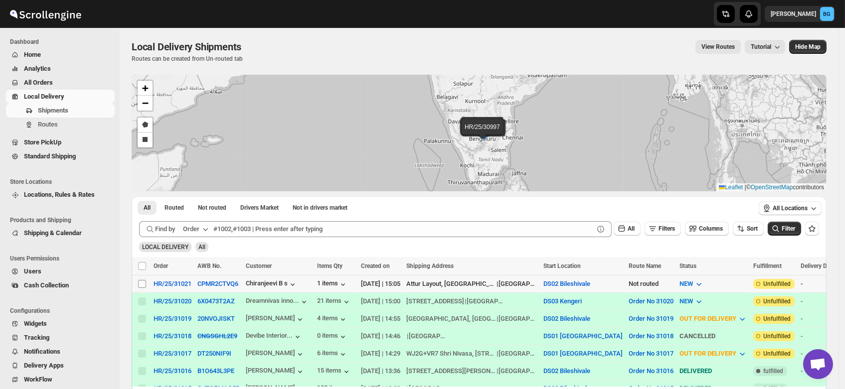
click at [141, 282] on input "Select shipment" at bounding box center [142, 284] width 8 height 8
checkbox input "true"
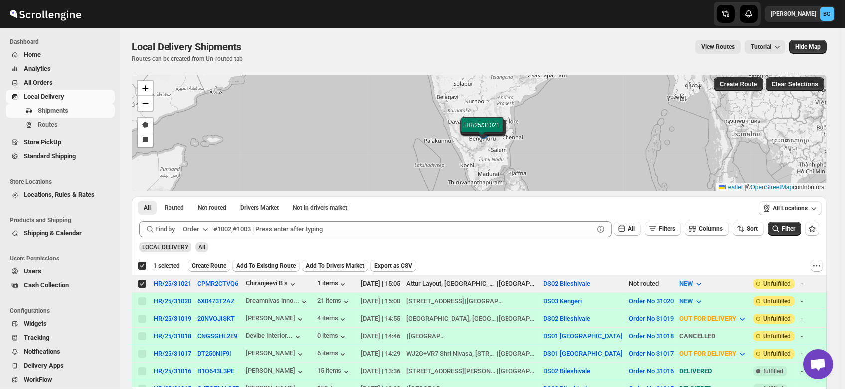
click at [207, 265] on span "Create Route" at bounding box center [209, 266] width 34 height 8
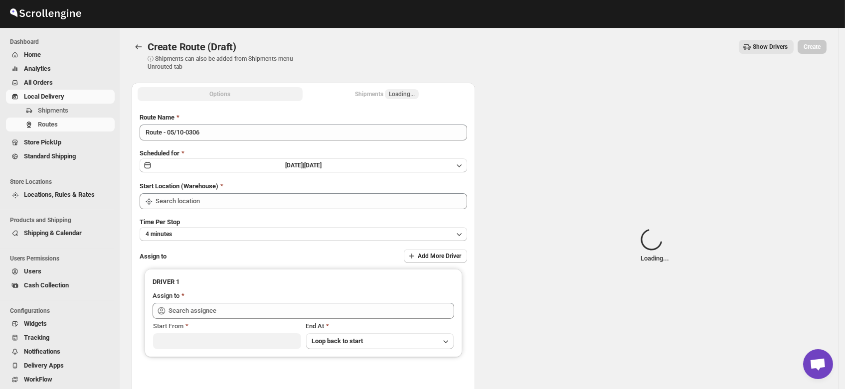
type input "DS02 Bileshivale"
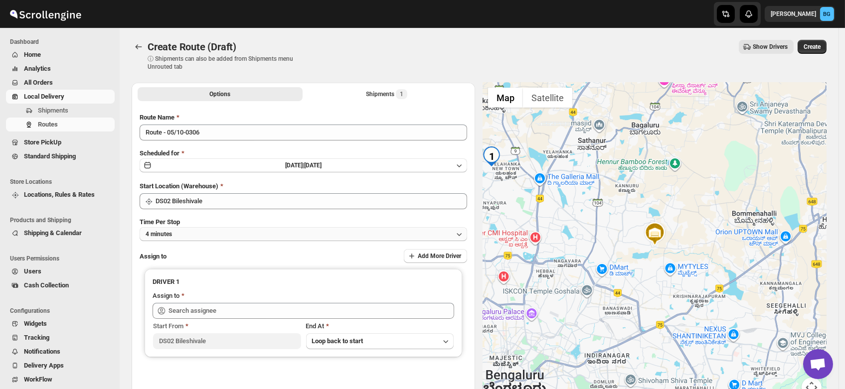
click at [172, 236] on span "4 minutes" at bounding box center [159, 234] width 26 height 8
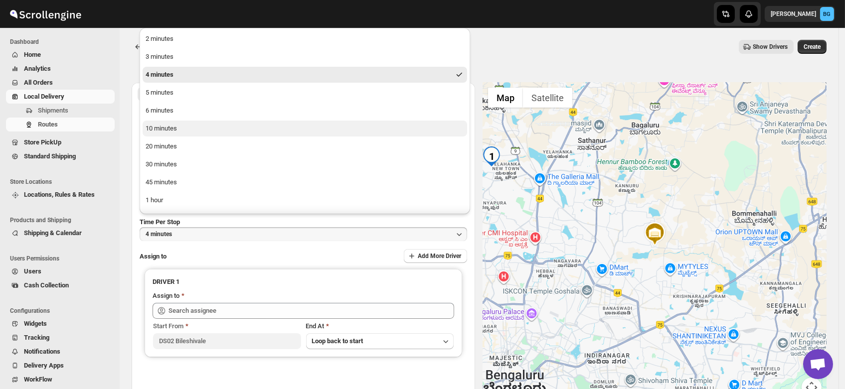
click at [171, 127] on div "10 minutes" at bounding box center [161, 129] width 31 height 10
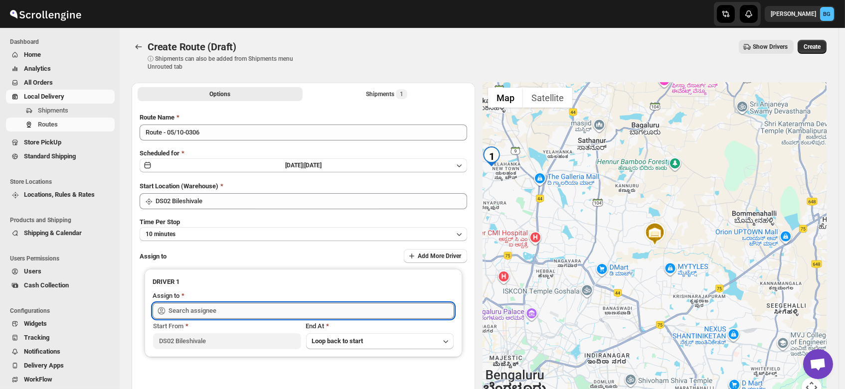
click at [193, 307] on input "text" at bounding box center [312, 311] width 286 height 16
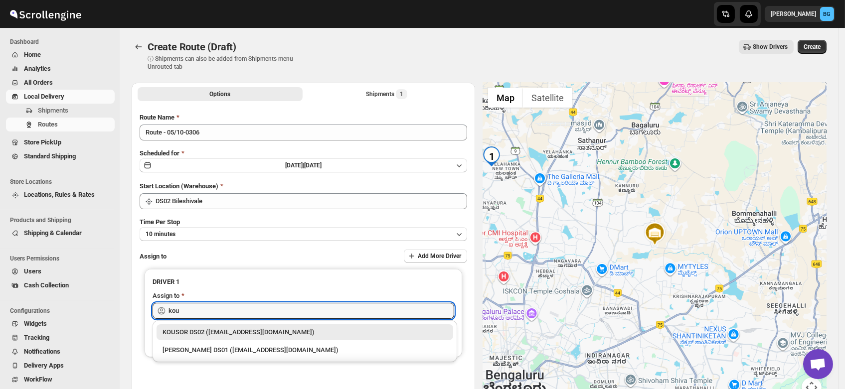
click at [203, 332] on div "KOUSOR DS02 (xivebi6567@decodewp.com)" at bounding box center [305, 333] width 285 height 10
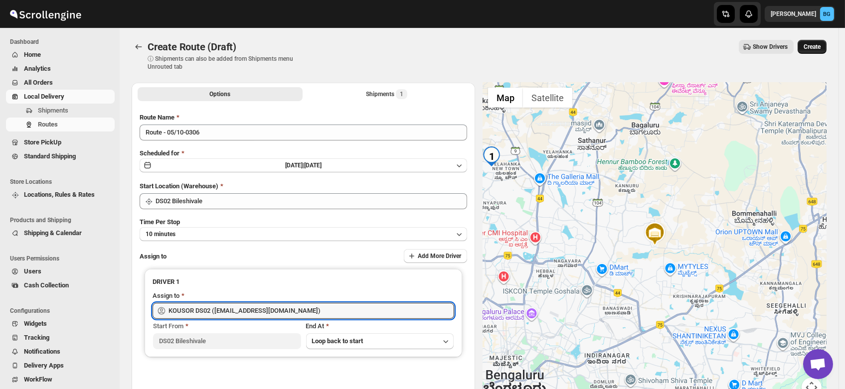
type input "KOUSOR DS02 (xivebi6567@decodewp.com)"
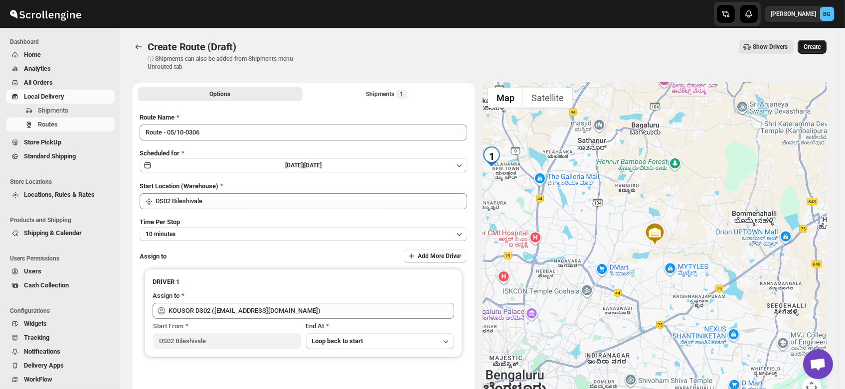
click at [817, 48] on span "Create" at bounding box center [812, 47] width 17 height 8
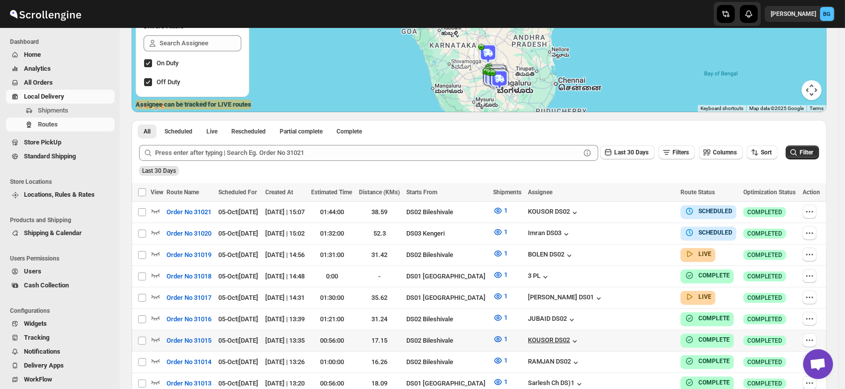
scroll to position [139, 0]
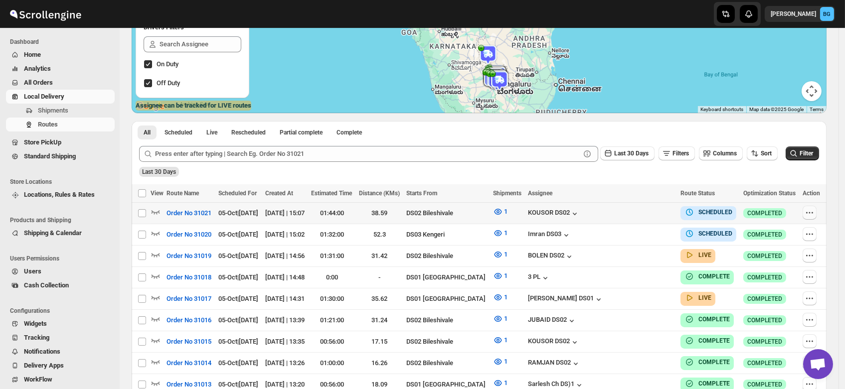
click at [817, 212] on button "button" at bounding box center [810, 213] width 14 height 14
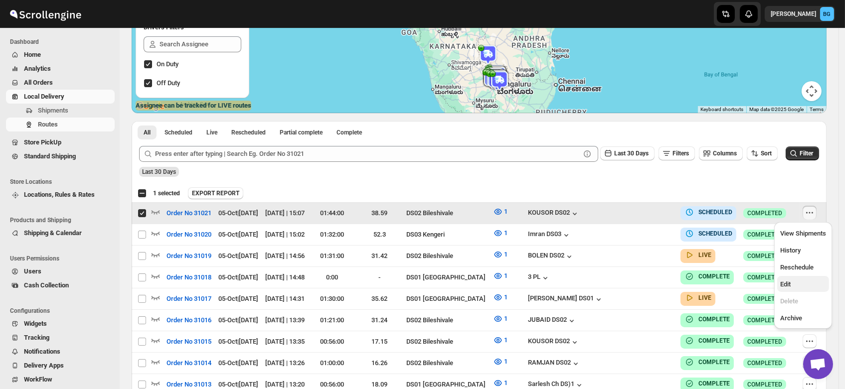
click at [788, 282] on span "Edit" at bounding box center [785, 284] width 10 height 7
checkbox input "false"
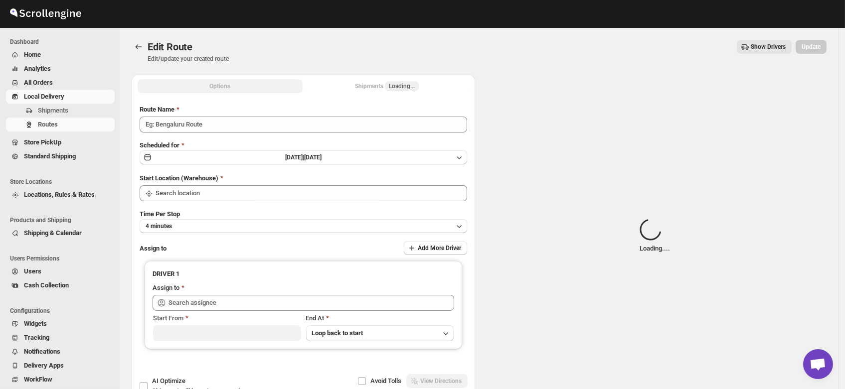
type input "Order No 31021"
type input "DS02 Bileshivale"
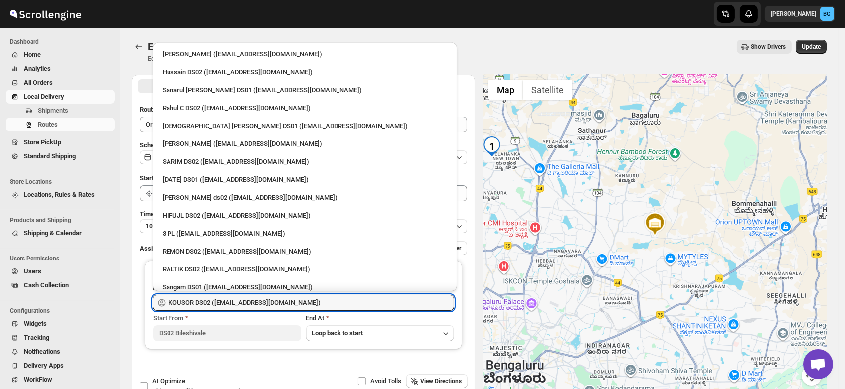
drag, startPoint x: 307, startPoint y: 303, endPoint x: 0, endPoint y: 337, distance: 309.0
click at [0, 337] on div "Skip to content Brajesh Giri BG Dashboard Home Analytics All Orders Local Deliv…" at bounding box center [422, 228] width 845 height 456
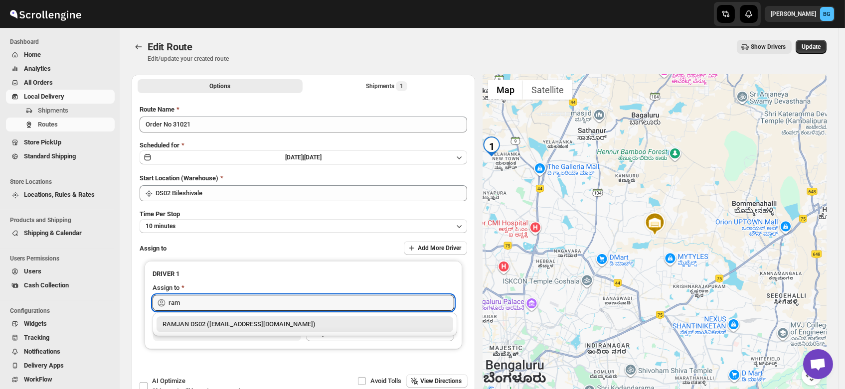
click at [220, 331] on div "RAMJAN DS02 (rixatoc168@evoxury.com)" at bounding box center [305, 325] width 297 height 16
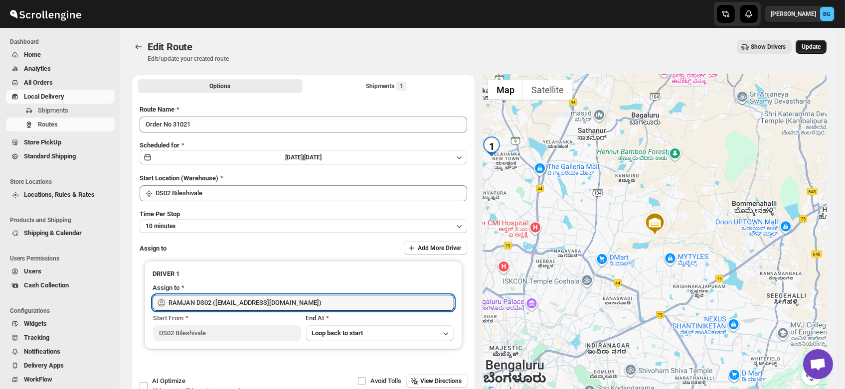
type input "RAMJAN DS02 (rixatoc168@evoxury.com)"
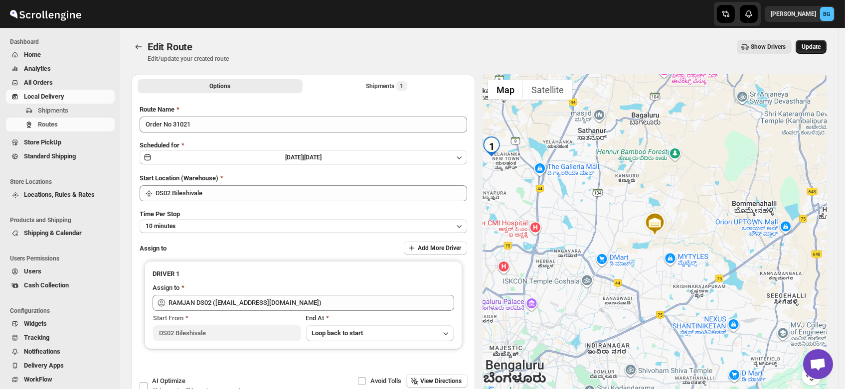
click at [818, 44] on span "Update" at bounding box center [811, 47] width 19 height 8
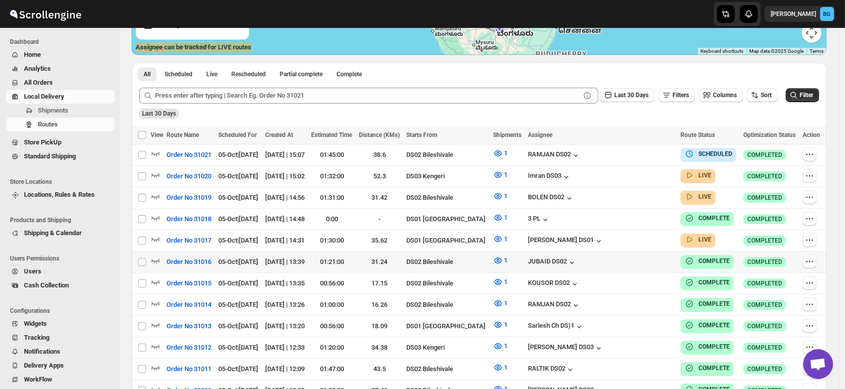
scroll to position [198, 0]
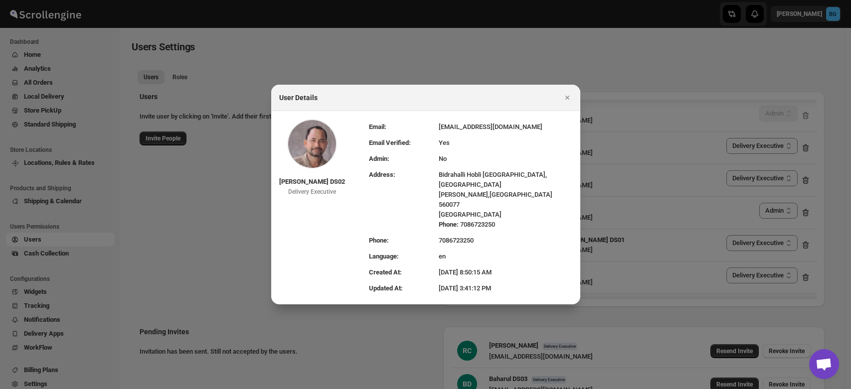
select select "637b767fbaab0276b10c91d5"
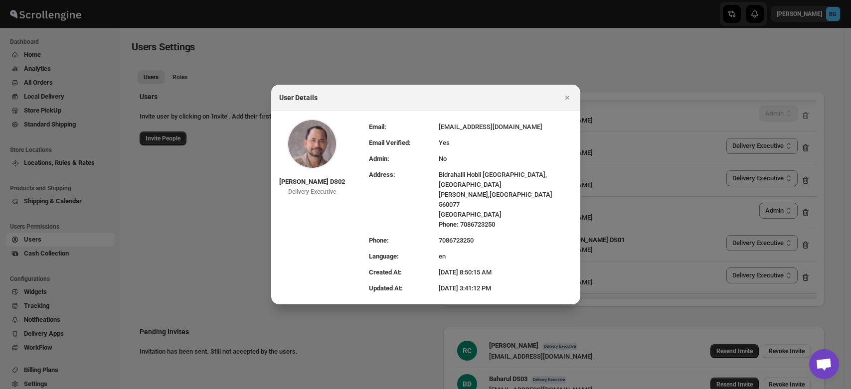
select select "637b767fbaab0276b10c91d5"
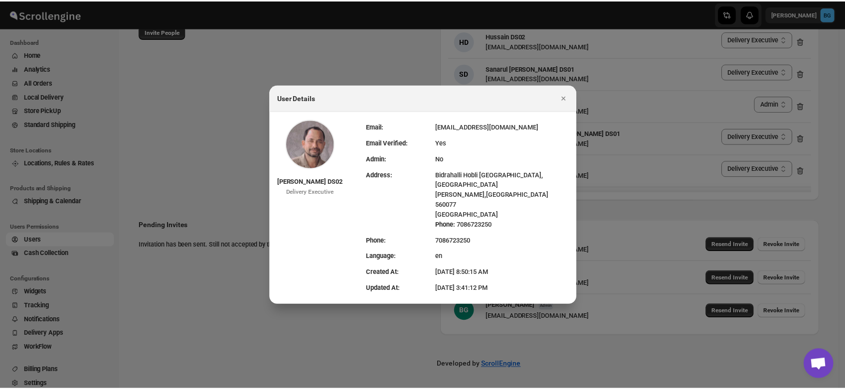
scroll to position [385, 0]
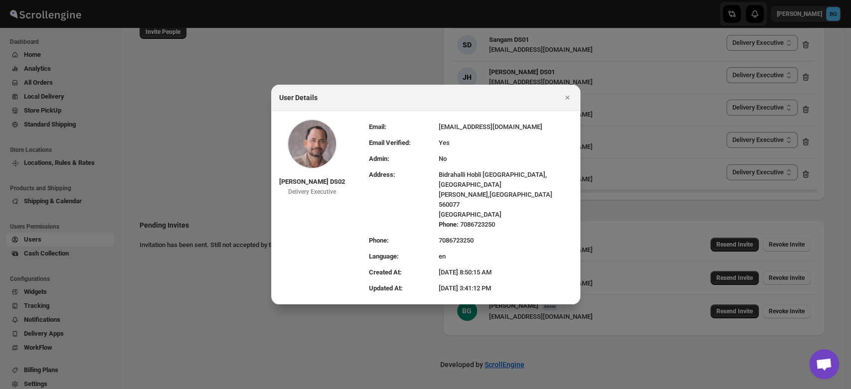
click at [567, 103] on icon "Close" at bounding box center [567, 98] width 10 height 10
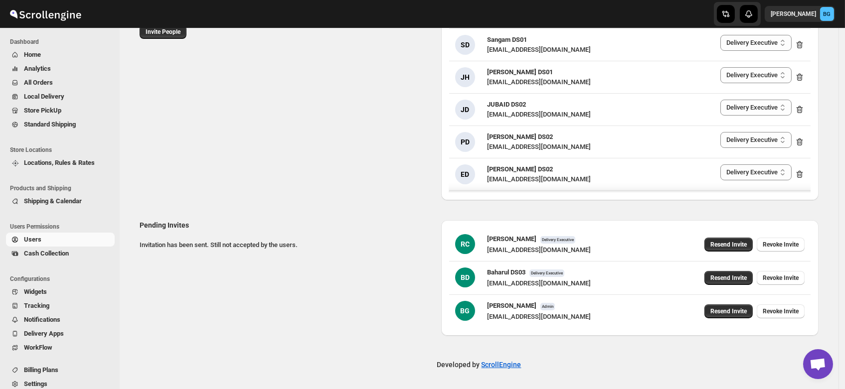
scroll to position [0, 0]
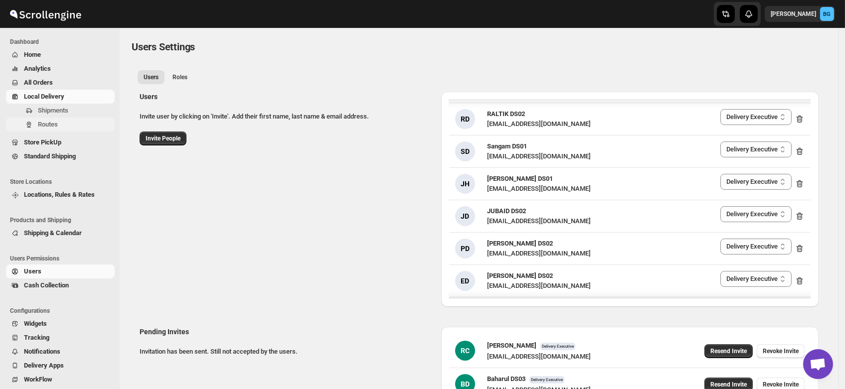
click at [42, 124] on span "Routes" at bounding box center [48, 124] width 20 height 7
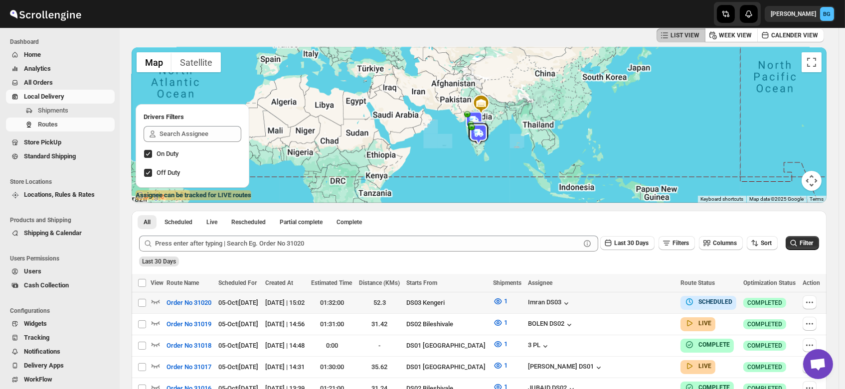
scroll to position [51, 0]
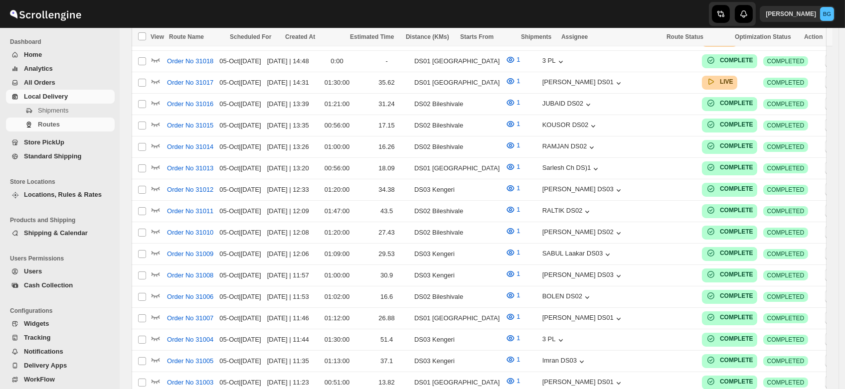
scroll to position [198, 0]
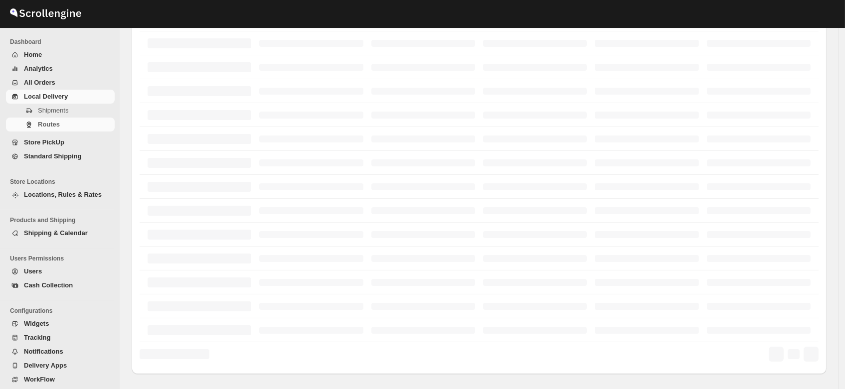
scroll to position [198, 0]
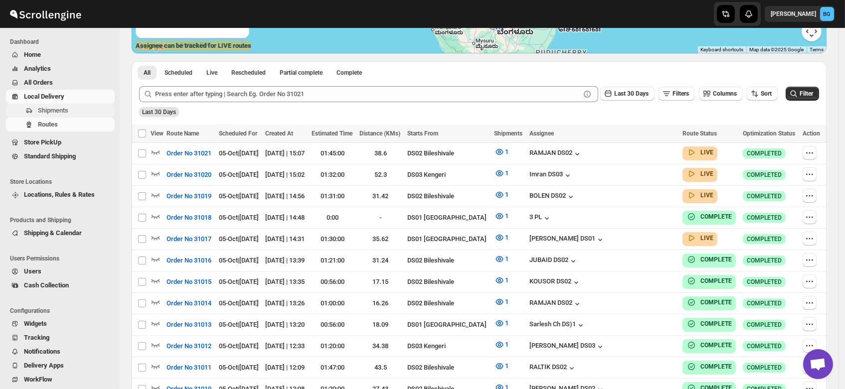
click at [46, 109] on span "Shipments" at bounding box center [53, 110] width 30 height 7
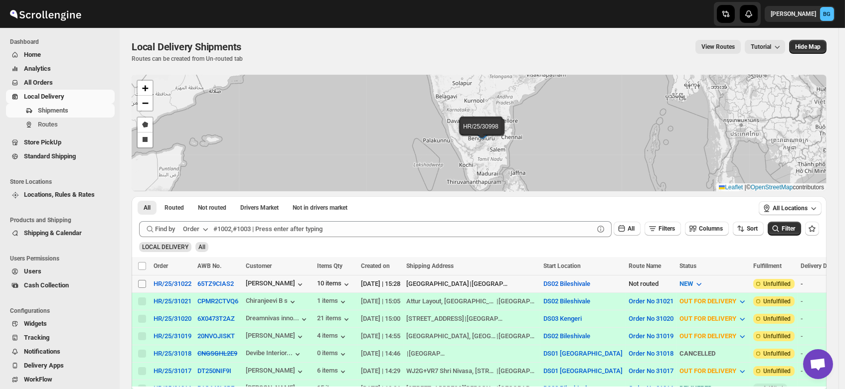
click at [141, 284] on input "Select shipment" at bounding box center [142, 284] width 8 height 8
checkbox input "true"
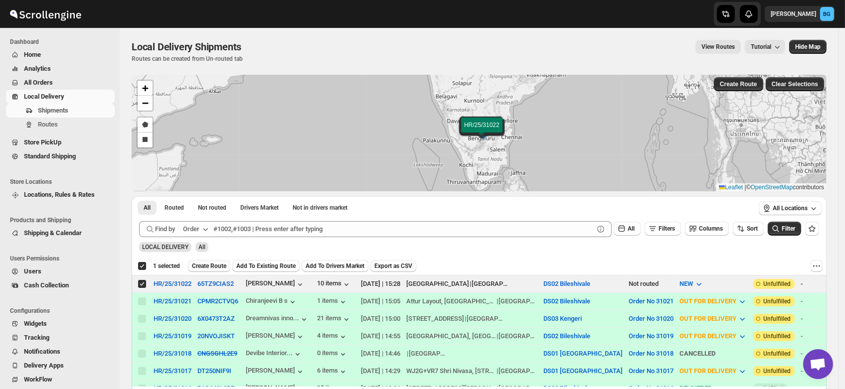
click at [217, 268] on span "Create Route" at bounding box center [209, 266] width 34 height 8
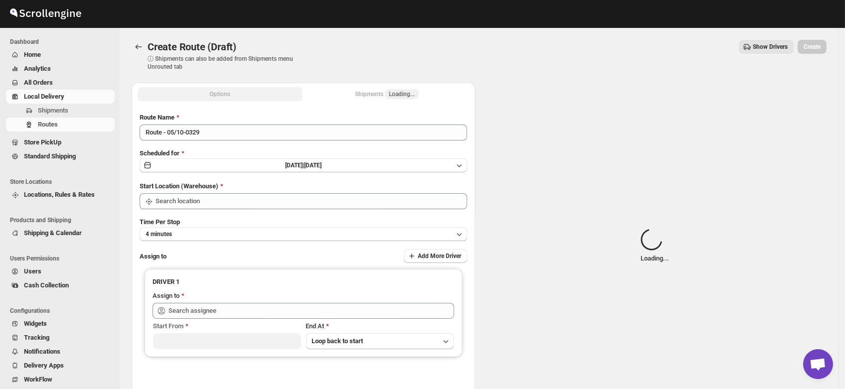
type input "DS02 Bileshivale"
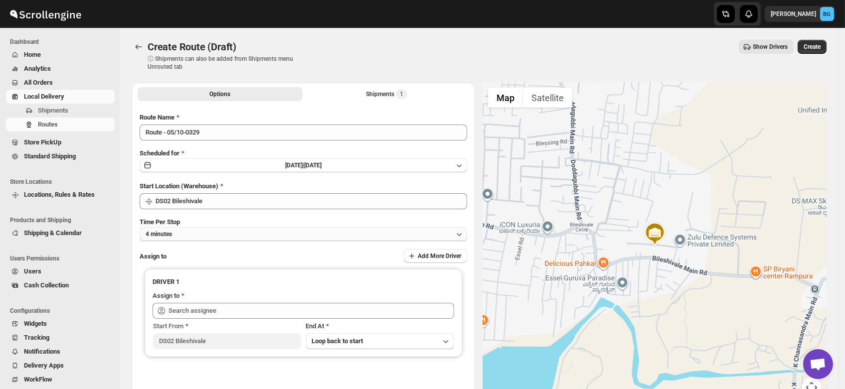
click at [189, 237] on button "4 minutes" at bounding box center [304, 234] width 328 height 14
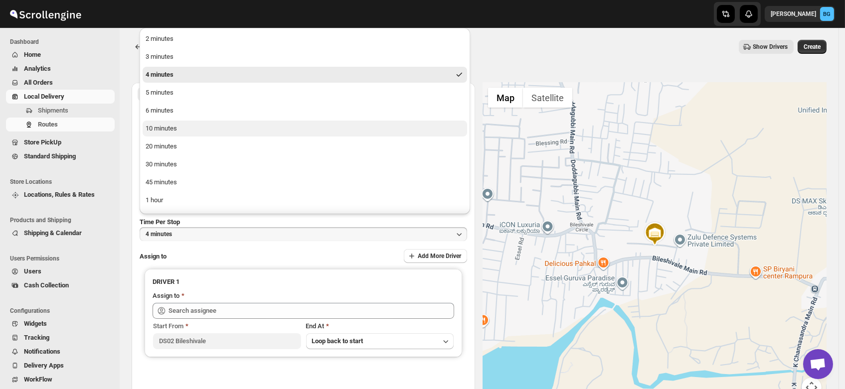
click at [158, 124] on div "10 minutes" at bounding box center [161, 129] width 31 height 10
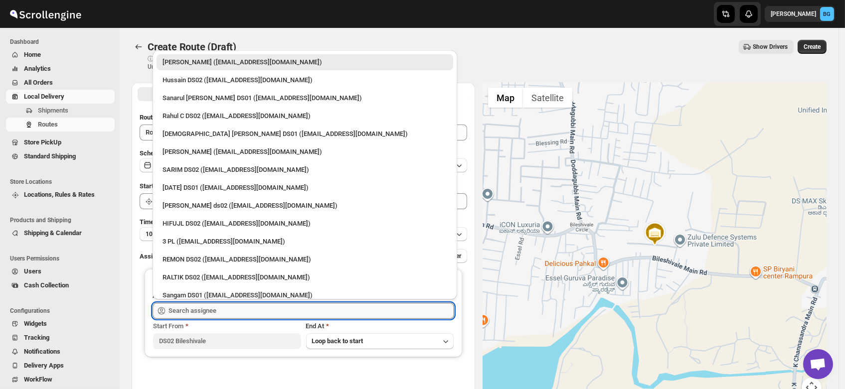
click at [182, 307] on input "text" at bounding box center [312, 311] width 286 height 16
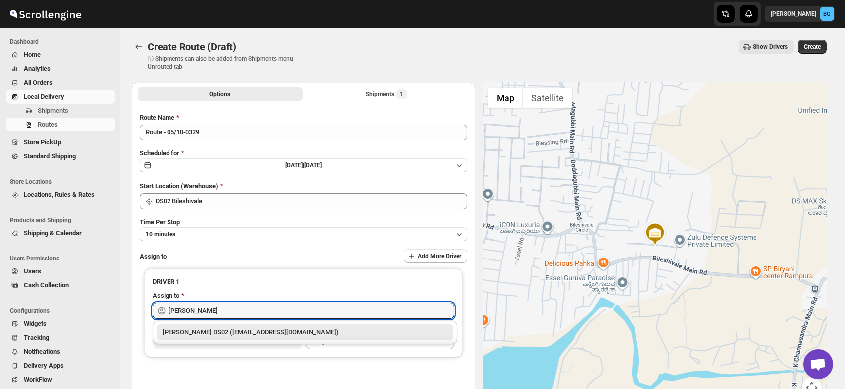
click at [215, 334] on div "[PERSON_NAME] DS02 ([EMAIL_ADDRESS][DOMAIN_NAME])" at bounding box center [305, 333] width 285 height 10
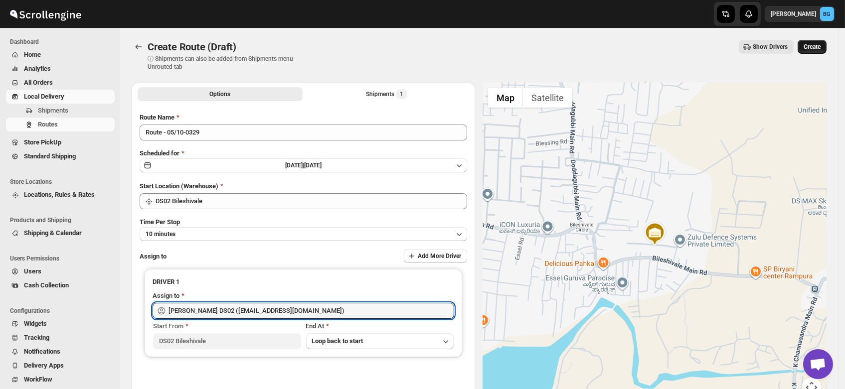
type input "[PERSON_NAME] DS02 ([EMAIL_ADDRESS][DOMAIN_NAME])"
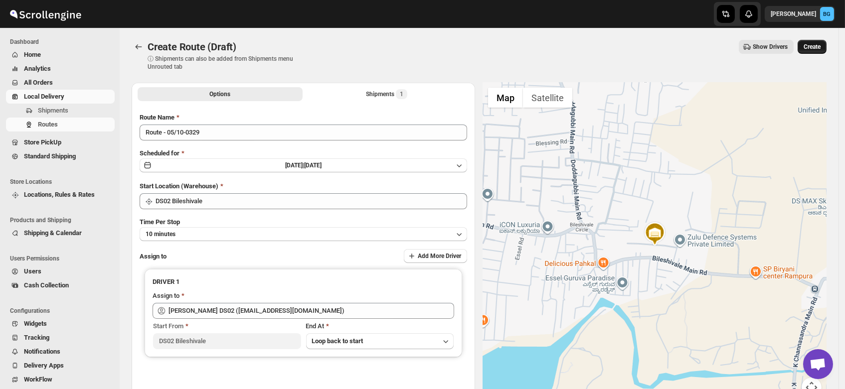
click at [814, 47] on span "Create" at bounding box center [812, 47] width 17 height 8
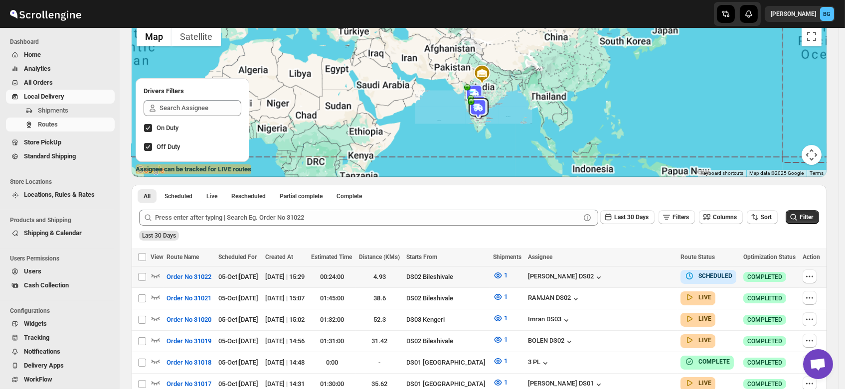
scroll to position [75, 0]
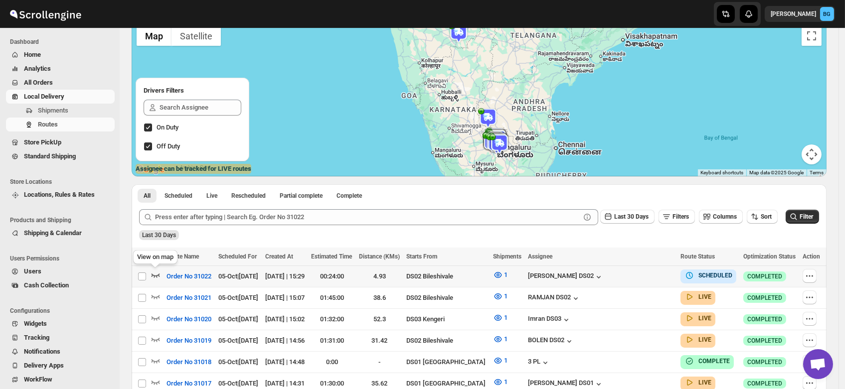
click at [157, 271] on icon "button" at bounding box center [156, 275] width 10 height 10
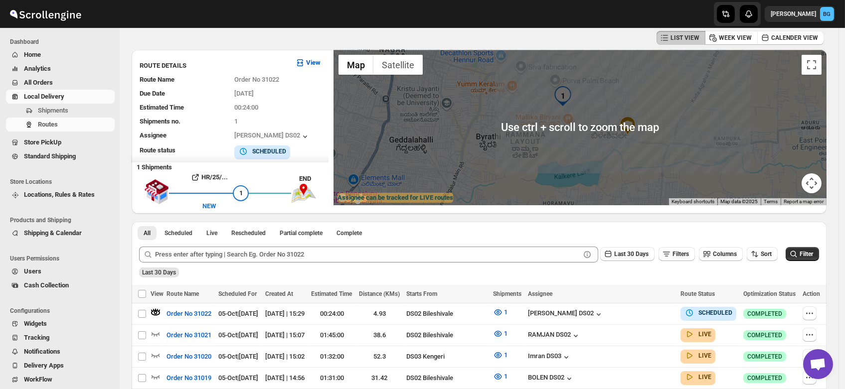
scroll to position [0, 0]
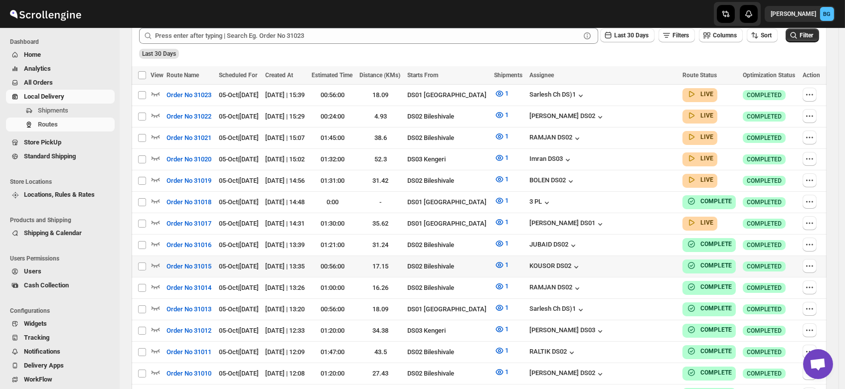
scroll to position [259, 0]
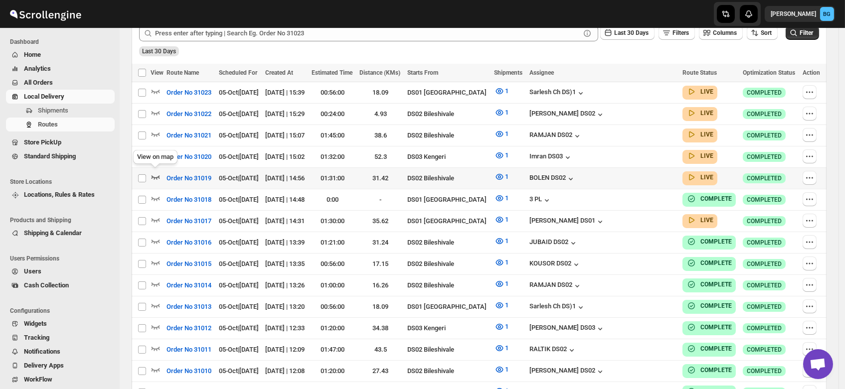
click at [153, 175] on icon "button" at bounding box center [156, 177] width 10 height 10
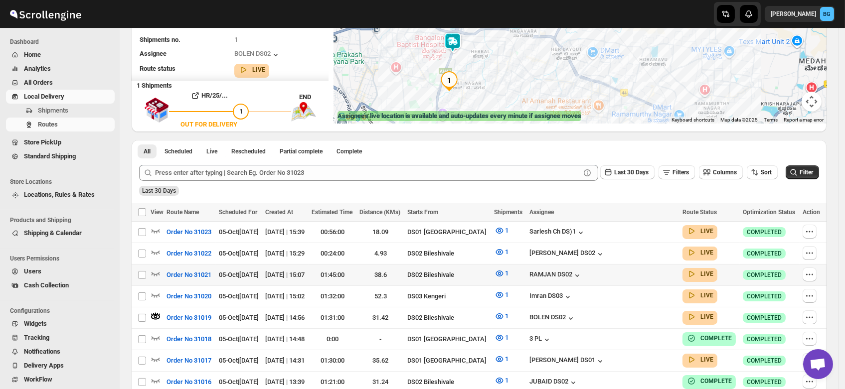
scroll to position [134, 0]
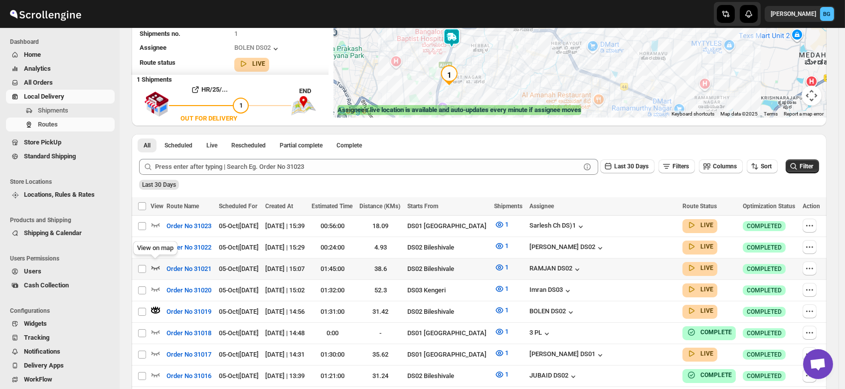
click at [155, 264] on icon "button" at bounding box center [156, 268] width 10 height 10
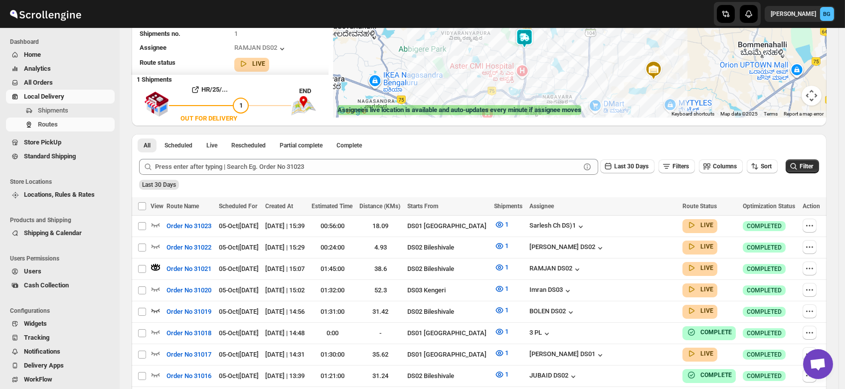
scroll to position [0, 0]
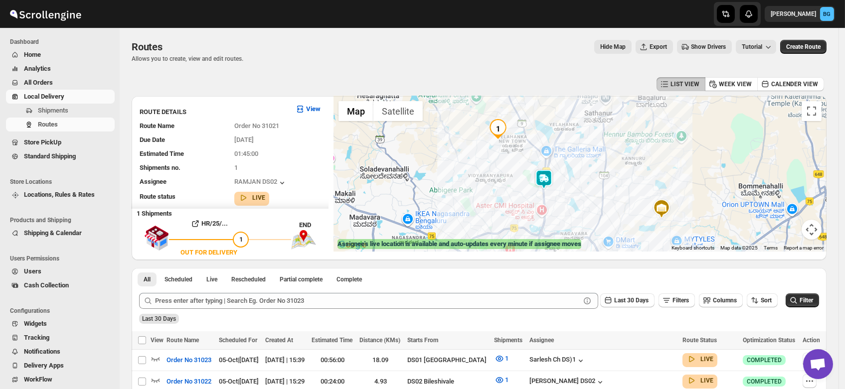
click at [544, 181] on img at bounding box center [544, 180] width 20 height 20
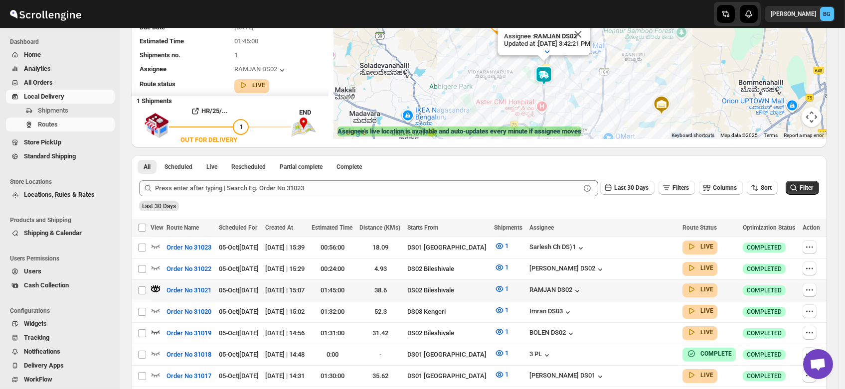
scroll to position [126, 0]
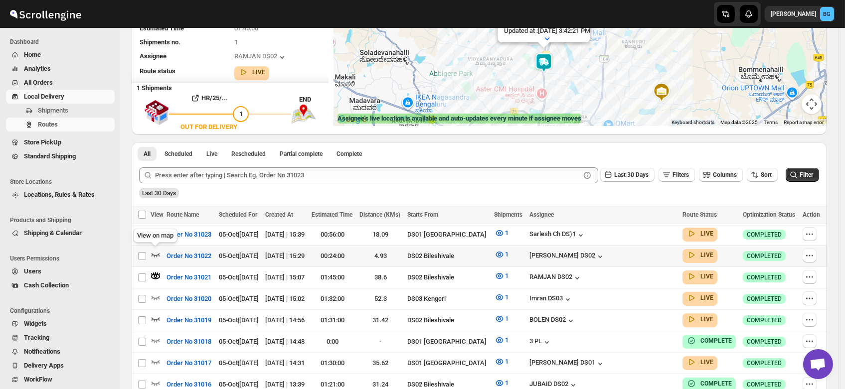
click at [153, 254] on icon "button" at bounding box center [156, 256] width 8 height 4
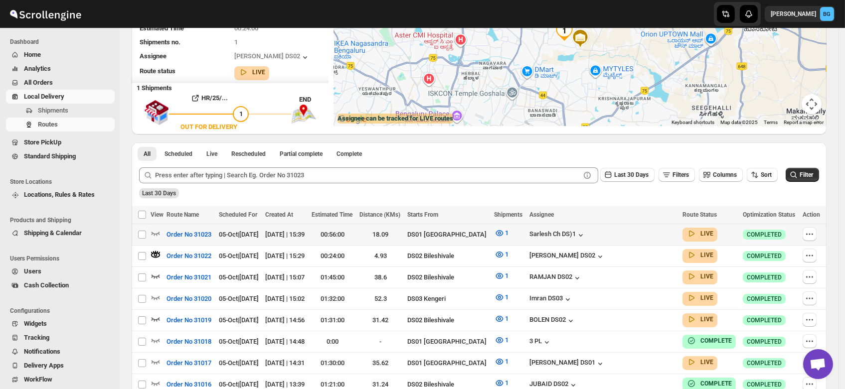
scroll to position [0, 0]
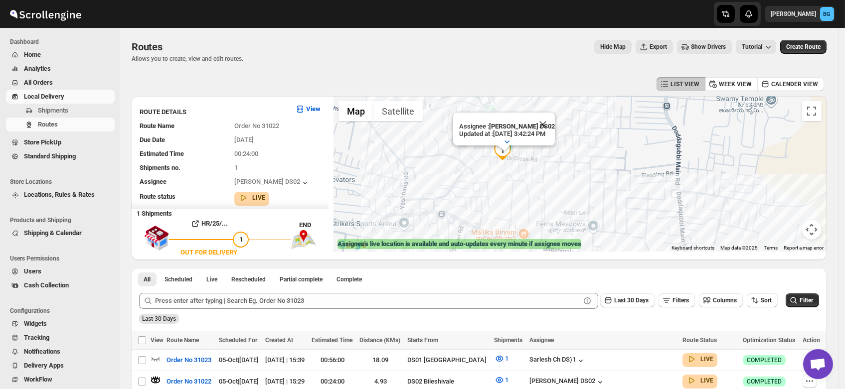
drag, startPoint x: 588, startPoint y: 174, endPoint x: 514, endPoint y: 224, distance: 89.6
click at [514, 224] on div "Assignee : ELION DAIMAIRI DS02 Updated at : 10/5/2025, 3:42:24 PM Duty mode Ena…" at bounding box center [580, 174] width 493 height 156
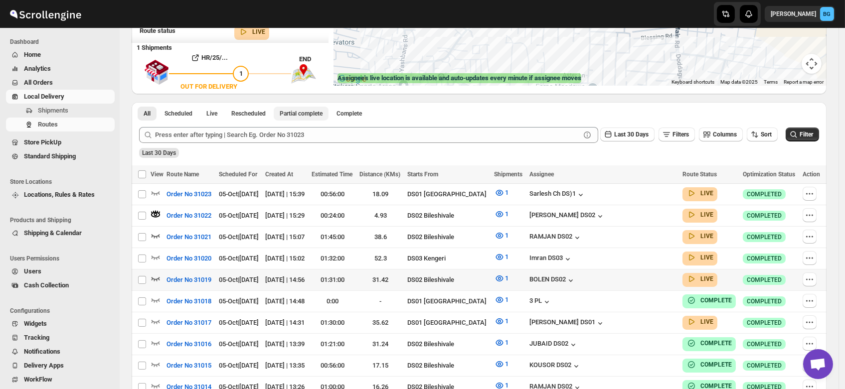
scroll to position [168, 0]
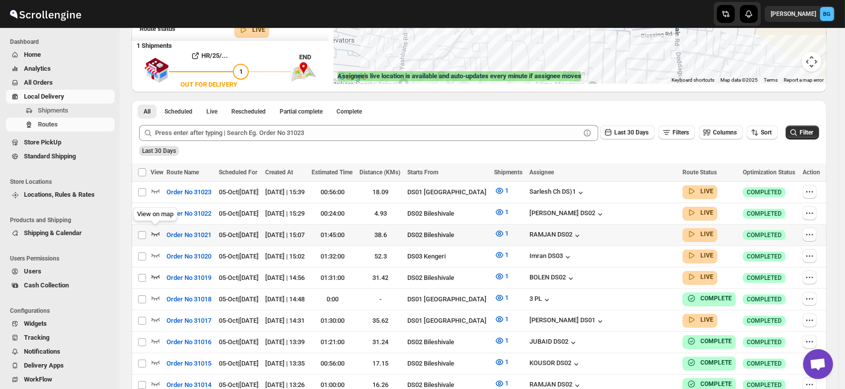
click at [155, 231] on icon "button" at bounding box center [156, 234] width 10 height 10
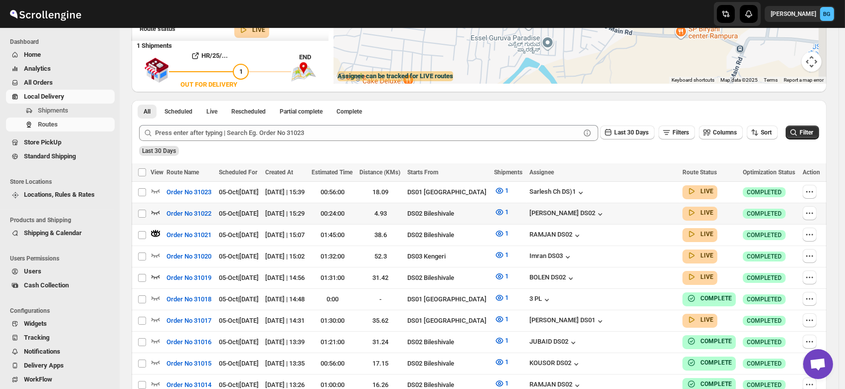
scroll to position [0, 0]
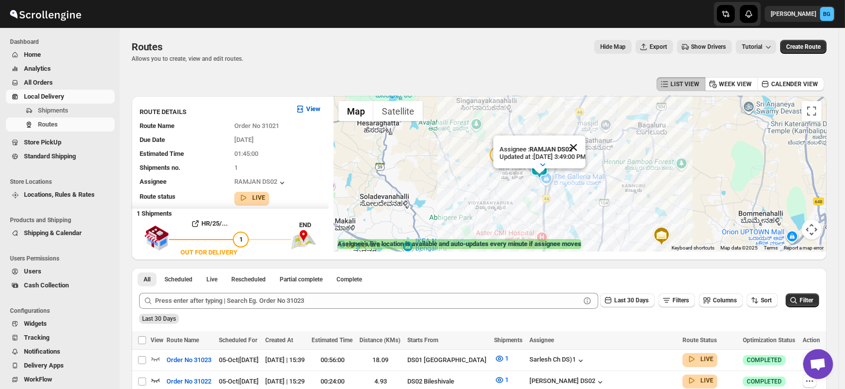
click at [585, 138] on button "Close" at bounding box center [573, 148] width 24 height 24
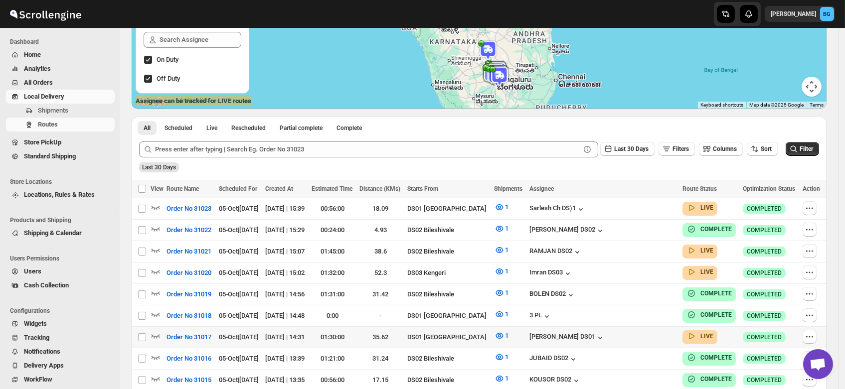
scroll to position [139, 0]
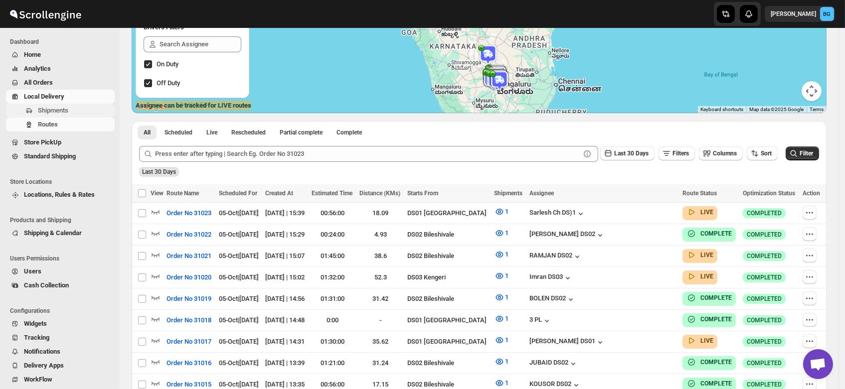
click at [47, 114] on span "Shipments" at bounding box center [53, 110] width 30 height 7
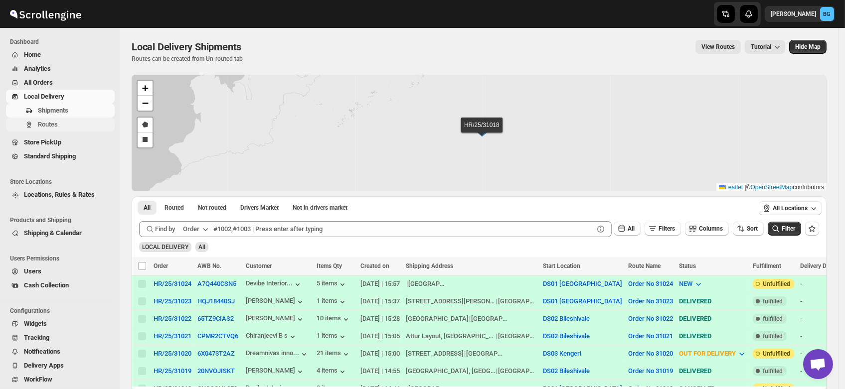
click at [44, 130] on button "Routes" at bounding box center [60, 125] width 109 height 14
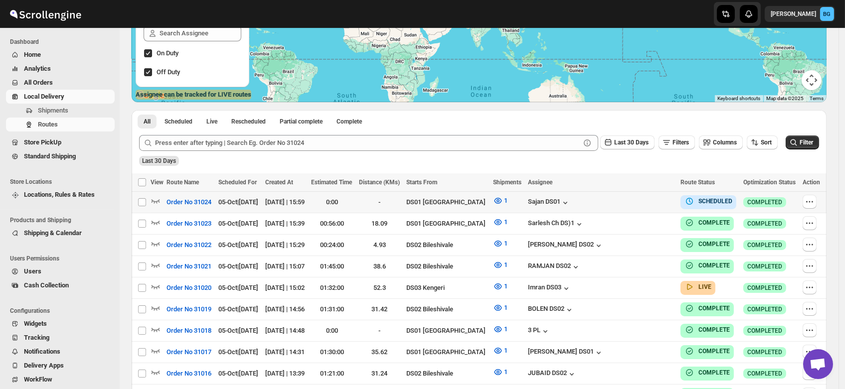
scroll to position [150, 0]
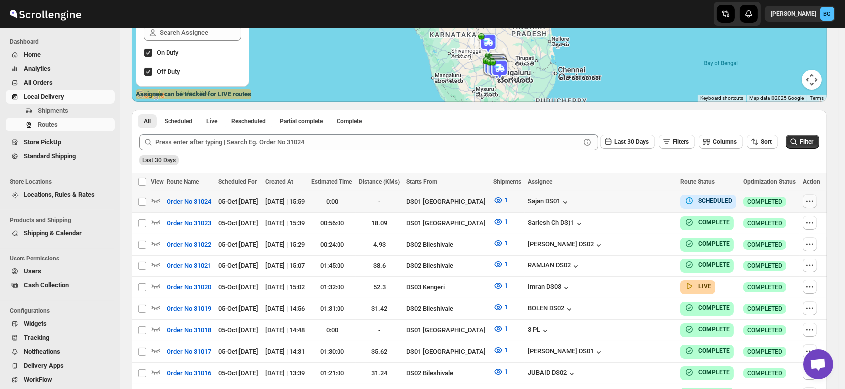
click at [815, 202] on icon "button" at bounding box center [810, 201] width 10 height 10
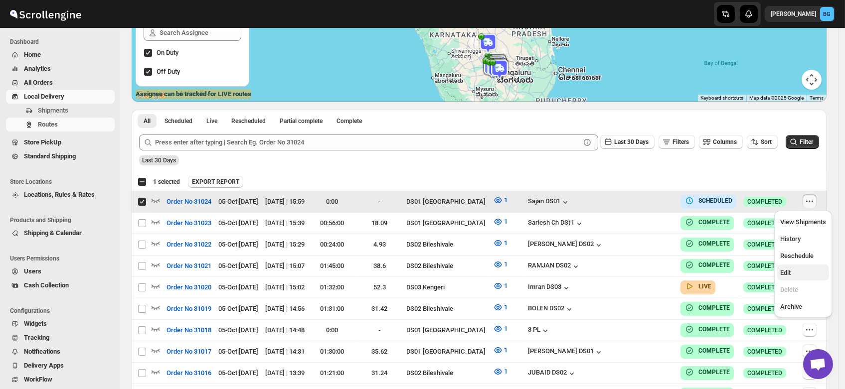
click at [794, 274] on span "Edit" at bounding box center [803, 273] width 46 height 10
checkbox input "false"
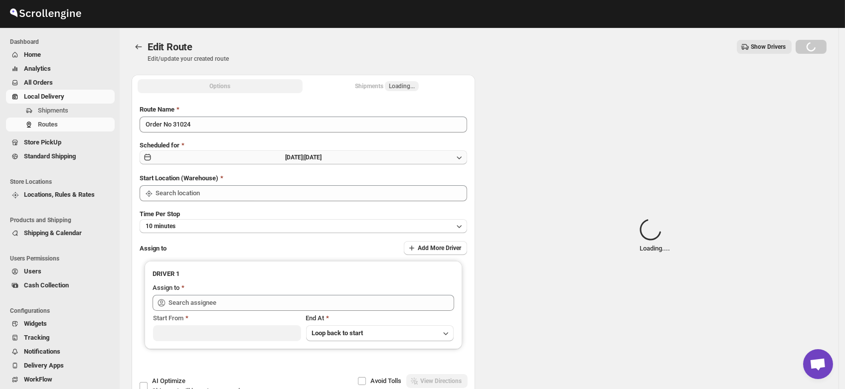
type input "Order No 31024"
type input "DS01 [GEOGRAPHIC_DATA]"
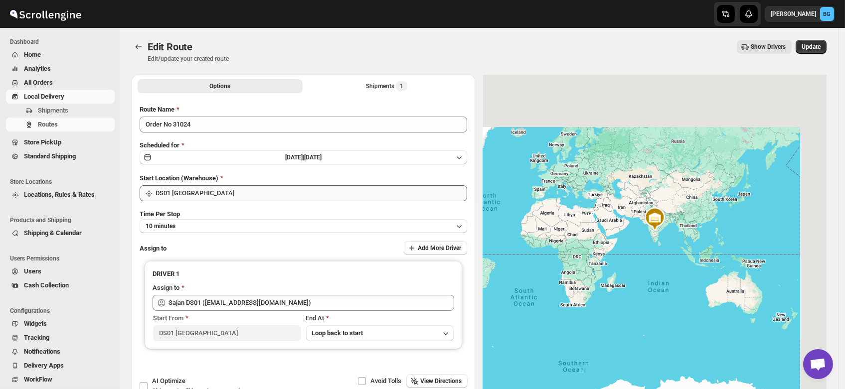
type input "Sajan DS01 ([EMAIL_ADDRESS][DOMAIN_NAME])"
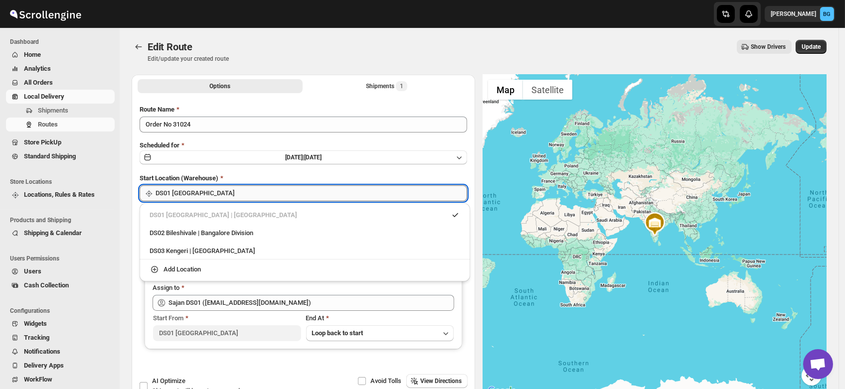
click at [204, 187] on input "DS01 [GEOGRAPHIC_DATA]" at bounding box center [312, 193] width 312 height 16
click at [185, 233] on div "DS02 Bileshivale | Bangalore Division" at bounding box center [305, 233] width 311 height 10
type input "DS02 Bileshivale"
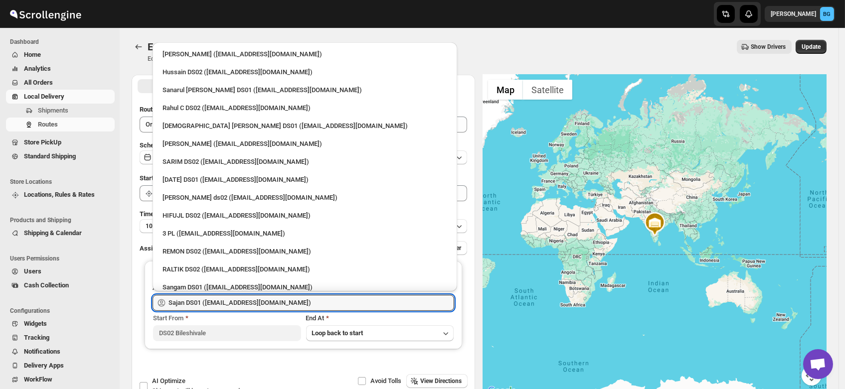
drag, startPoint x: 295, startPoint y: 302, endPoint x: 27, endPoint y: 338, distance: 270.7
click at [27, 338] on div "Skip to content [PERSON_NAME] BG Dashboard Home Analytics All Orders Local Deli…" at bounding box center [422, 228] width 845 height 456
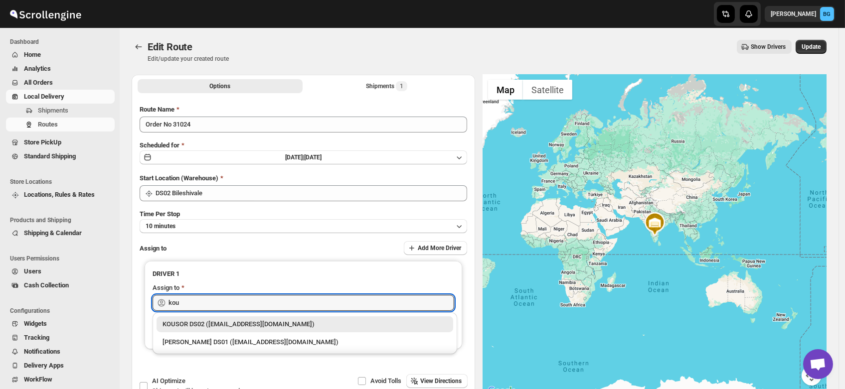
click at [183, 322] on div "KOUSOR DS02 ([EMAIL_ADDRESS][DOMAIN_NAME])" at bounding box center [305, 325] width 285 height 10
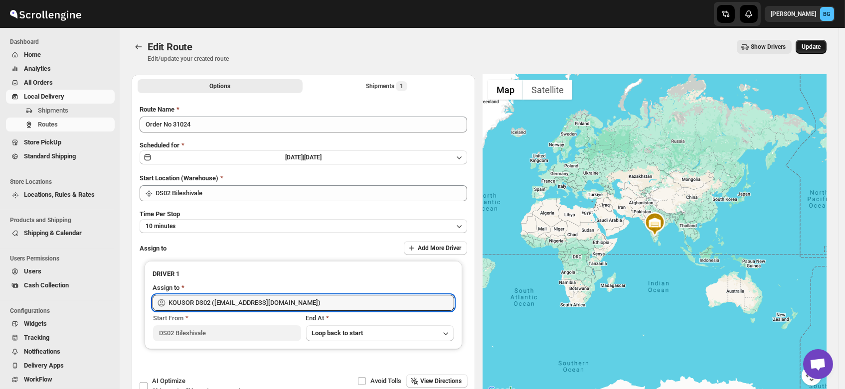
type input "KOUSOR DS02 ([EMAIL_ADDRESS][DOMAIN_NAME])"
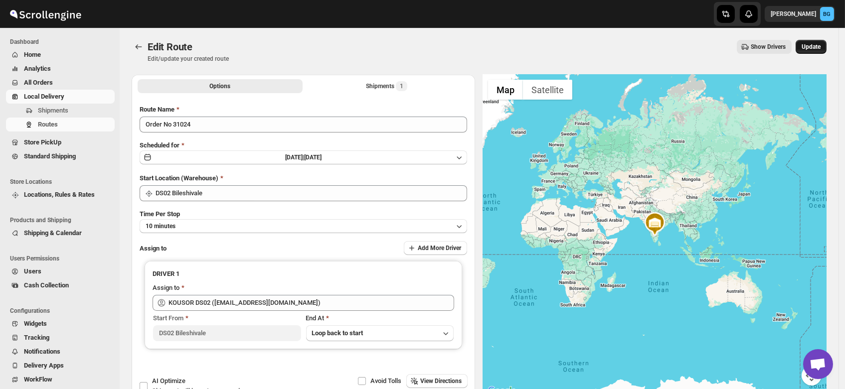
click at [821, 47] on span "Update" at bounding box center [811, 47] width 19 height 8
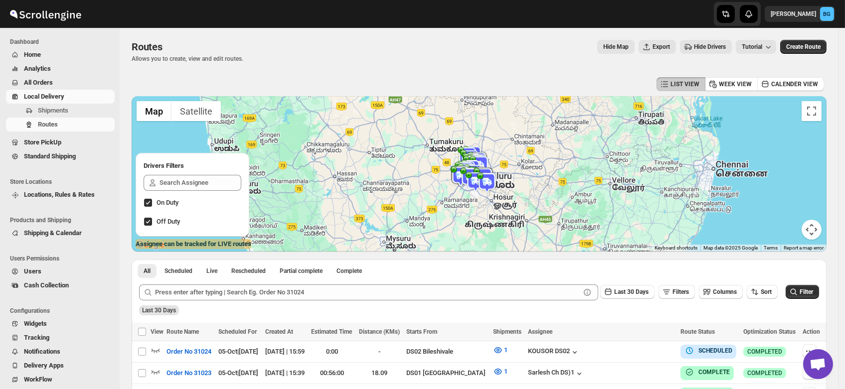
drag, startPoint x: 481, startPoint y: 233, endPoint x: 487, endPoint y: 116, distance: 117.3
click at [487, 116] on div at bounding box center [479, 174] width 695 height 156
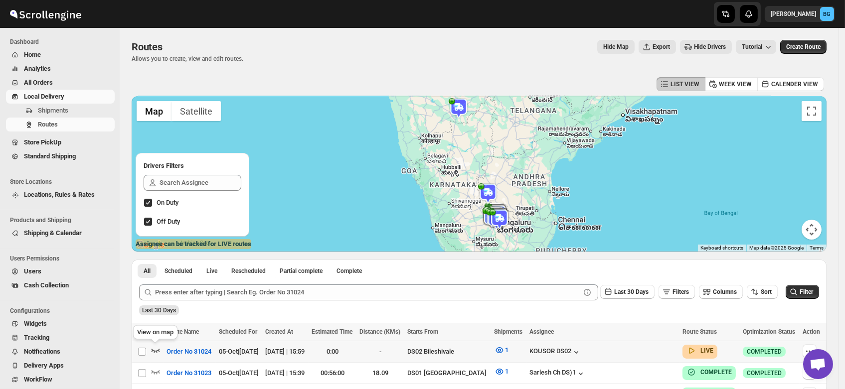
click at [156, 350] on icon "button" at bounding box center [156, 351] width 10 height 10
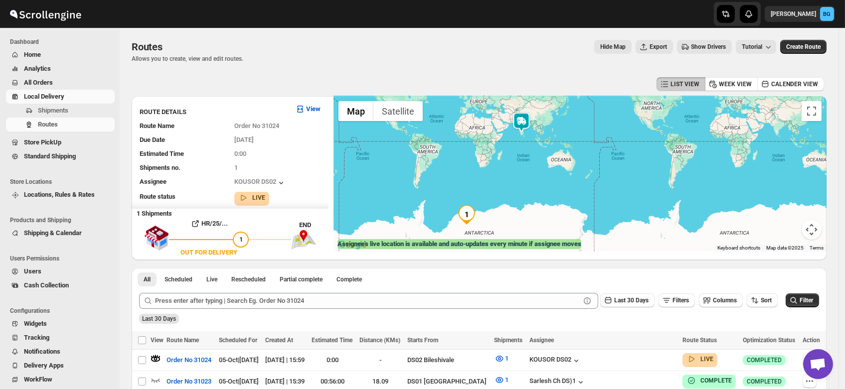
drag, startPoint x: 542, startPoint y: 132, endPoint x: 594, endPoint y: 152, distance: 55.6
click at [594, 152] on div at bounding box center [580, 174] width 493 height 156
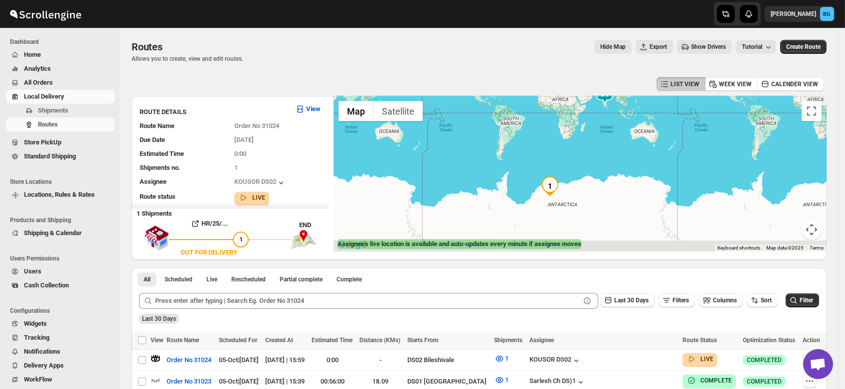
drag, startPoint x: 570, startPoint y: 184, endPoint x: 605, endPoint y: 128, distance: 65.9
click at [605, 128] on div at bounding box center [580, 174] width 493 height 156
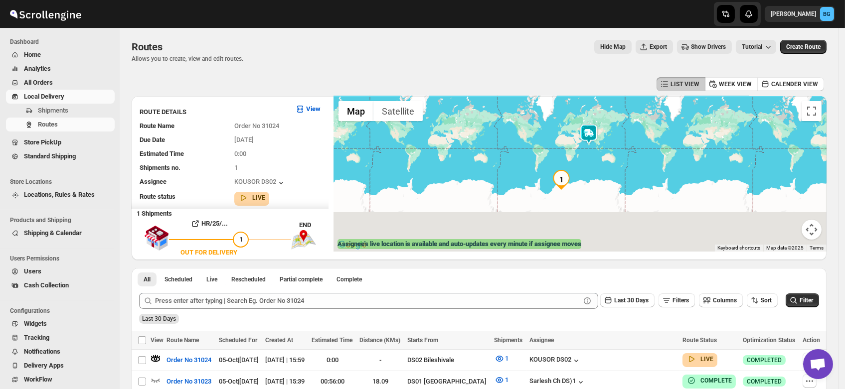
drag, startPoint x: 666, startPoint y: 158, endPoint x: 614, endPoint y: 189, distance: 60.6
click at [614, 189] on div at bounding box center [580, 174] width 493 height 156
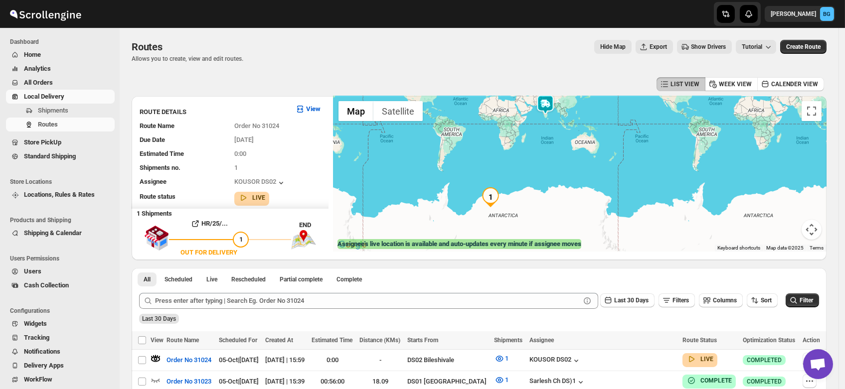
drag, startPoint x: 613, startPoint y: 176, endPoint x: 589, endPoint y: 195, distance: 31.2
click at [589, 195] on div at bounding box center [580, 174] width 493 height 156
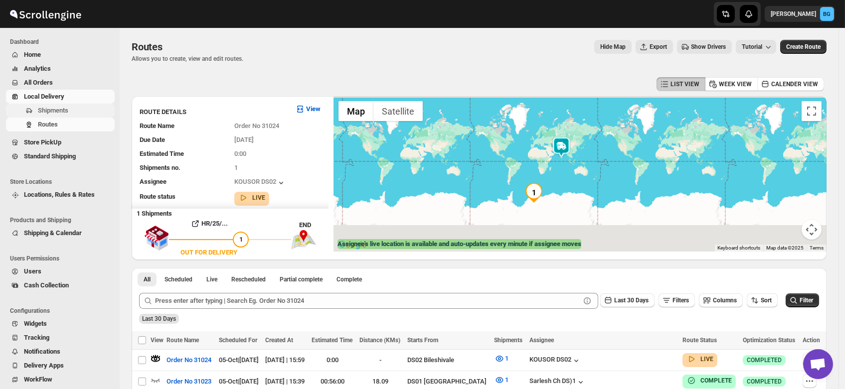
click at [38, 110] on span "Shipments" at bounding box center [53, 110] width 30 height 7
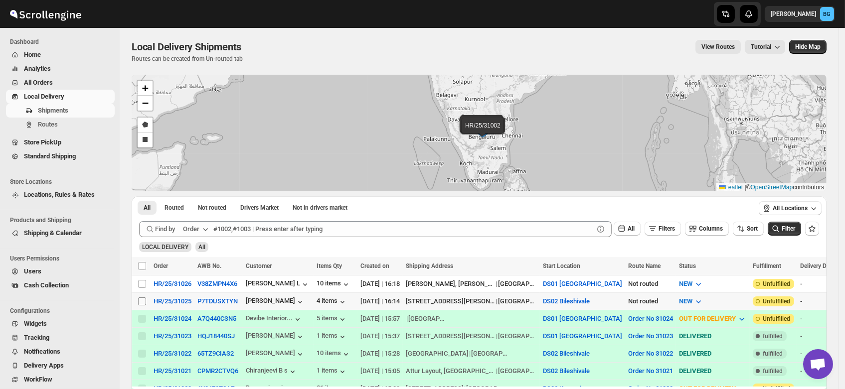
click at [142, 298] on input "Select shipment" at bounding box center [142, 302] width 8 height 8
checkbox input "true"
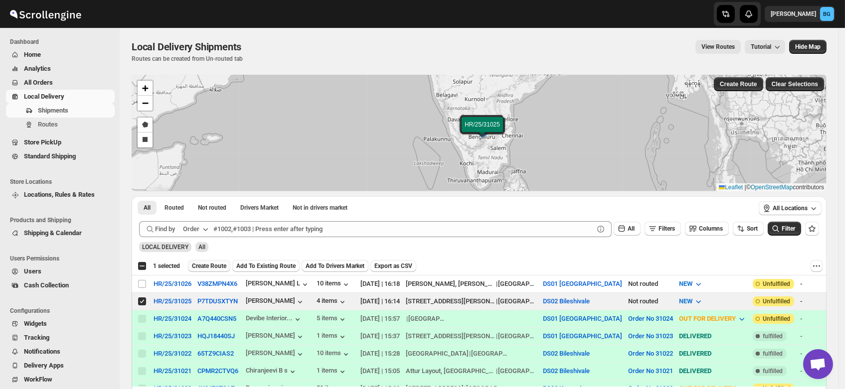
click at [206, 267] on span "Create Route" at bounding box center [209, 266] width 34 height 8
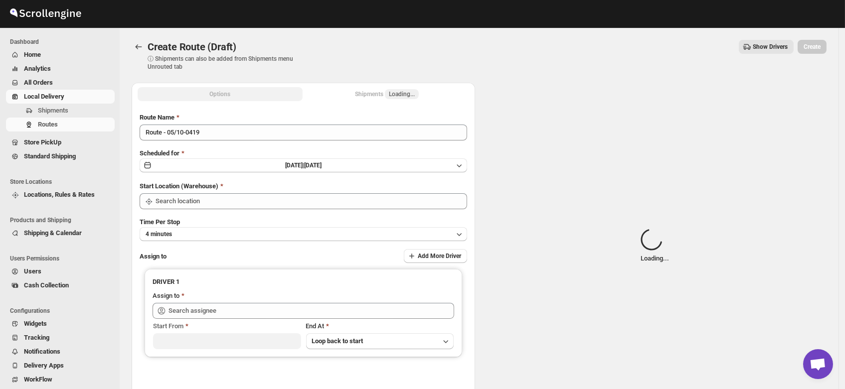
type input "DS02 Bileshivale"
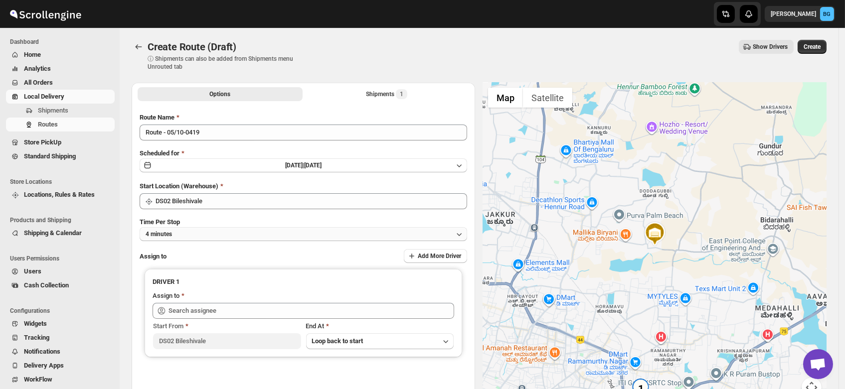
click at [188, 232] on button "4 minutes" at bounding box center [304, 234] width 328 height 14
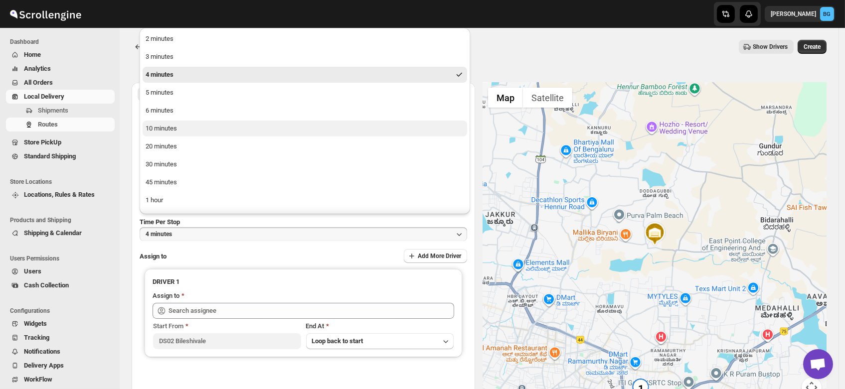
click at [165, 127] on div "10 minutes" at bounding box center [161, 129] width 31 height 10
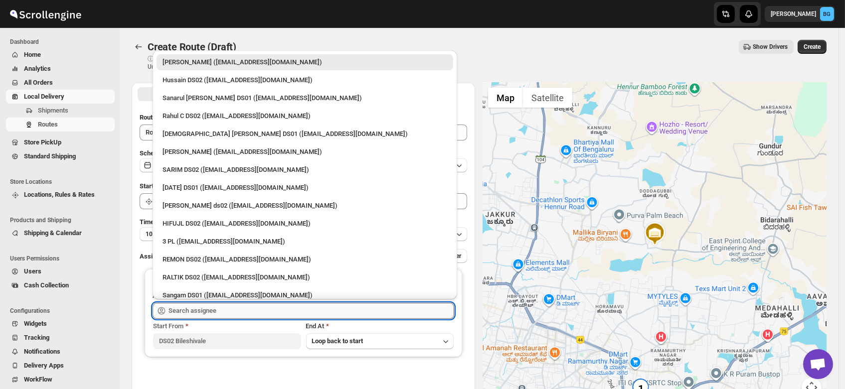
click at [197, 314] on input "text" at bounding box center [312, 311] width 286 height 16
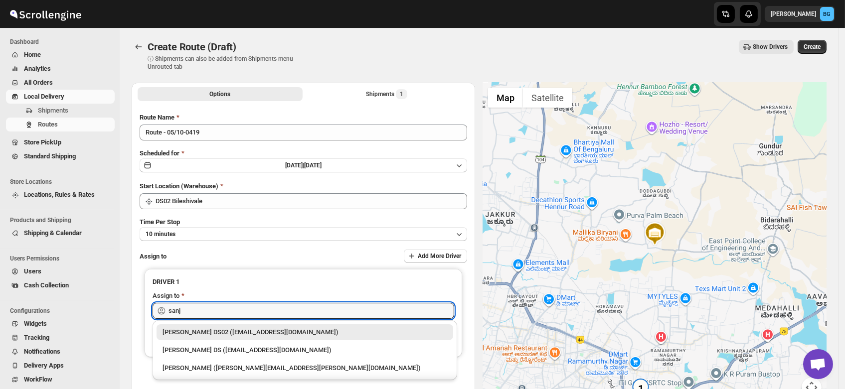
click at [186, 335] on div "SANJIB DS02 (yagen55823@hosliy.com)" at bounding box center [305, 333] width 285 height 10
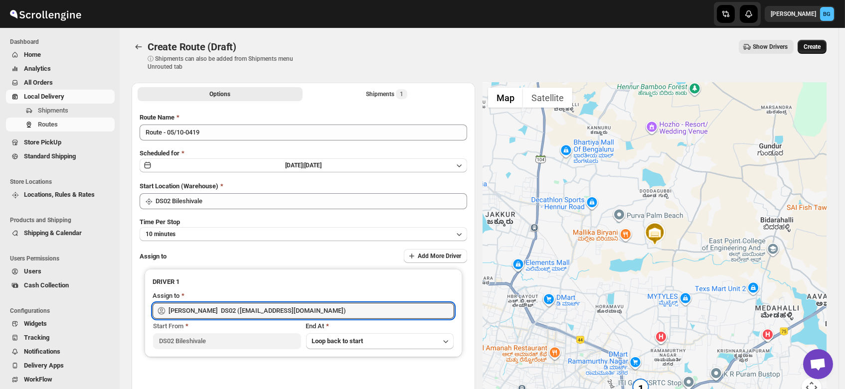
type input "SANJIB DS02 (yagen55823@hosliy.com)"
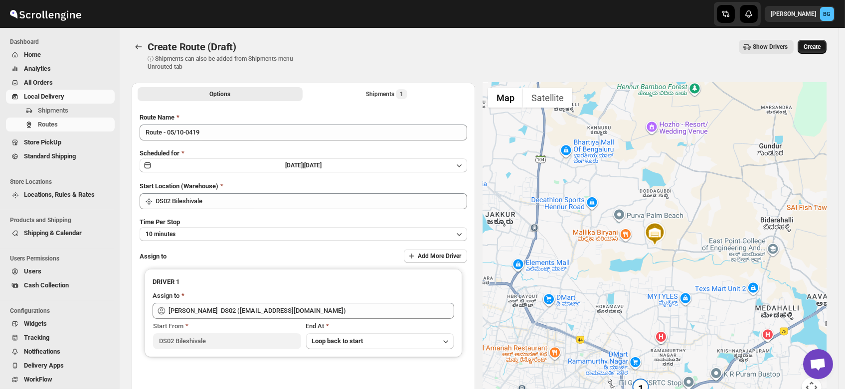
click at [819, 43] on span "Create" at bounding box center [812, 47] width 17 height 8
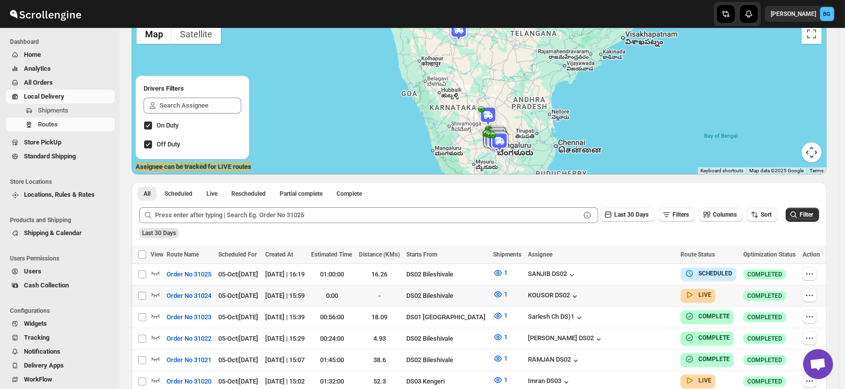
scroll to position [82, 0]
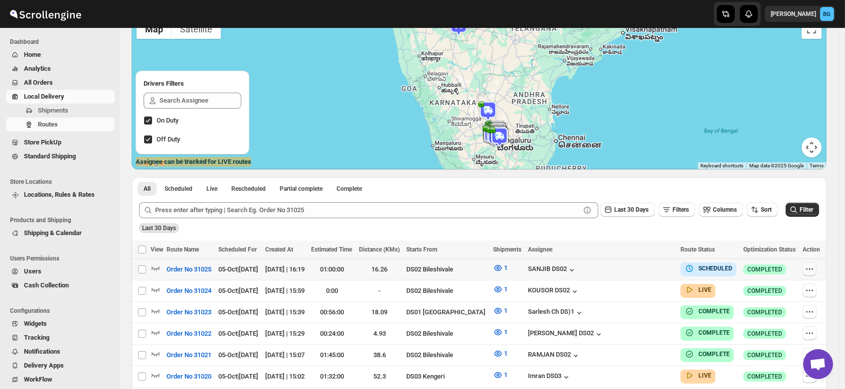
click at [811, 272] on icon "button" at bounding box center [810, 269] width 10 height 10
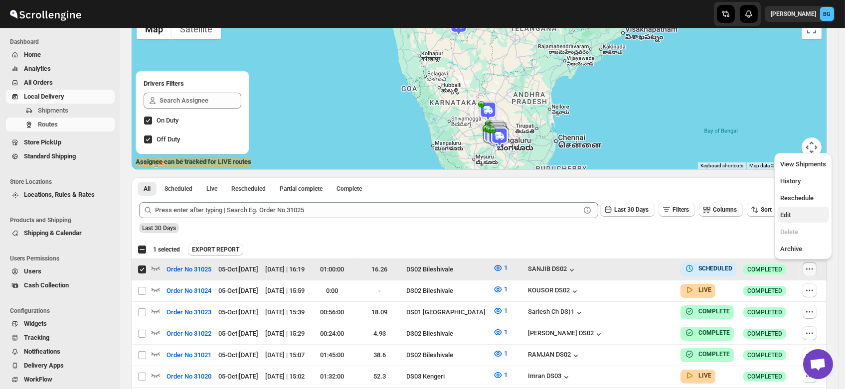
click at [788, 216] on span "Edit" at bounding box center [785, 214] width 10 height 7
checkbox input "false"
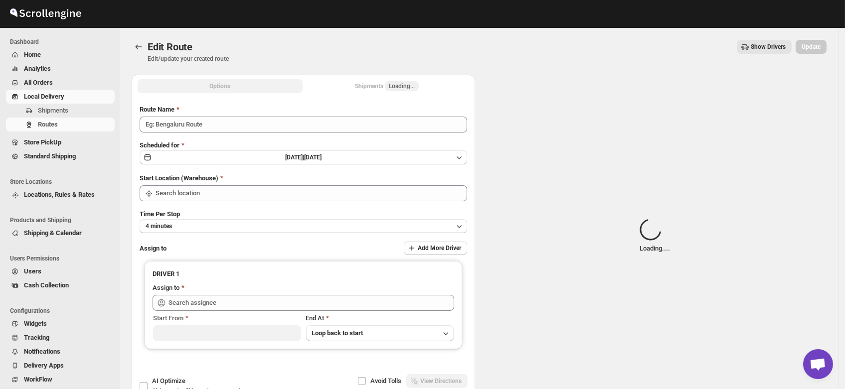
type input "Order No 31025"
type input "DS02 Bileshivale"
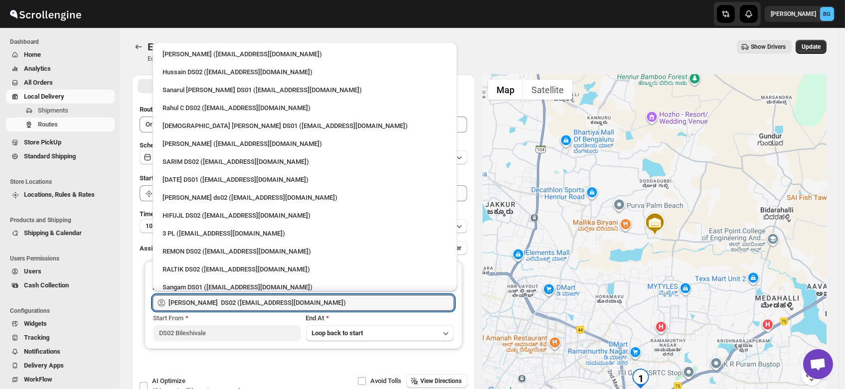
drag, startPoint x: 290, startPoint y: 303, endPoint x: 19, endPoint y: 308, distance: 270.8
click at [19, 308] on div "Skip to content Brajesh Giri BG Dashboard Home Analytics All Orders Local Deliv…" at bounding box center [422, 228] width 845 height 456
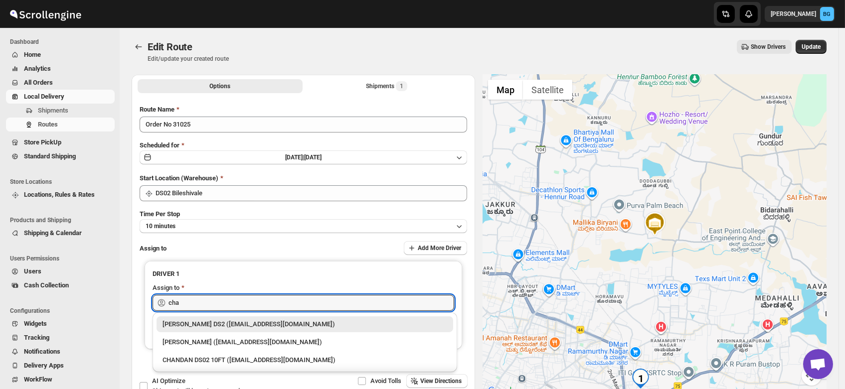
click at [221, 328] on div "CHANDRA BORO DS2 (vefabox262@javbing.com)" at bounding box center [305, 325] width 285 height 10
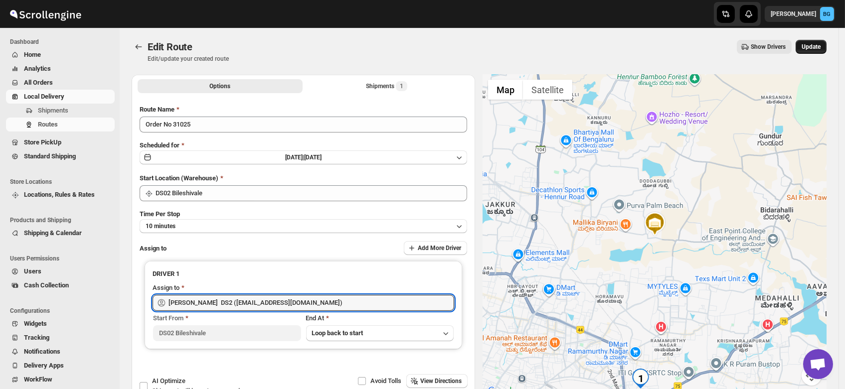
type input "CHANDRA BORO DS2 (vefabox262@javbing.com)"
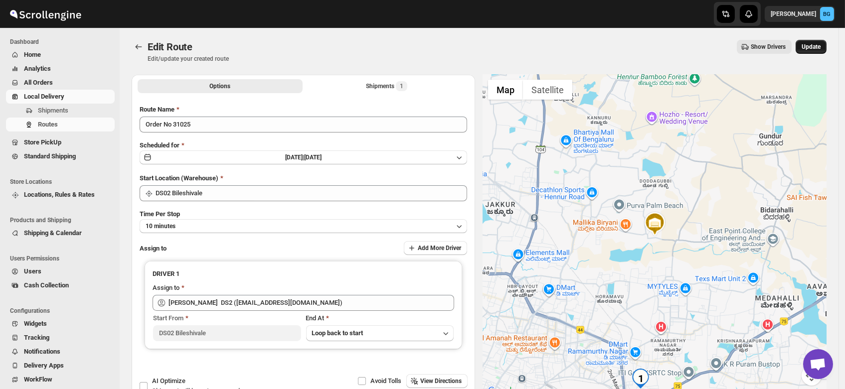
click at [814, 45] on span "Update" at bounding box center [811, 47] width 19 height 8
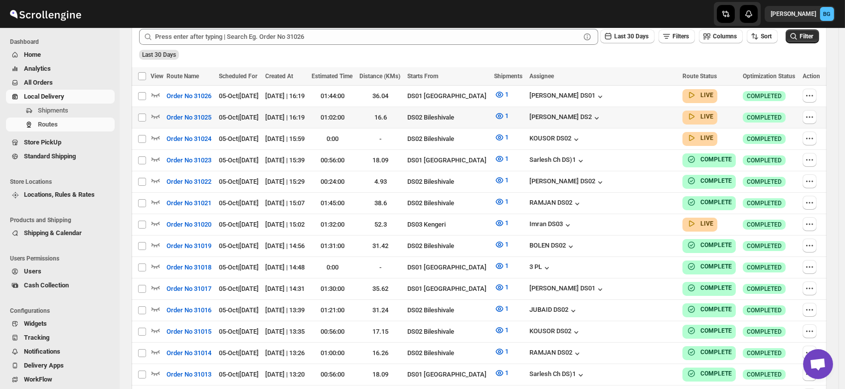
scroll to position [252, 0]
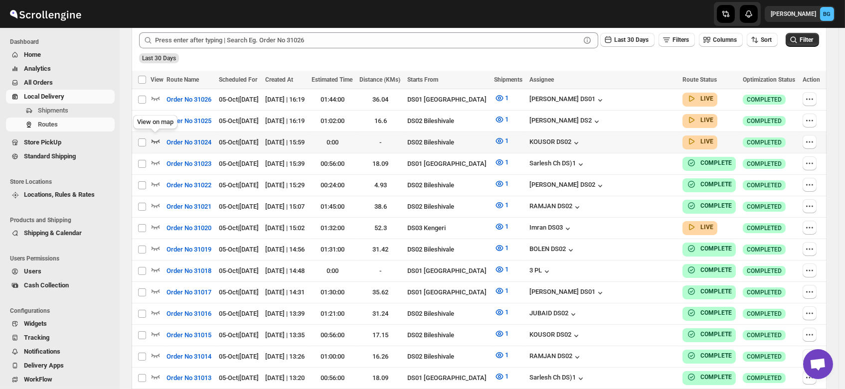
click at [153, 138] on icon "button" at bounding box center [156, 141] width 10 height 10
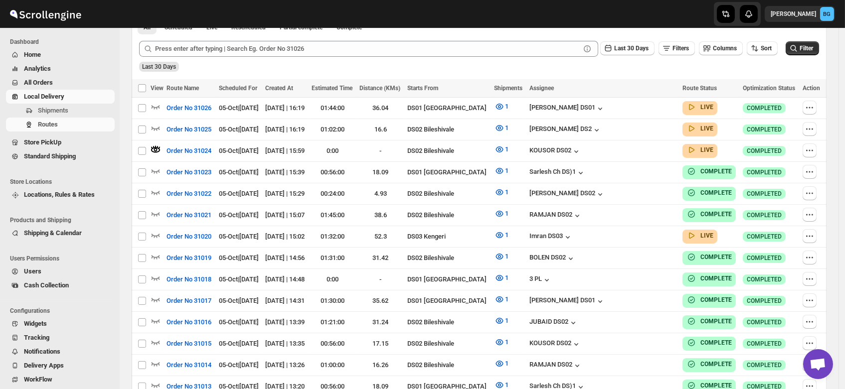
scroll to position [0, 0]
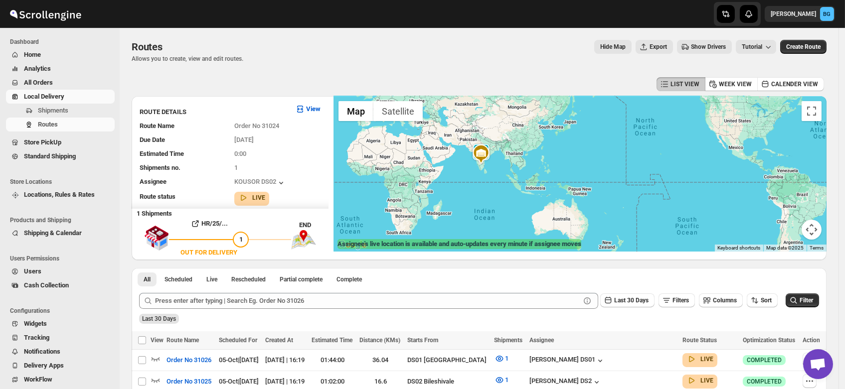
drag, startPoint x: 451, startPoint y: 165, endPoint x: 501, endPoint y: 178, distance: 52.1
click at [501, 178] on div at bounding box center [580, 174] width 493 height 156
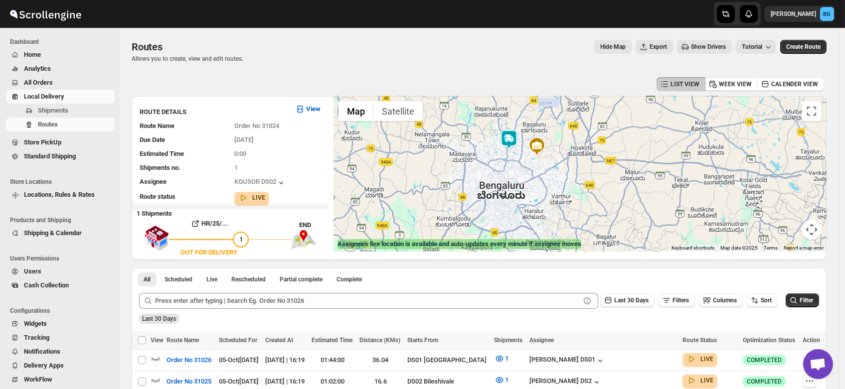
drag, startPoint x: 527, startPoint y: 143, endPoint x: 542, endPoint y: 184, distance: 44.8
click at [542, 184] on div at bounding box center [580, 174] width 493 height 156
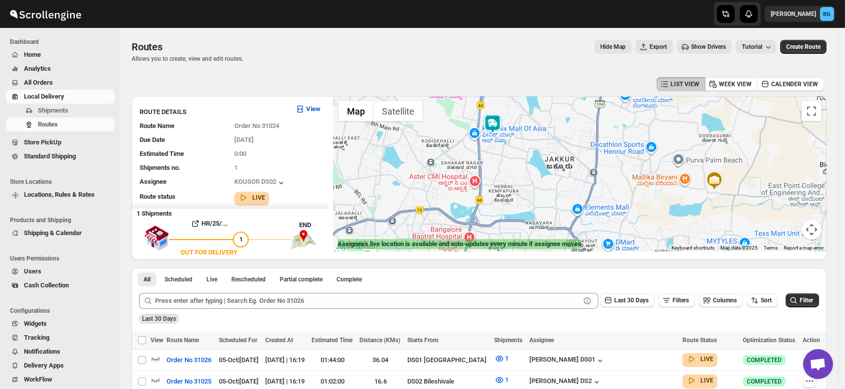
drag, startPoint x: 493, startPoint y: 179, endPoint x: 533, endPoint y: 197, distance: 44.0
click at [533, 197] on div at bounding box center [580, 174] width 493 height 156
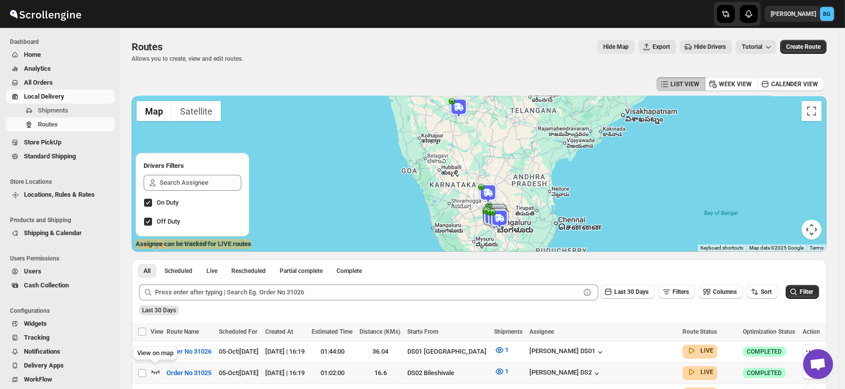
click at [154, 368] on icon "button" at bounding box center [156, 372] width 10 height 10
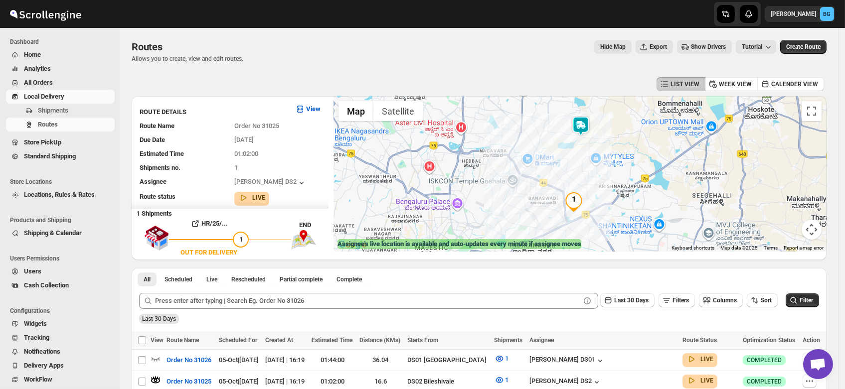
click at [581, 125] on img at bounding box center [581, 126] width 20 height 20
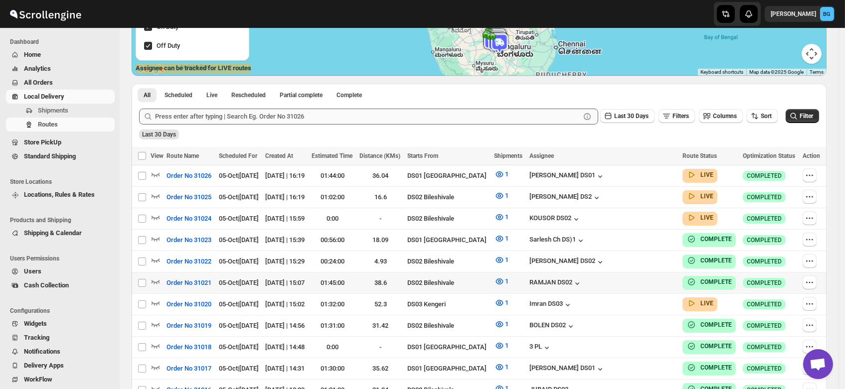
scroll to position [189, 0]
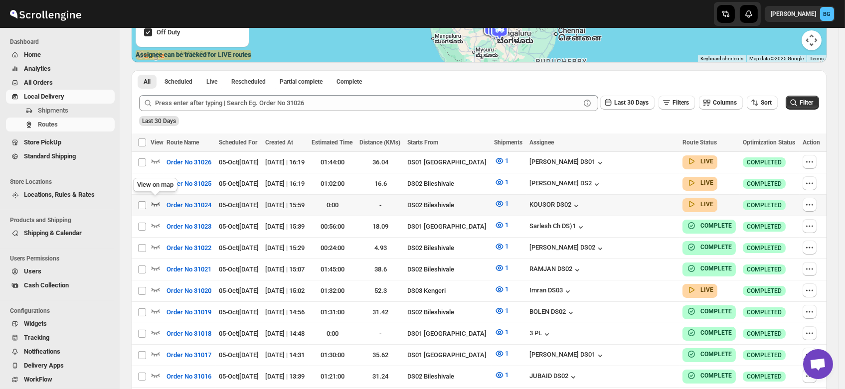
click at [155, 202] on icon "button" at bounding box center [156, 204] width 10 height 10
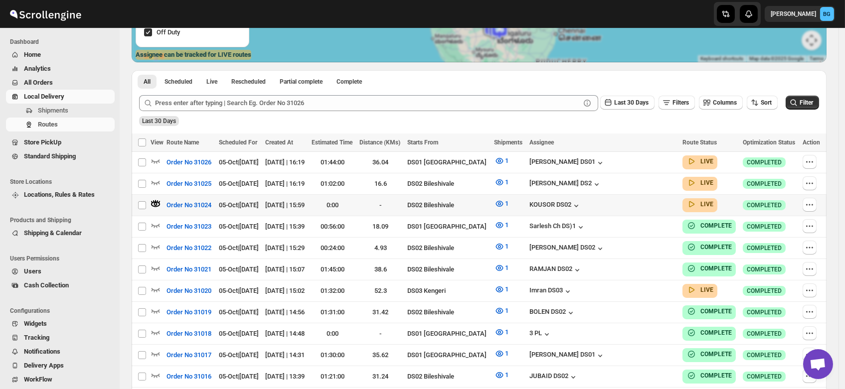
scroll to position [0, 0]
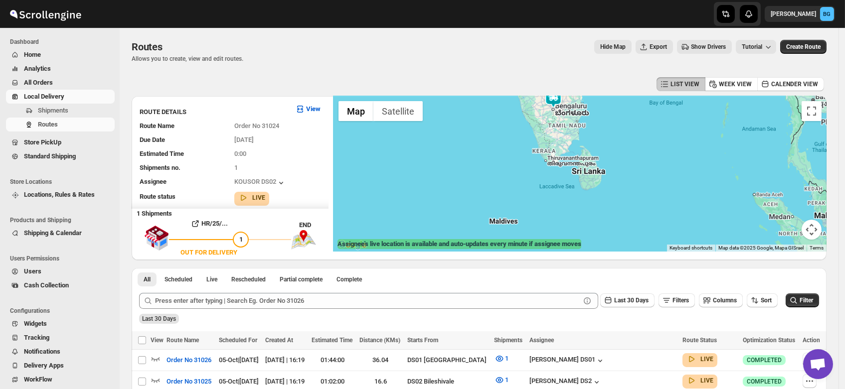
drag, startPoint x: 570, startPoint y: 123, endPoint x: 562, endPoint y: 199, distance: 76.7
click at [562, 199] on div at bounding box center [580, 174] width 493 height 156
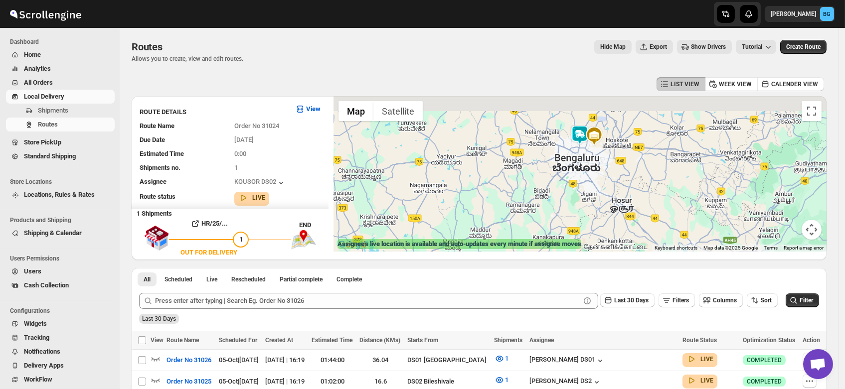
drag, startPoint x: 576, startPoint y: 135, endPoint x: 580, endPoint y: 210, distance: 75.9
click at [580, 210] on div at bounding box center [580, 174] width 493 height 156
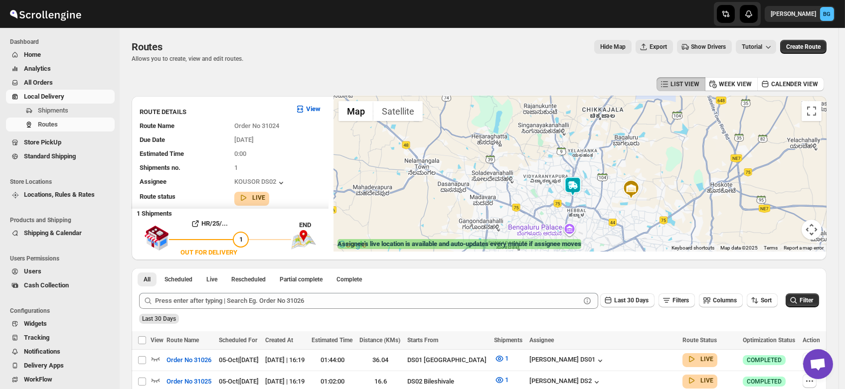
drag, startPoint x: 602, startPoint y: 161, endPoint x: 594, endPoint y: 215, distance: 54.4
click at [594, 215] on div at bounding box center [580, 174] width 493 height 156
